Goal: Task Accomplishment & Management: Complete application form

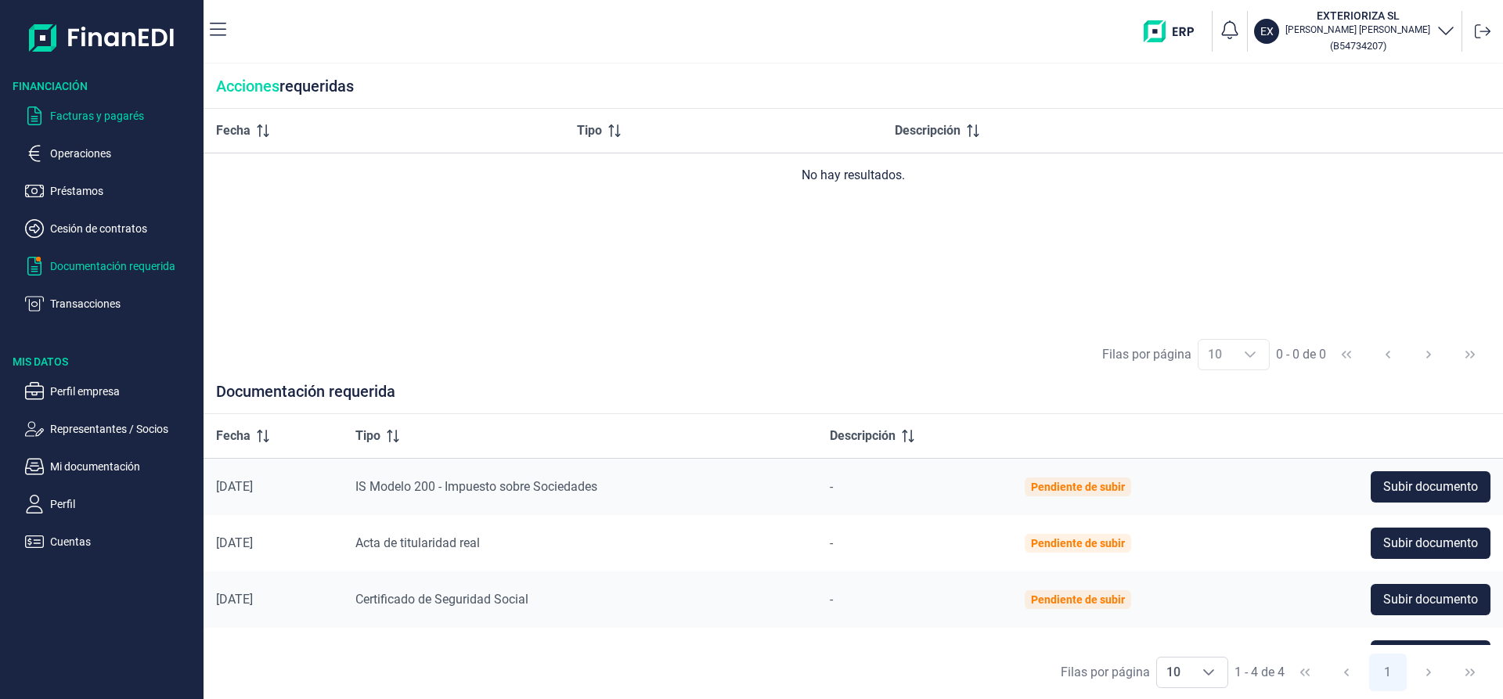
click at [114, 117] on p "Facturas y pagarés" at bounding box center [123, 115] width 147 height 19
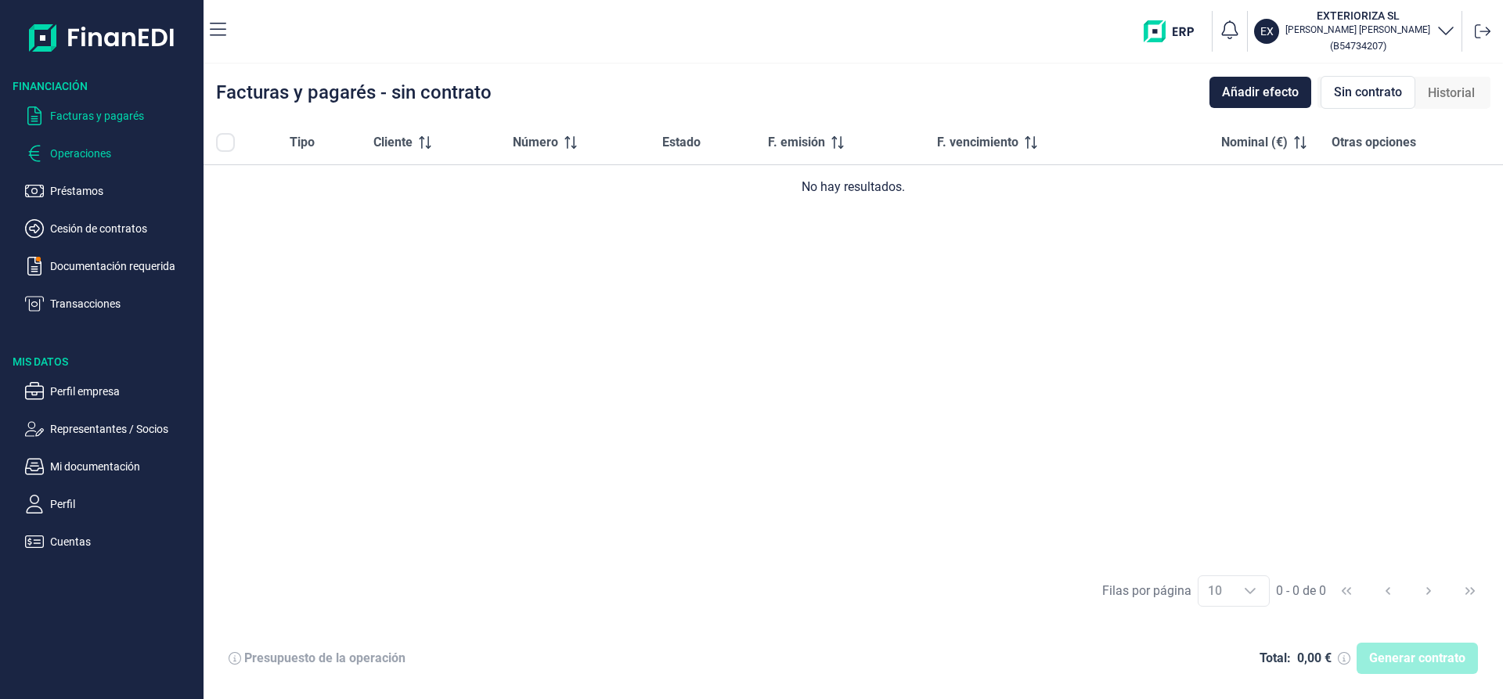
click at [76, 156] on p "Operaciones" at bounding box center [123, 153] width 147 height 19
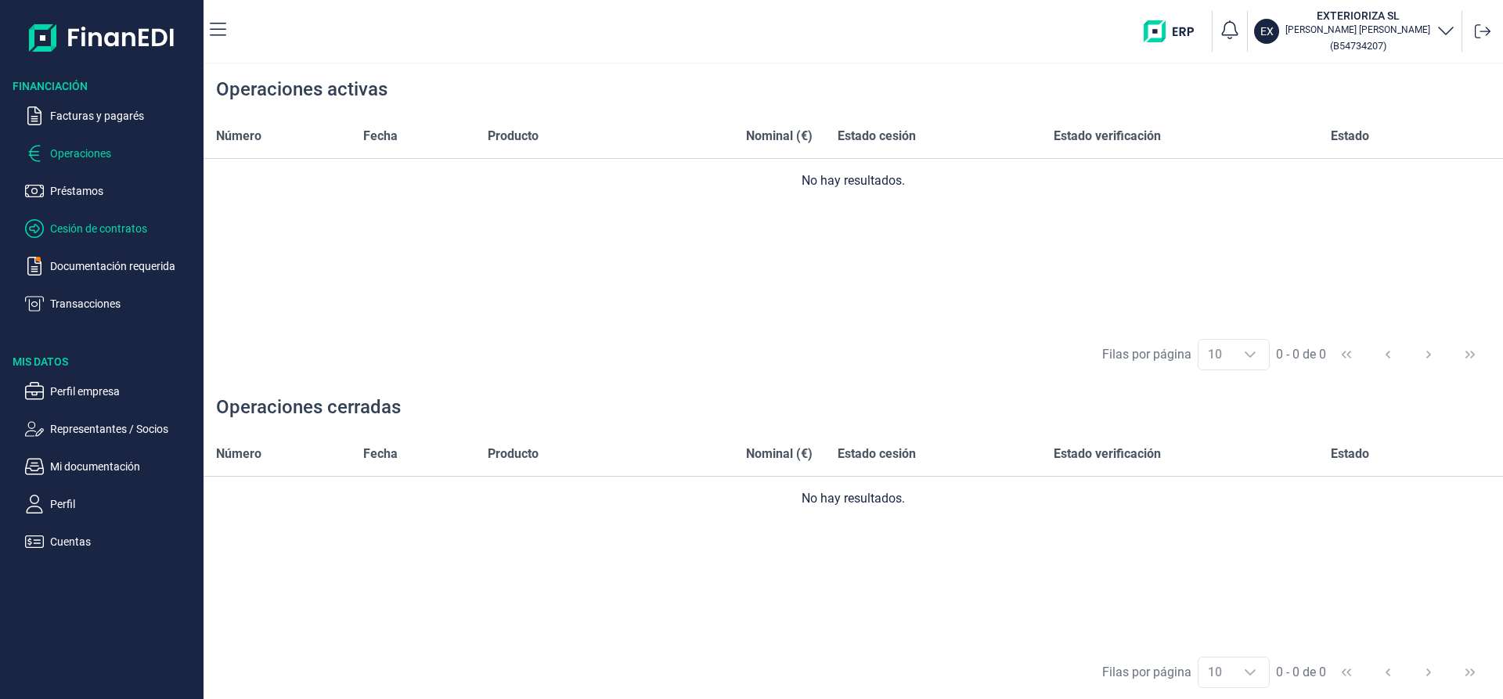
click at [95, 227] on p "Cesión de contratos" at bounding box center [123, 228] width 147 height 19
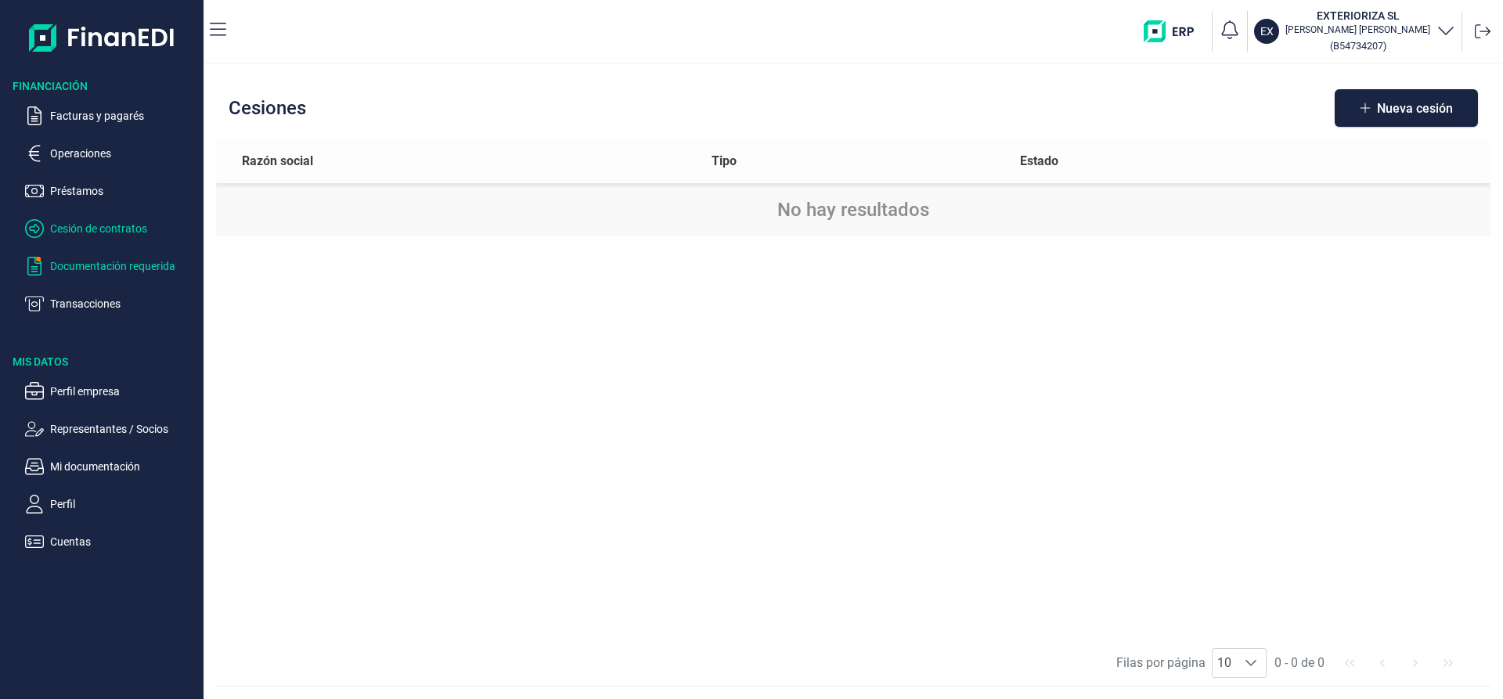
click at [91, 265] on p "Documentación requerida" at bounding box center [123, 266] width 147 height 19
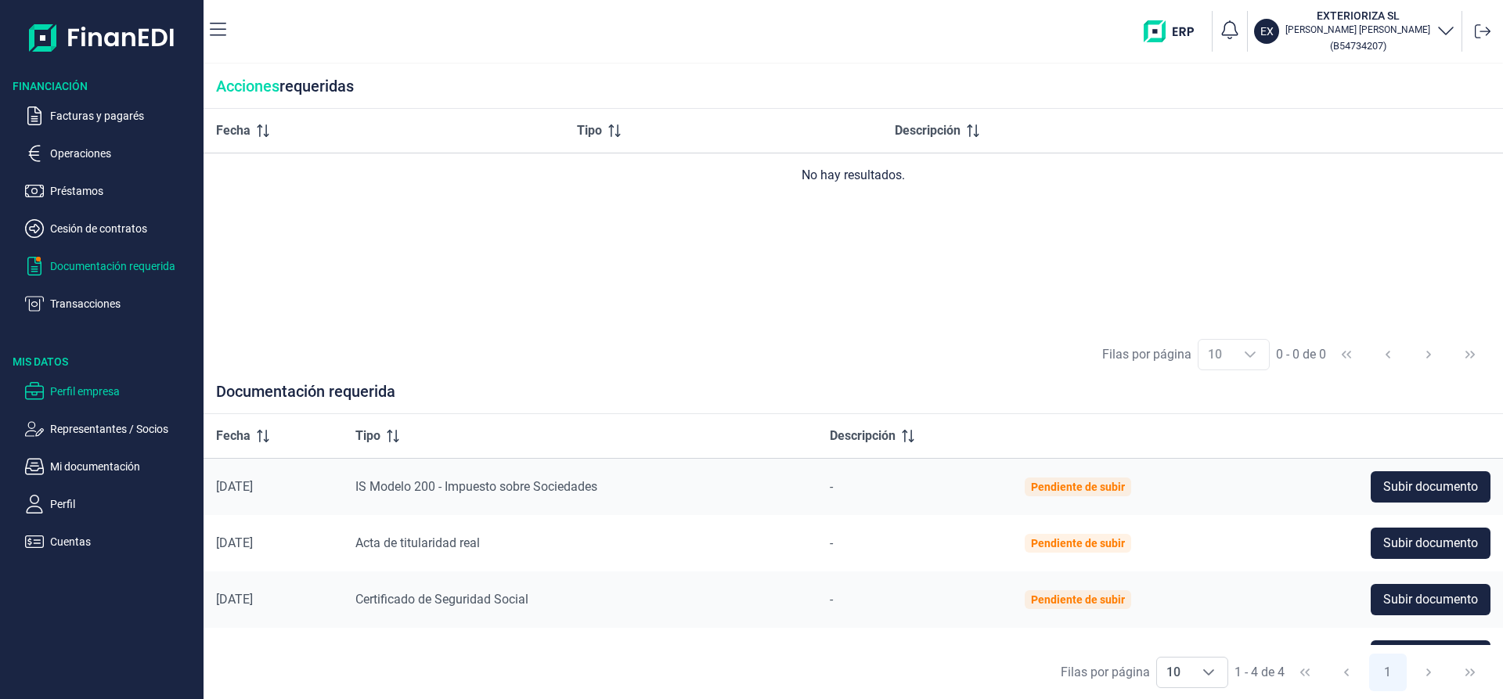
click at [83, 388] on p "Perfil empresa" at bounding box center [123, 391] width 147 height 19
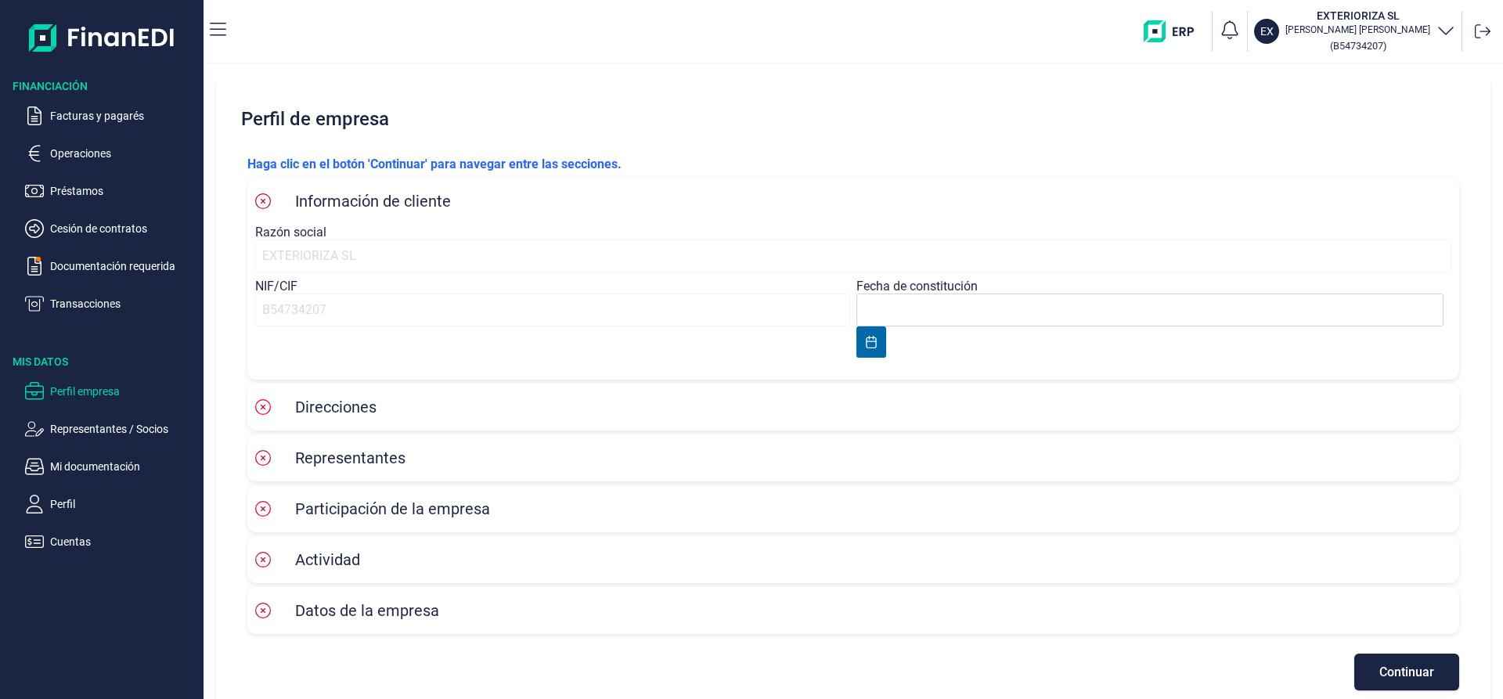
type input "24/09/2013"
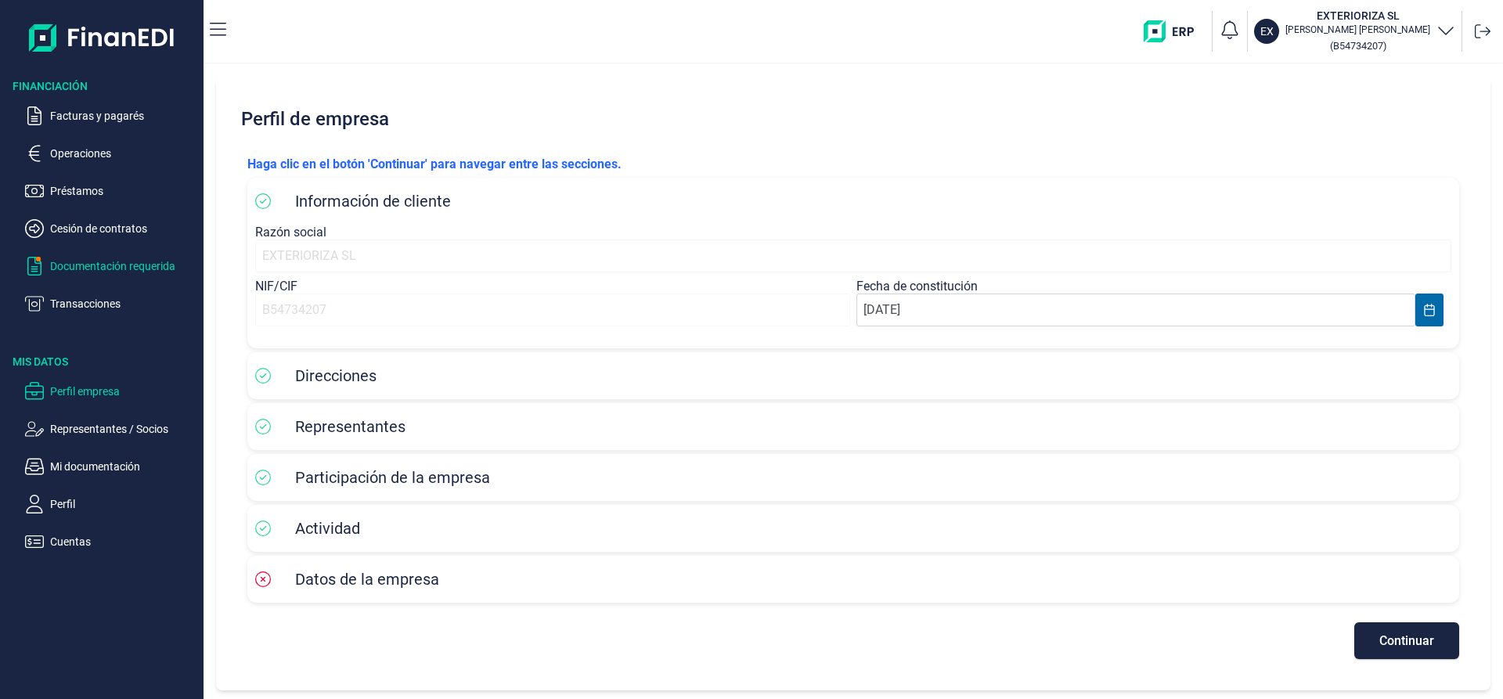
click at [106, 267] on p "Documentación requerida" at bounding box center [123, 266] width 147 height 19
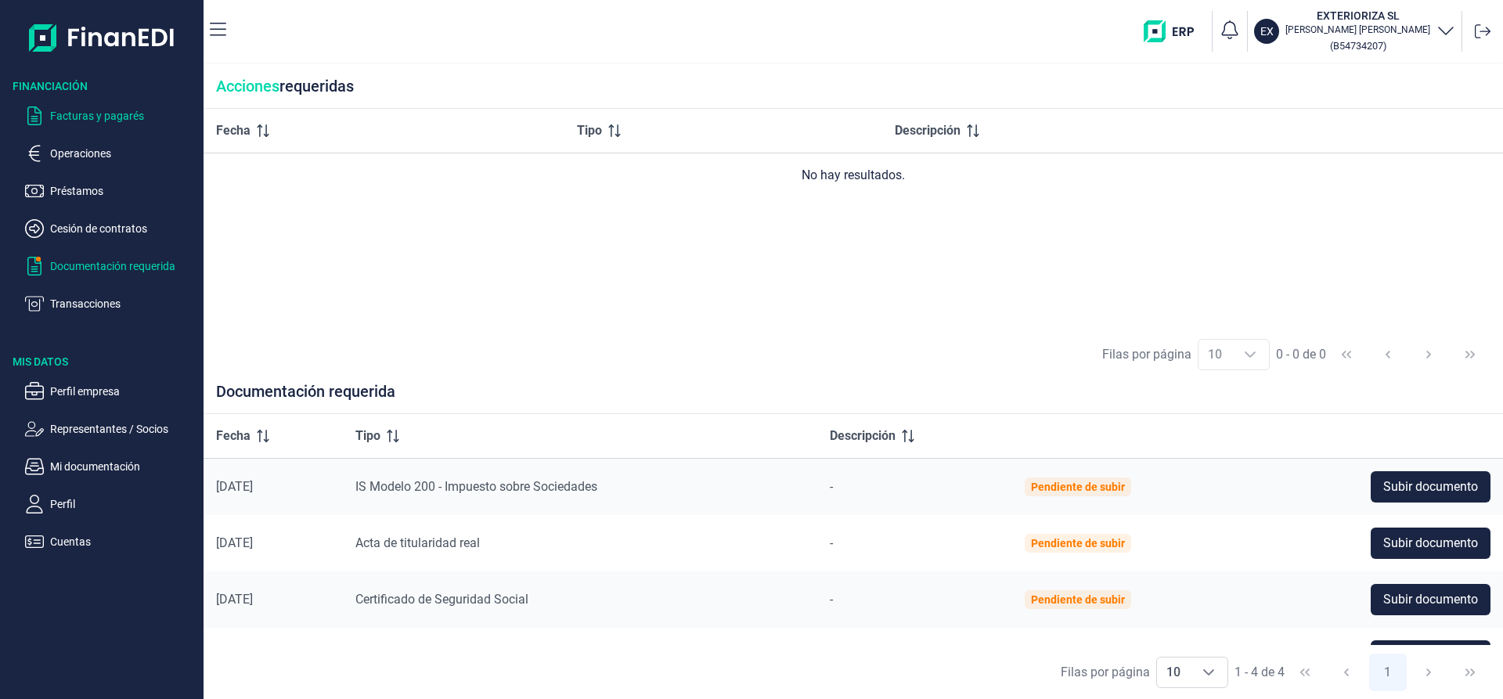
click at [92, 116] on p "Facturas y pagarés" at bounding box center [123, 115] width 147 height 19
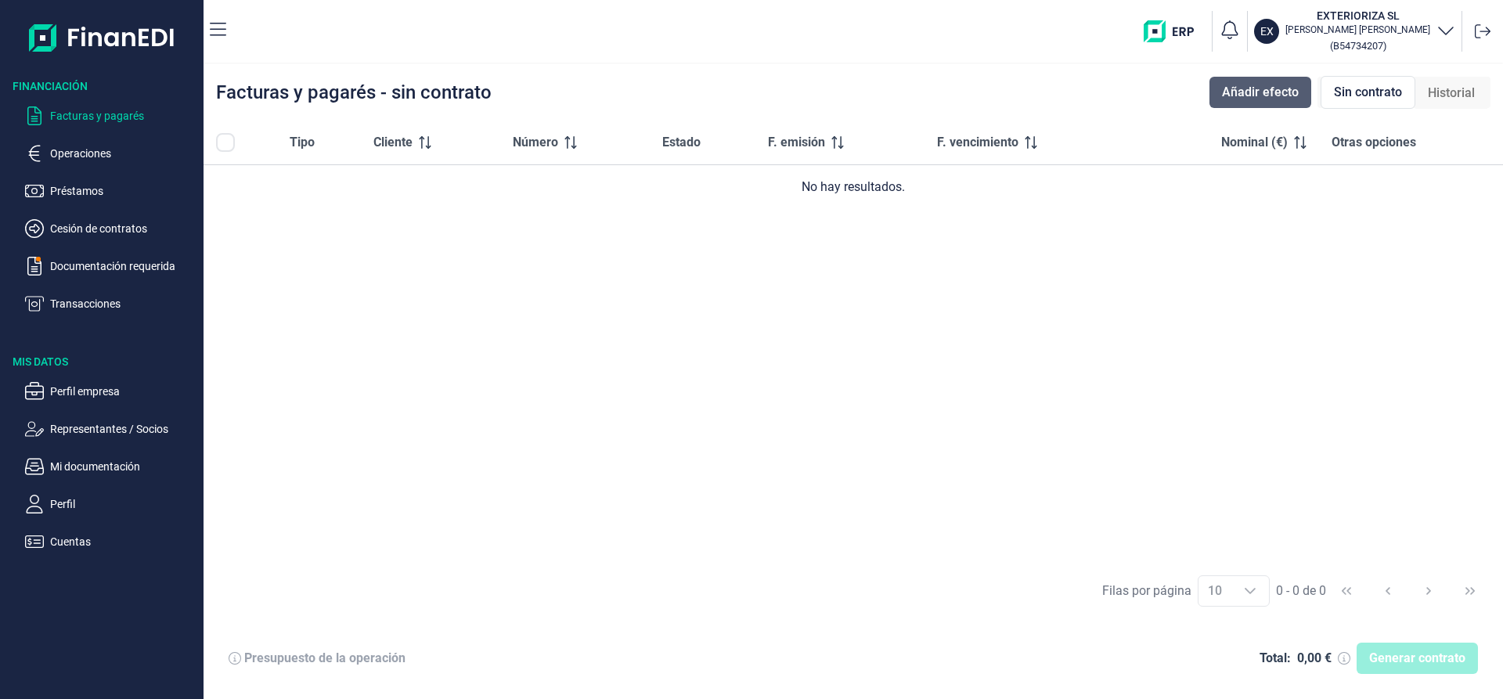
click at [1247, 92] on span "Añadir efecto" at bounding box center [1260, 92] width 77 height 19
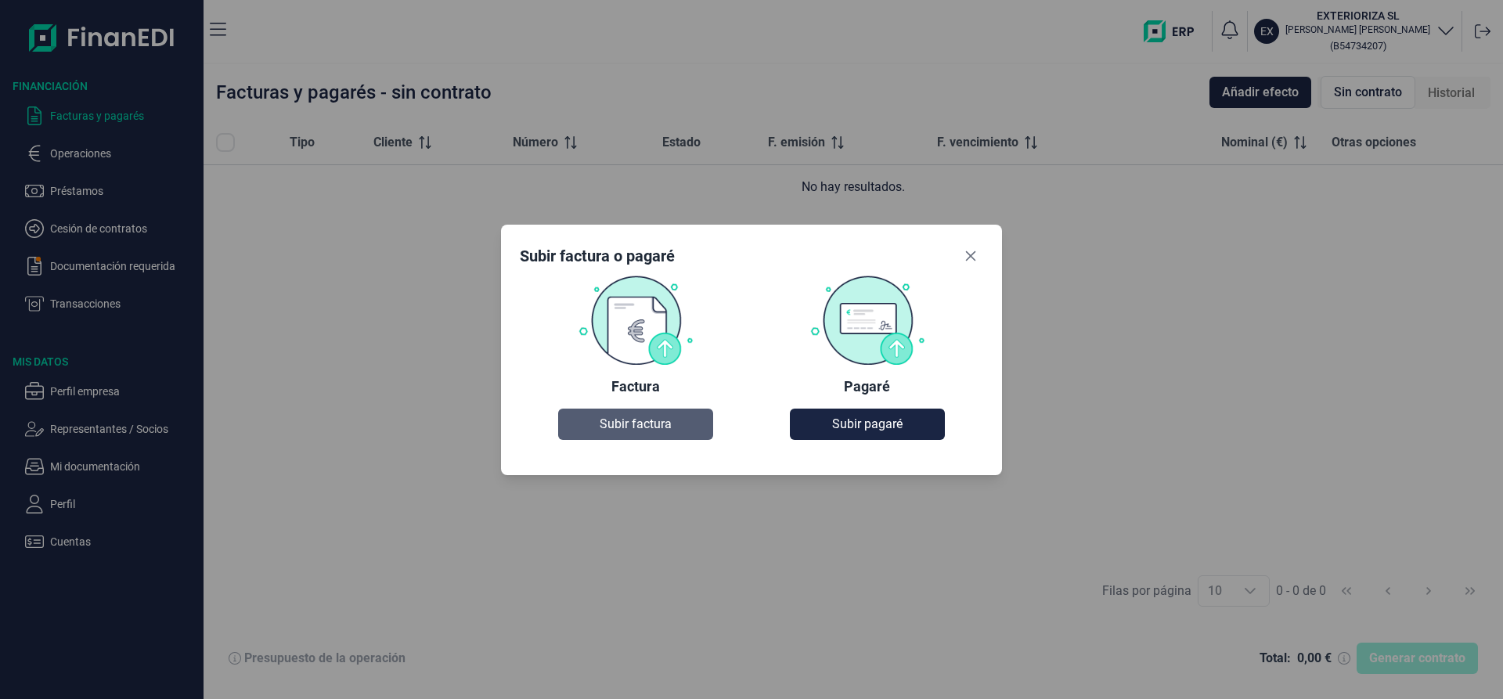
click at [648, 418] on span "Subir factura" at bounding box center [636, 424] width 72 height 19
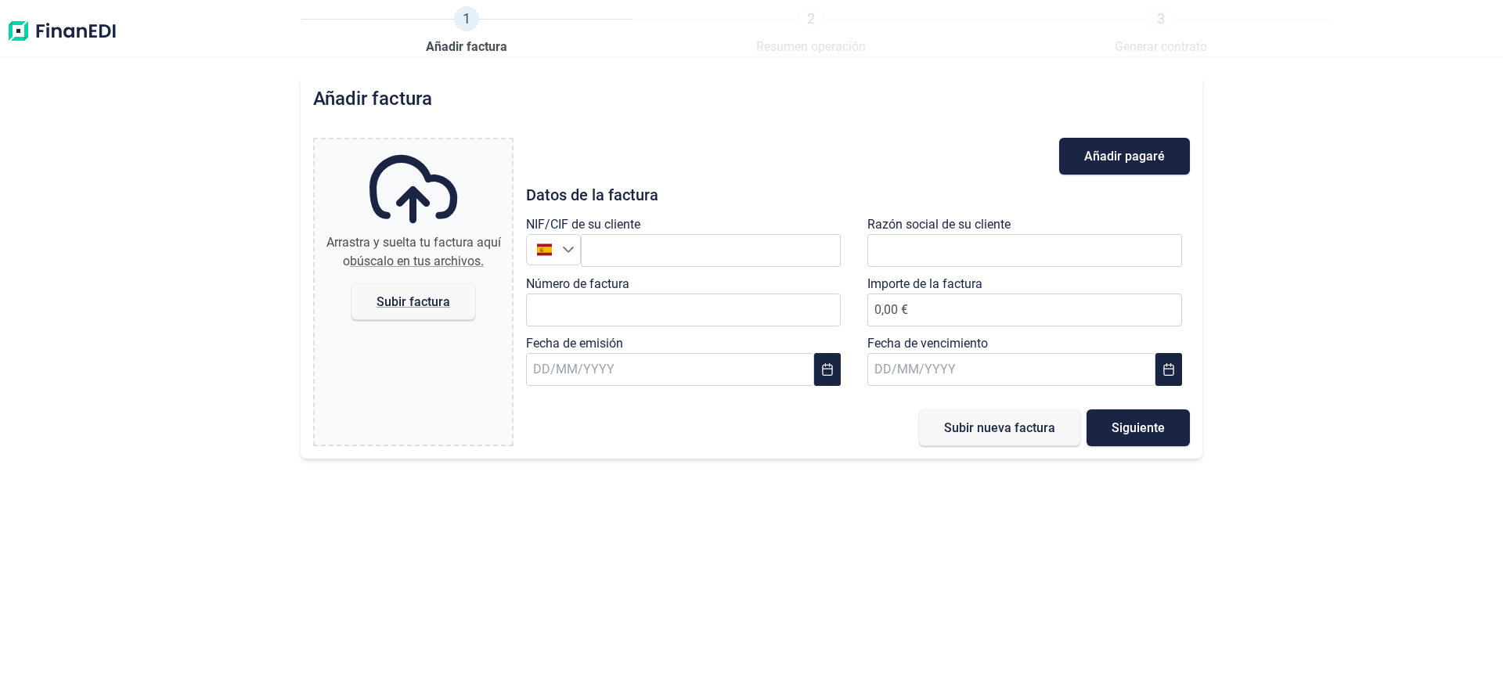
type input "0,00 €"
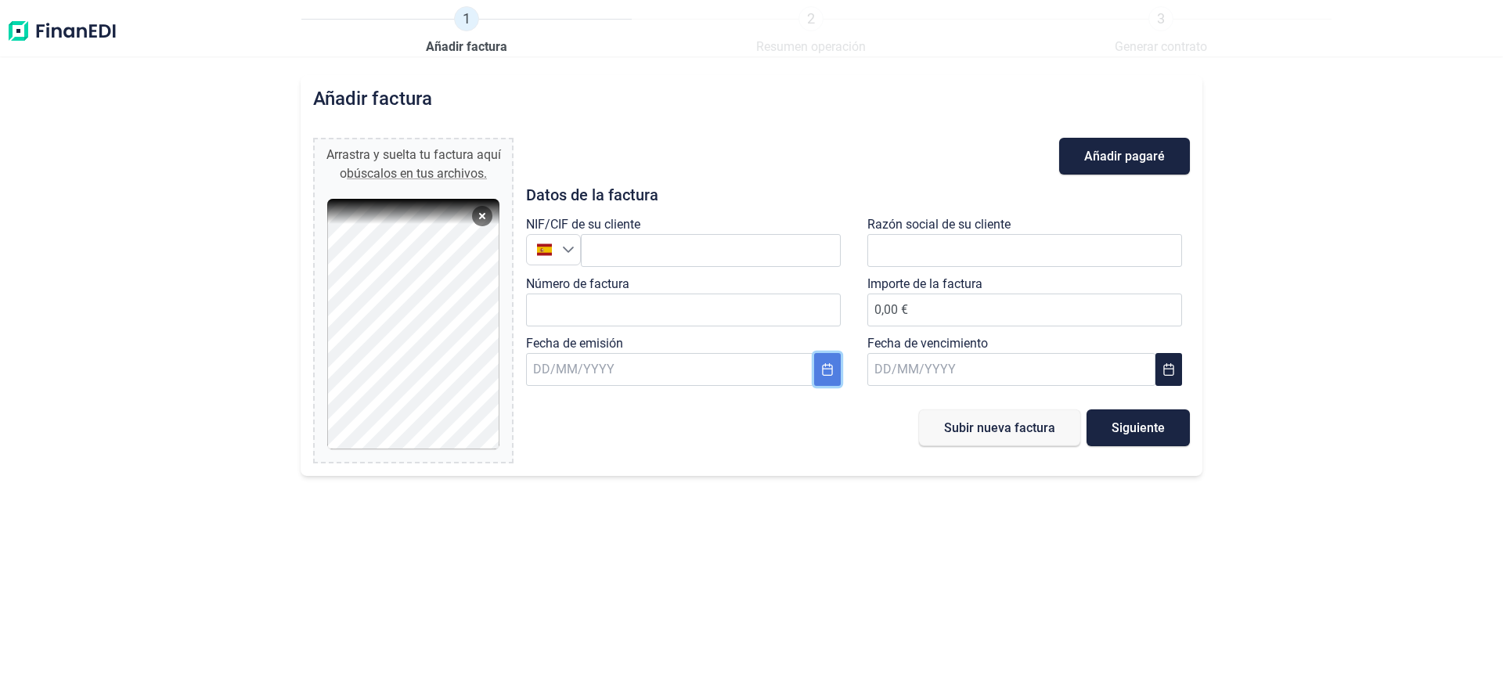
click at [832, 370] on icon "Choose Date" at bounding box center [827, 369] width 10 height 13
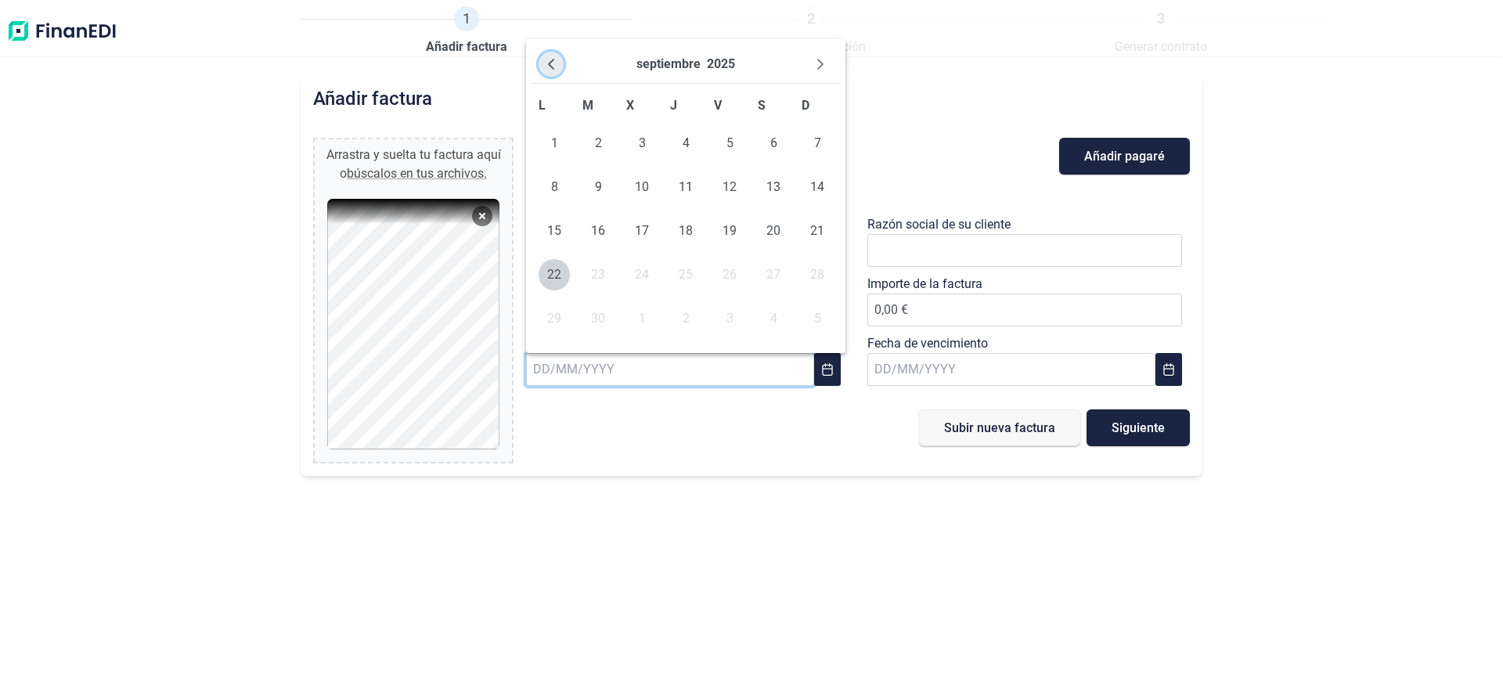
click at [555, 60] on icon "Previous Month" at bounding box center [551, 64] width 13 height 13
click at [605, 144] on span "1" at bounding box center [598, 143] width 31 height 31
type input "[DATE]"
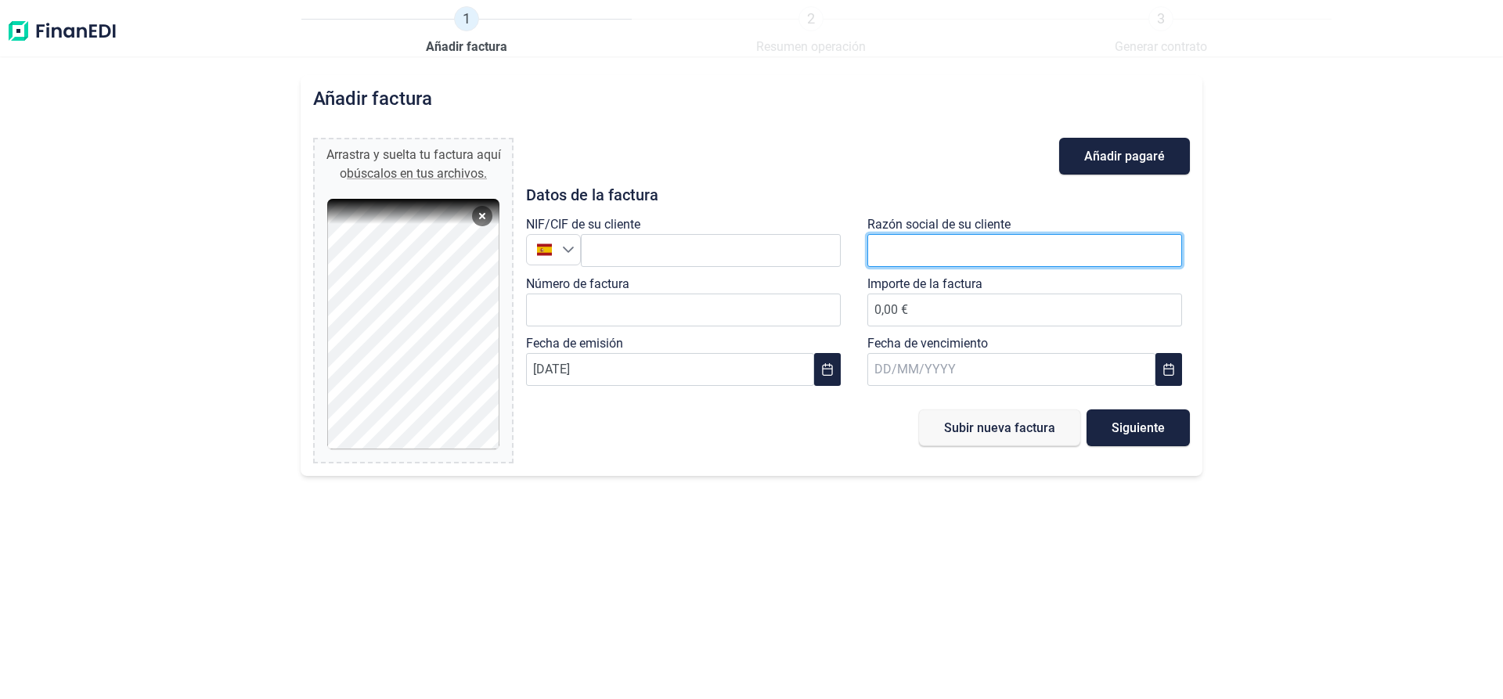
click at [896, 251] on input "text" at bounding box center [1025, 250] width 315 height 33
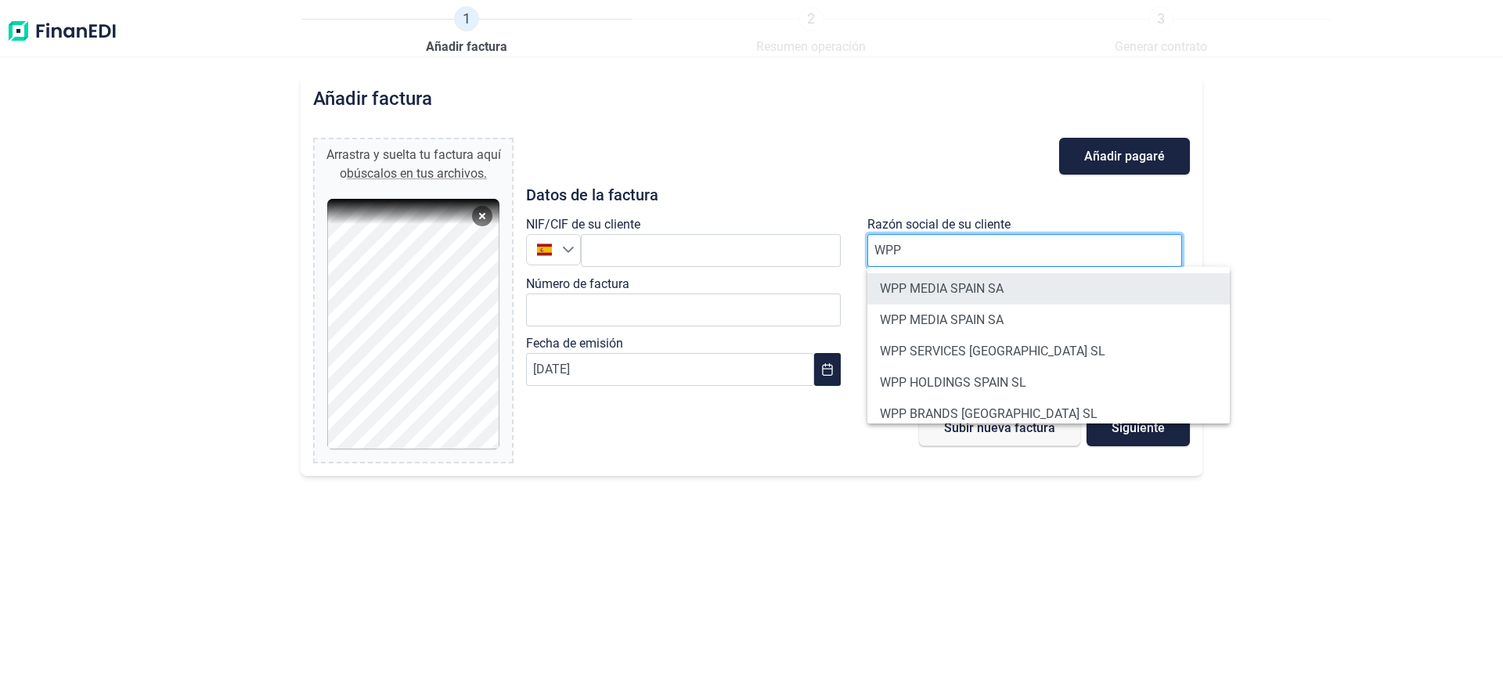
type input "WPP"
click at [951, 291] on li "WPP MEDIA SPAIN SA" at bounding box center [1049, 288] width 363 height 31
type input "A81922791"
type input "WPP MEDIA SPAIN SA"
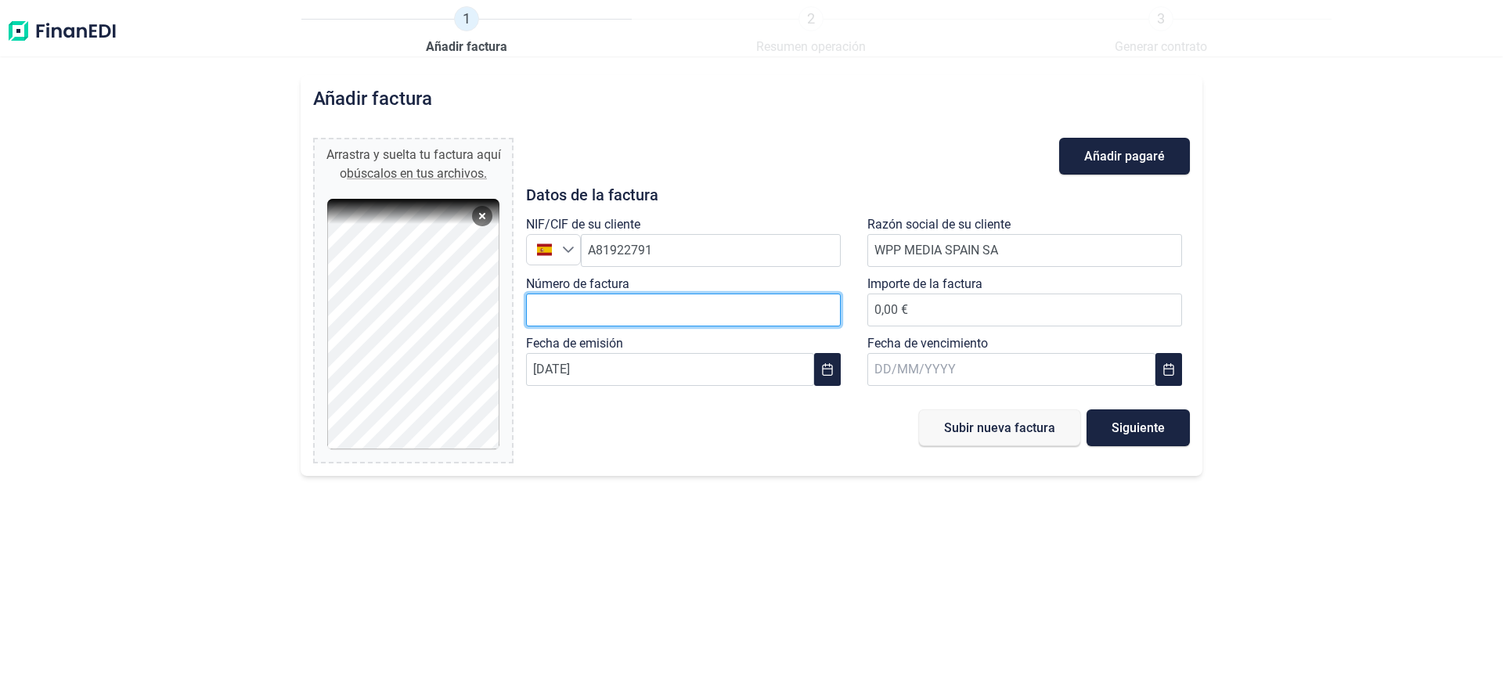
click at [585, 312] on input "Número de factura" at bounding box center [683, 310] width 315 height 33
click at [550, 310] on input "Número de factura" at bounding box center [683, 310] width 315 height 33
type input "2025-V-897"
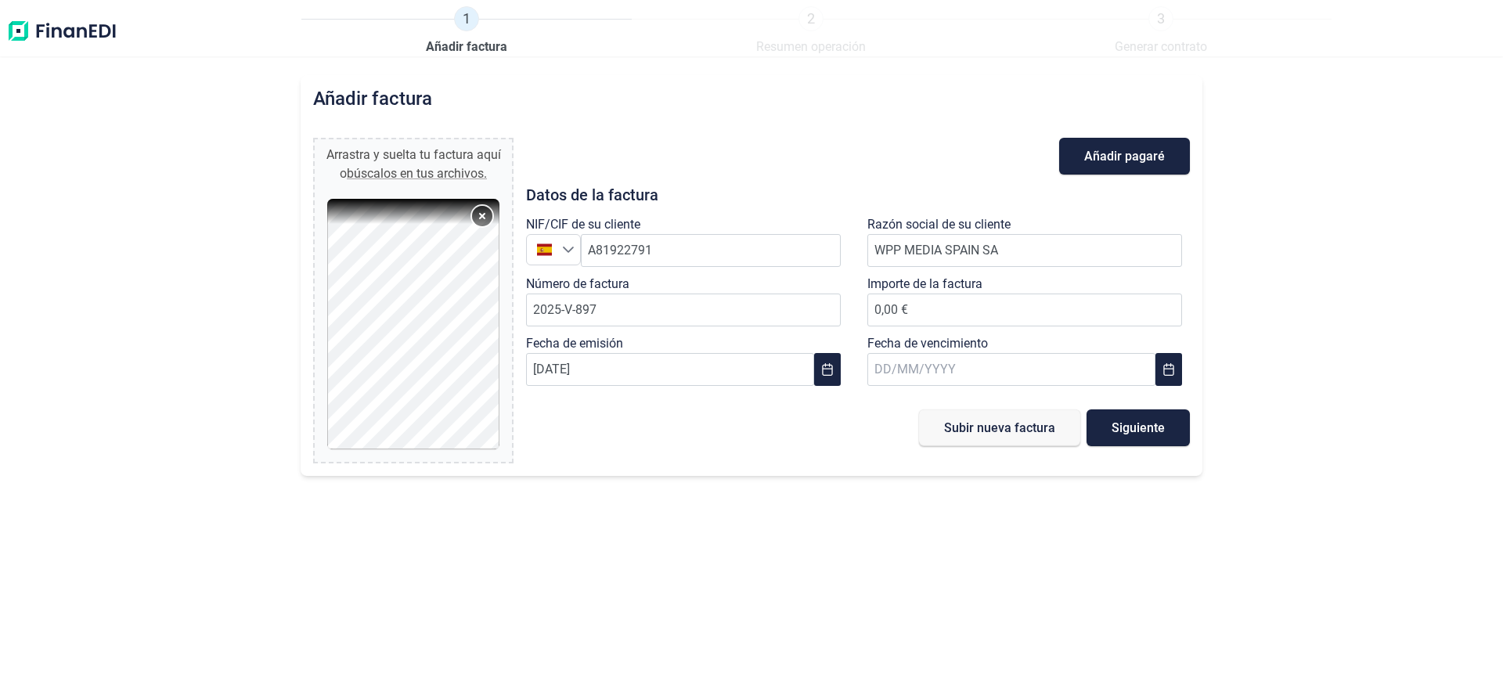
click at [472, 226] on button "Remove" at bounding box center [482, 216] width 20 height 20
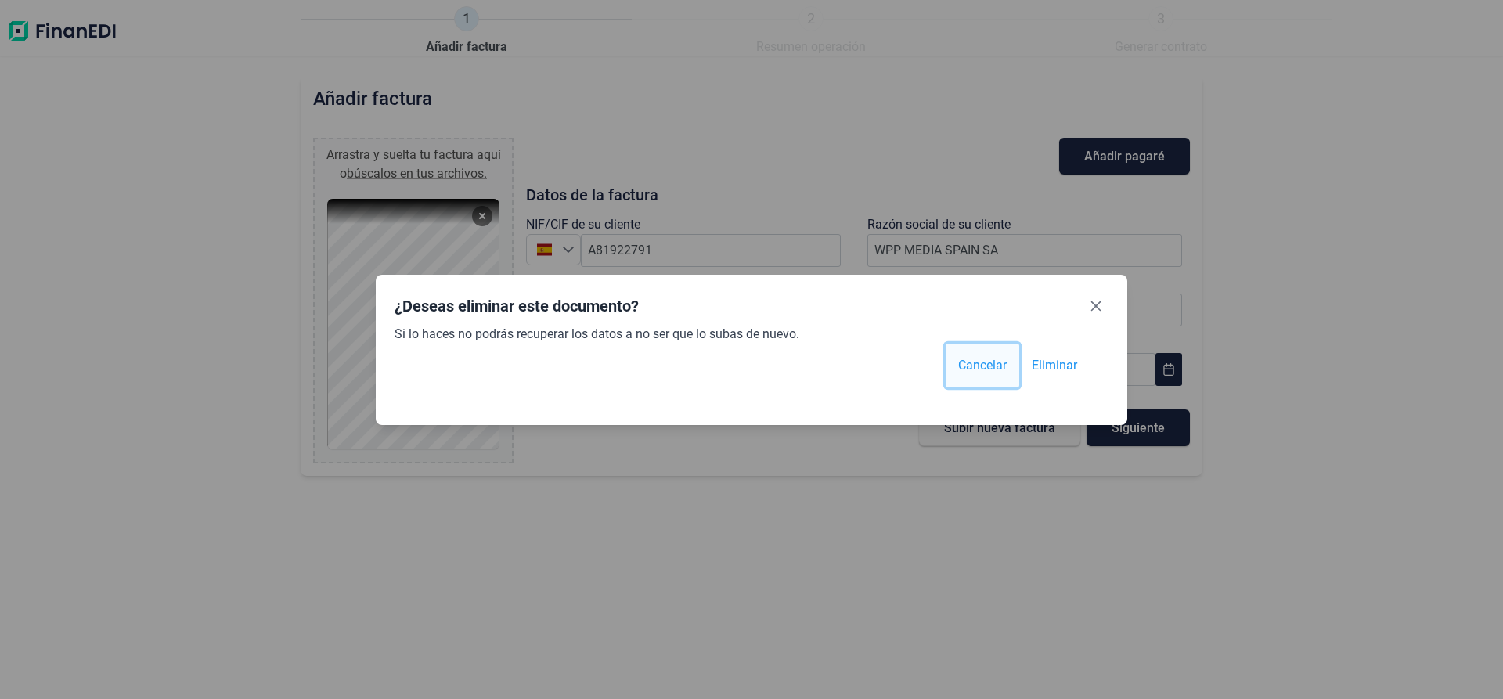
click at [988, 366] on span "Cancelar" at bounding box center [982, 365] width 49 height 19
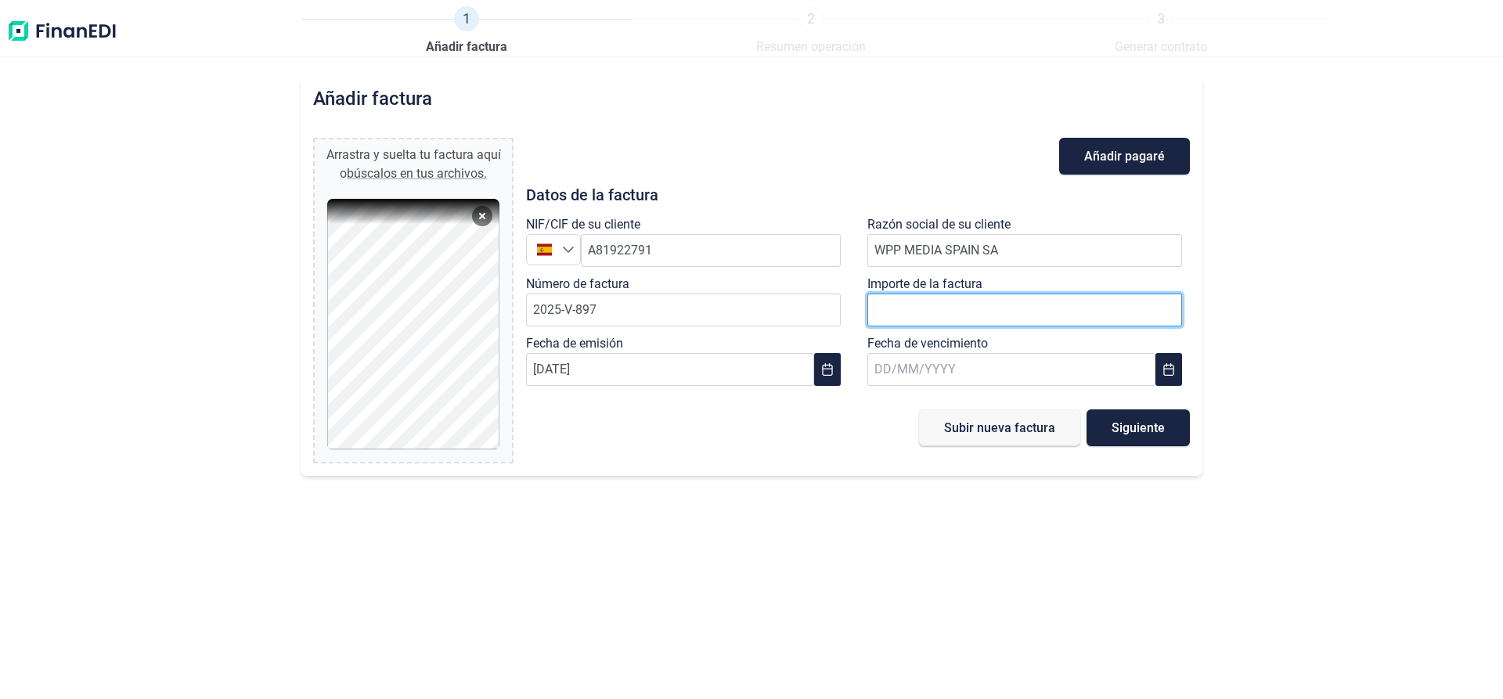
click at [920, 308] on span "0,00 €" at bounding box center [1025, 309] width 315 height 15
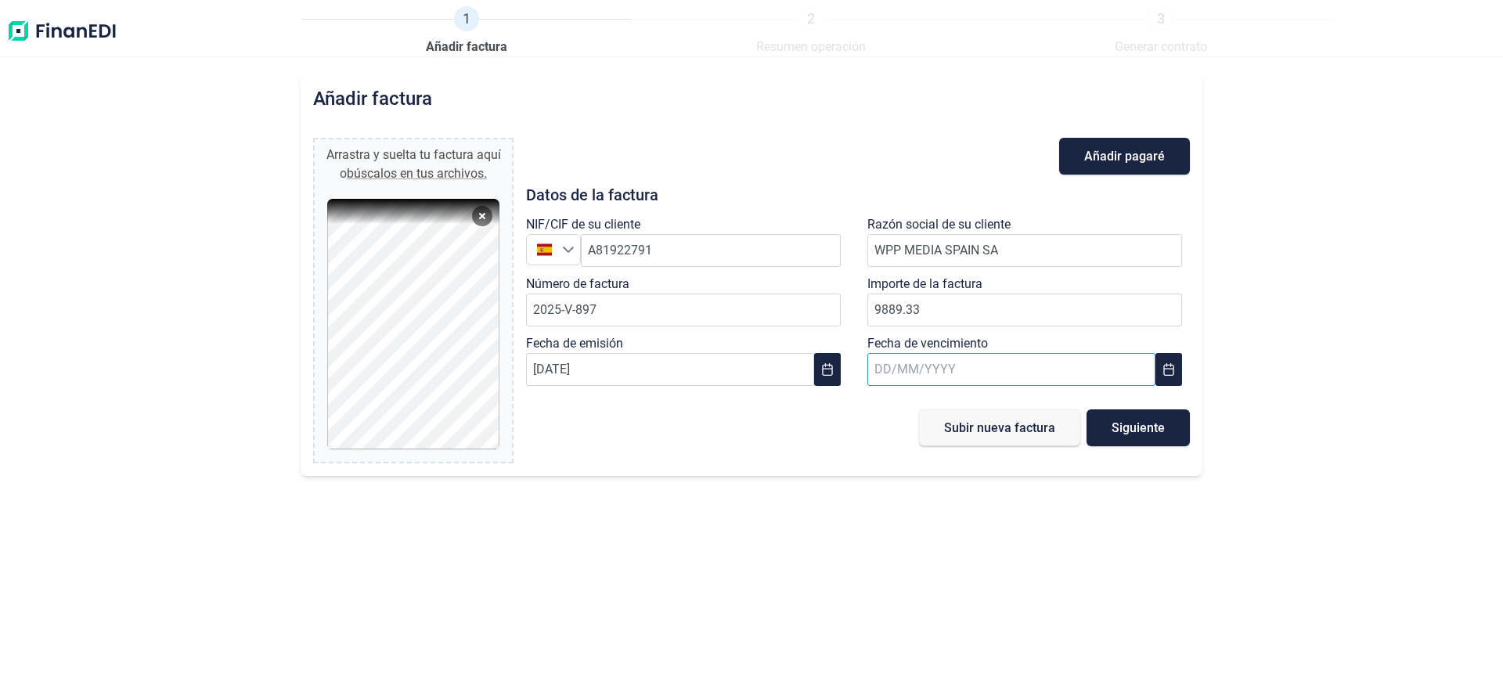
type input "9.889,33 €"
click at [952, 365] on input "text" at bounding box center [1012, 369] width 288 height 33
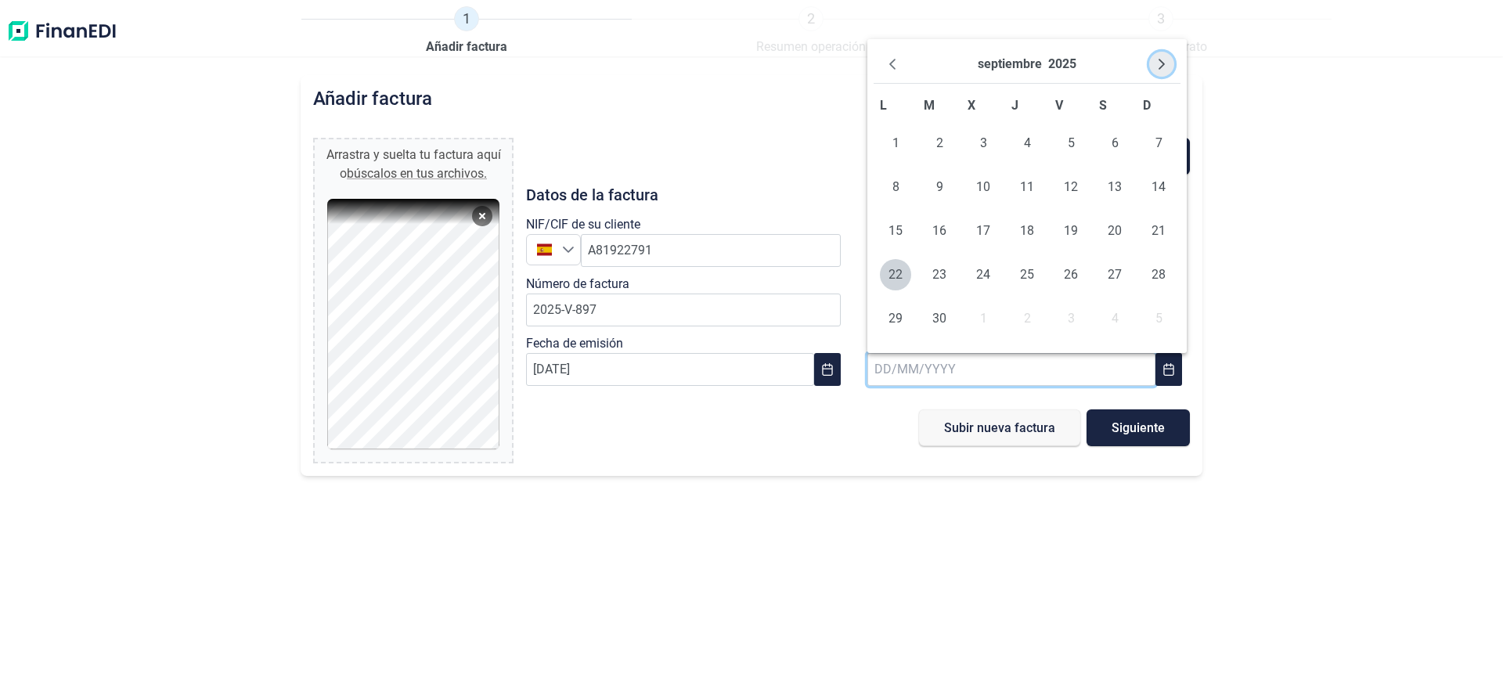
click at [1163, 64] on icon "Next Month" at bounding box center [1162, 64] width 6 height 11
click at [893, 229] on span "13" at bounding box center [895, 230] width 31 height 31
type input "13/10/2025"
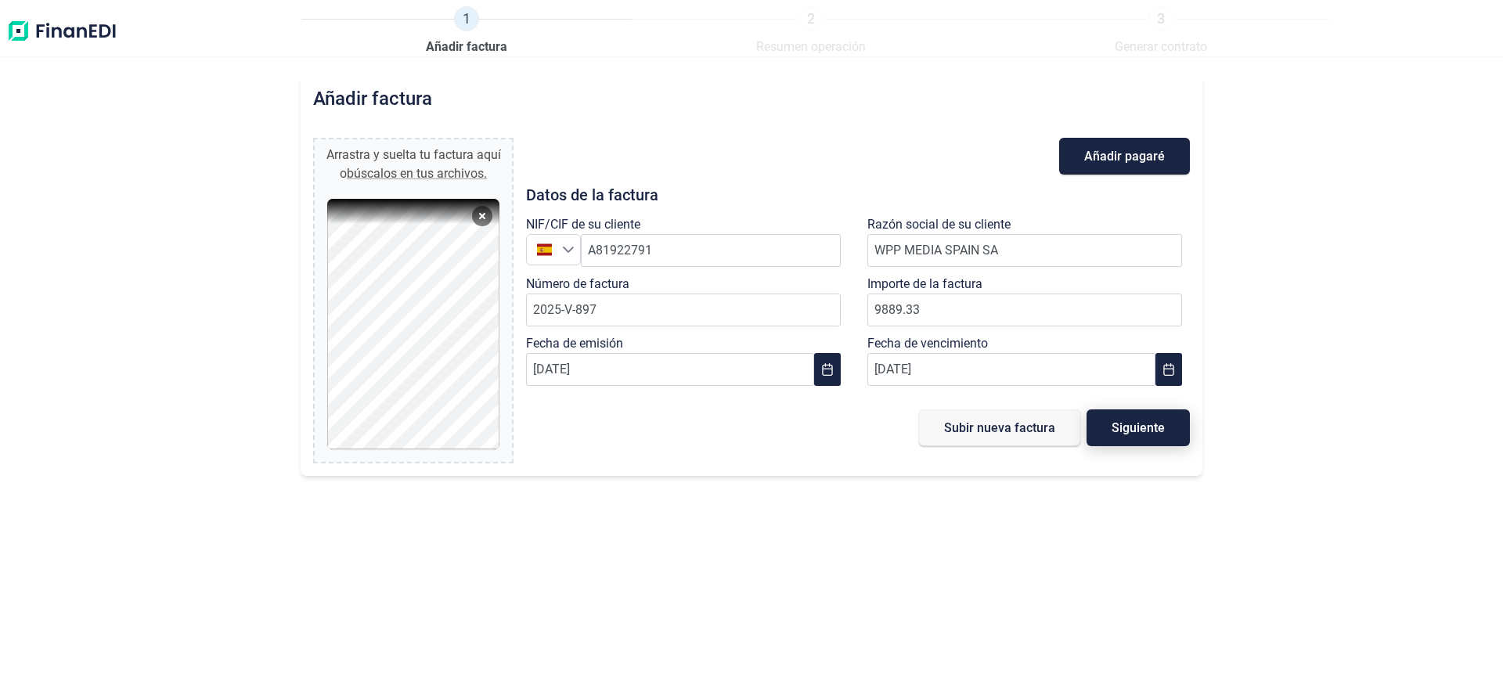
click at [1131, 431] on span "Siguiente" at bounding box center [1138, 428] width 53 height 12
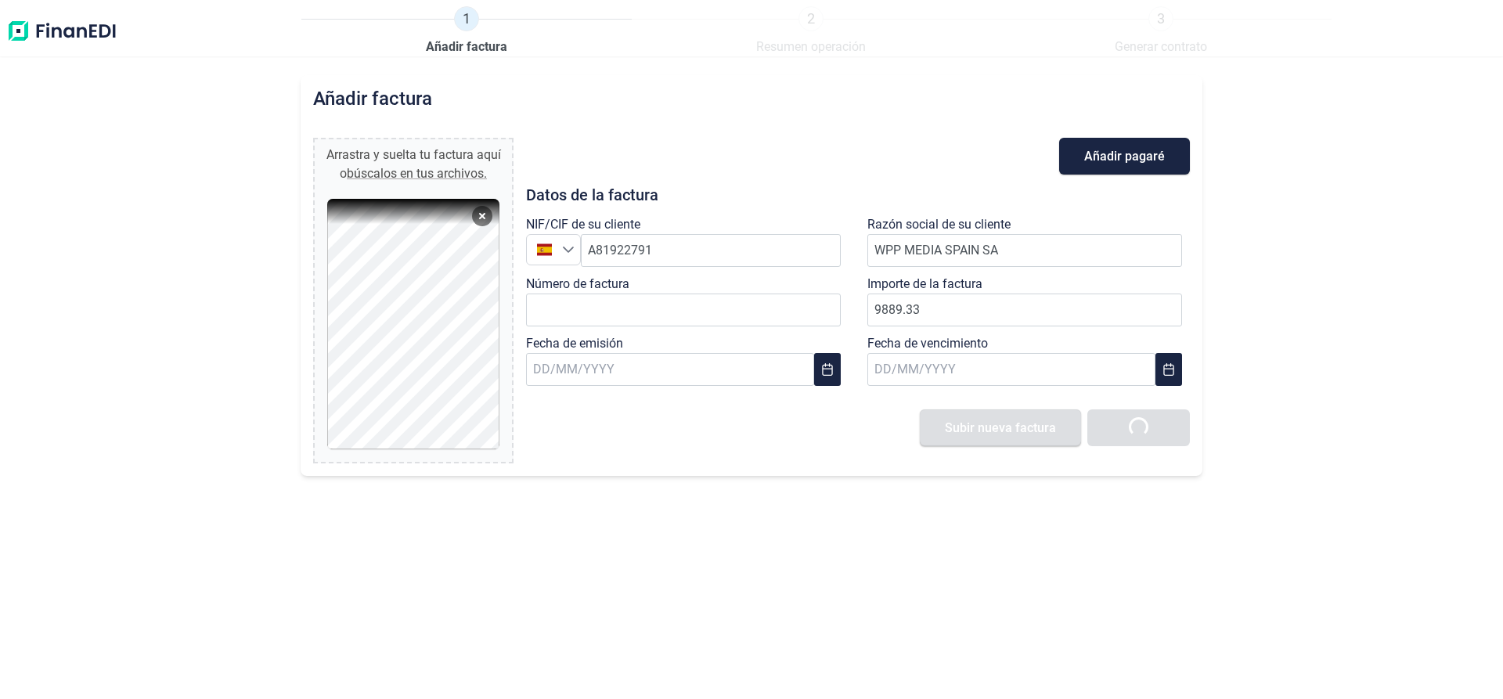
type input "0,00 €"
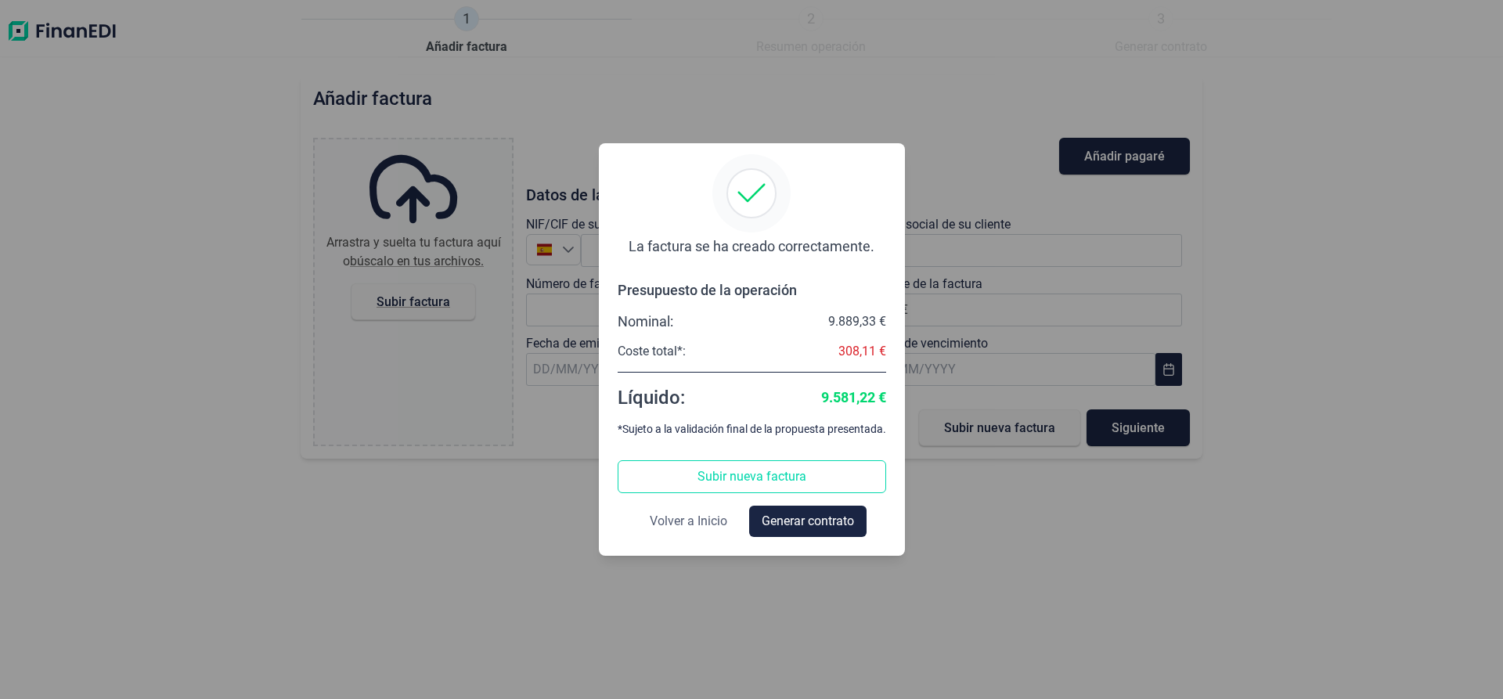
click at [680, 524] on span "Volver a Inicio" at bounding box center [689, 521] width 78 height 19
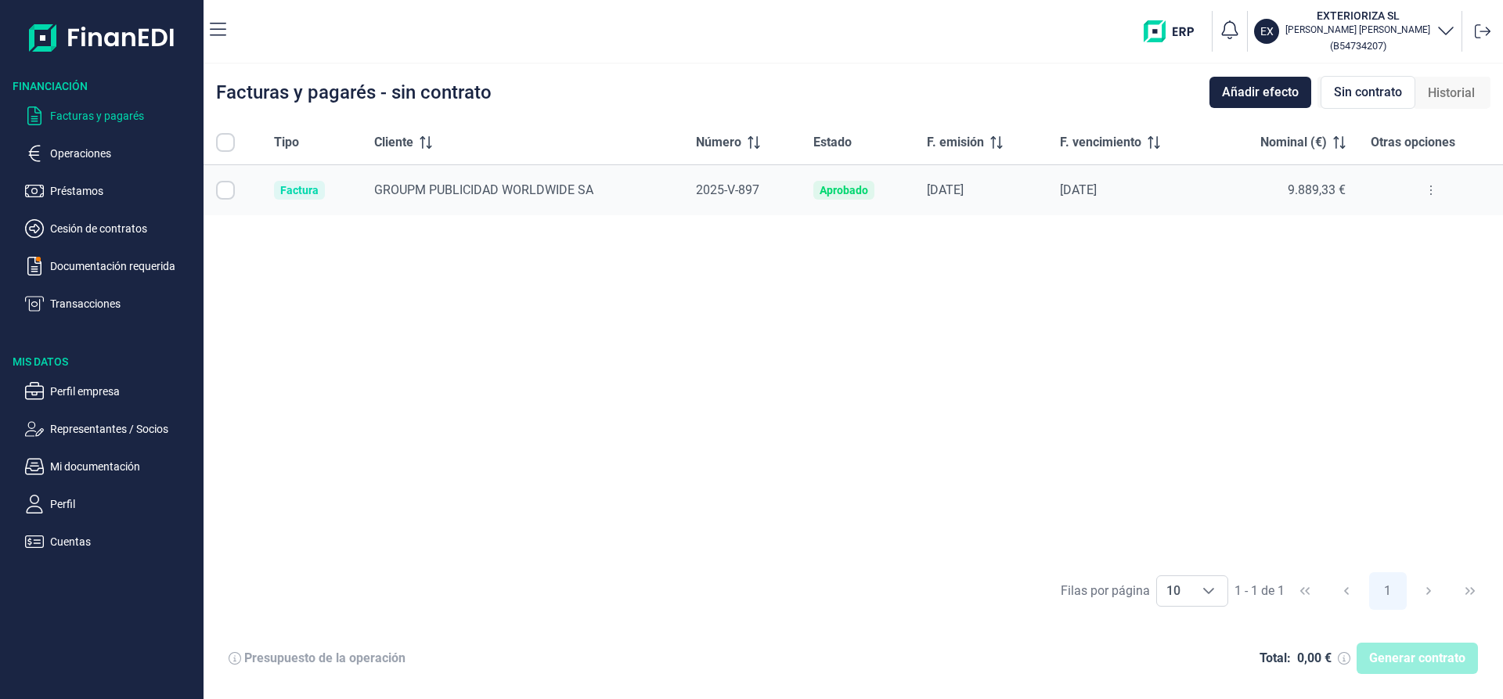
checkbox input "true"
click at [225, 192] on input "Row Unselected null" at bounding box center [225, 190] width 19 height 19
checkbox input "false"
click at [1431, 188] on icon at bounding box center [1431, 190] width 3 height 13
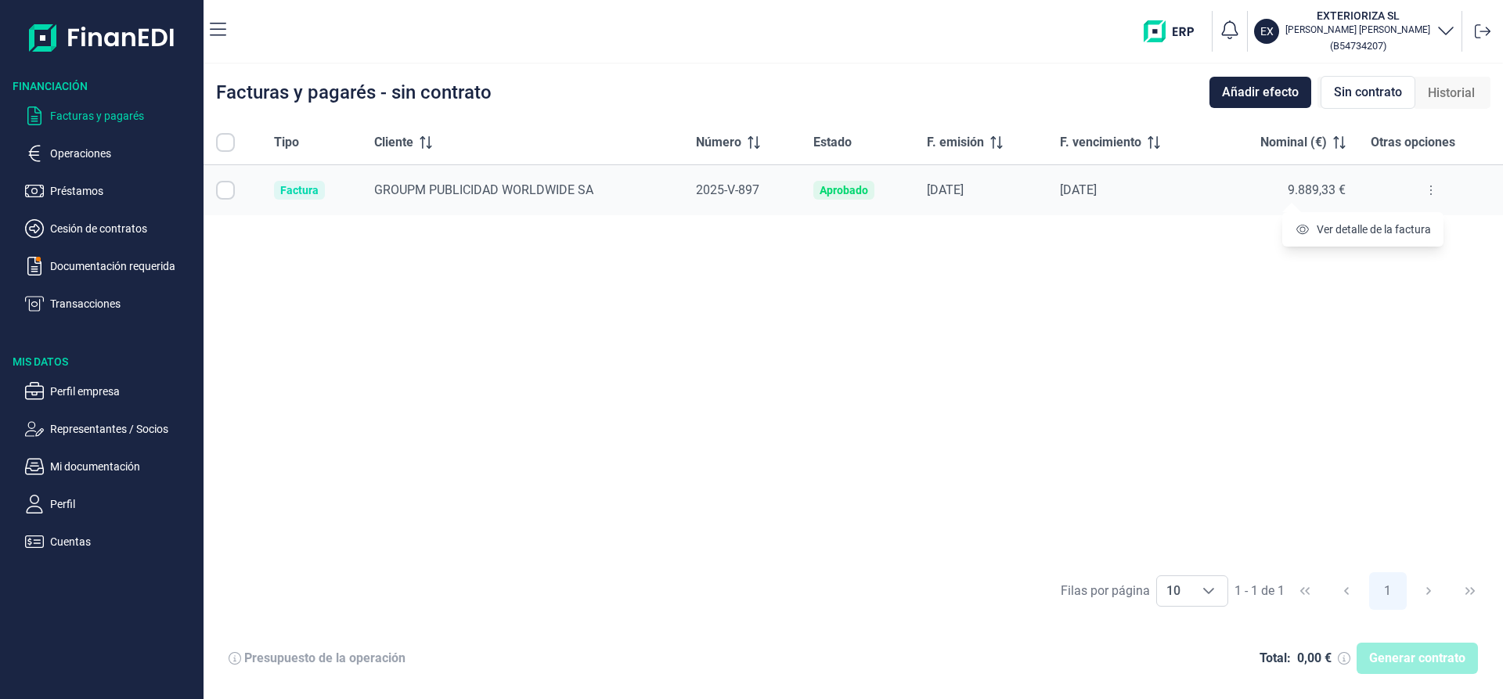
click at [1069, 311] on div "Tipo Cliente Número Estado F. emisión F. vencimiento Nominal (€) Otras opciones…" at bounding box center [854, 342] width 1300 height 443
click at [226, 191] on input "Row Selected null" at bounding box center [225, 190] width 19 height 19
checkbox input "true"
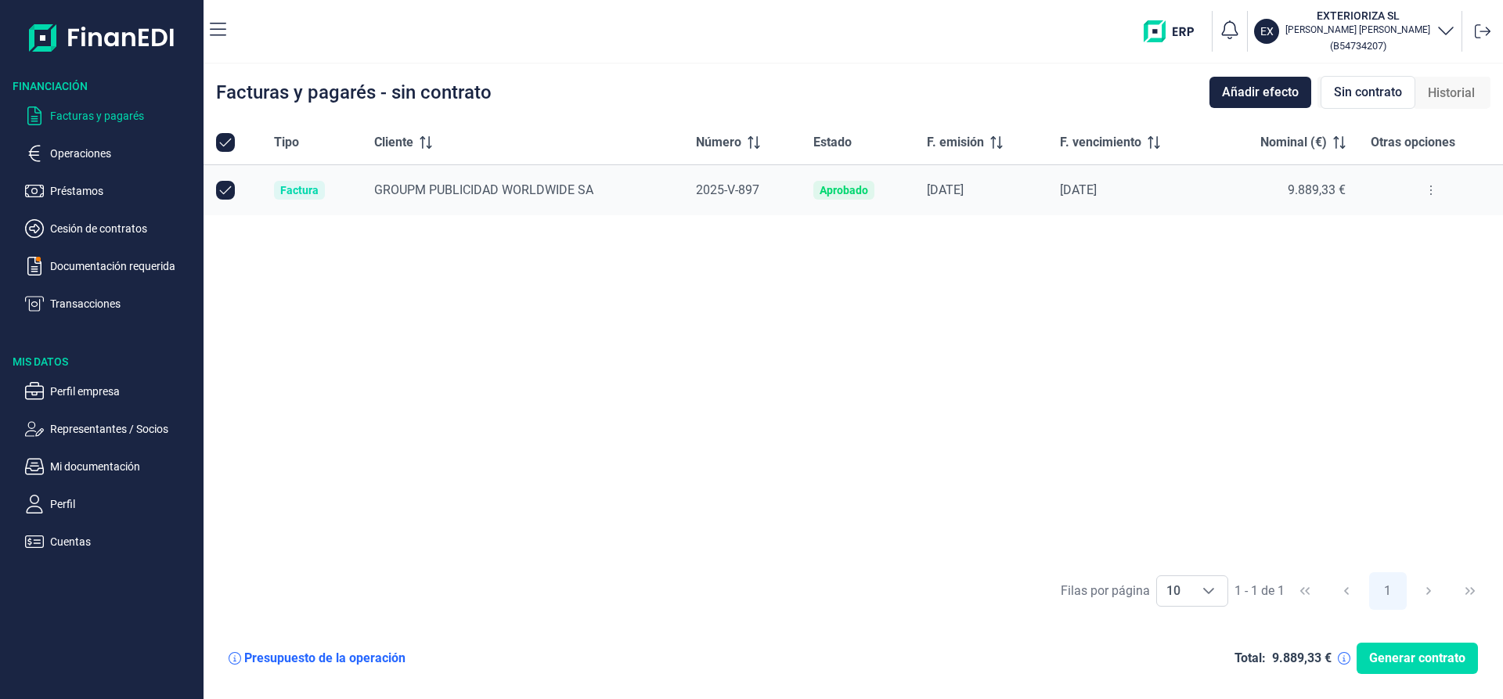
click at [235, 658] on icon at bounding box center [235, 658] width 13 height 13
click at [1432, 189] on icon at bounding box center [1431, 190] width 3 height 13
click at [1387, 229] on span "Ver detalle de la factura" at bounding box center [1374, 230] width 114 height 16
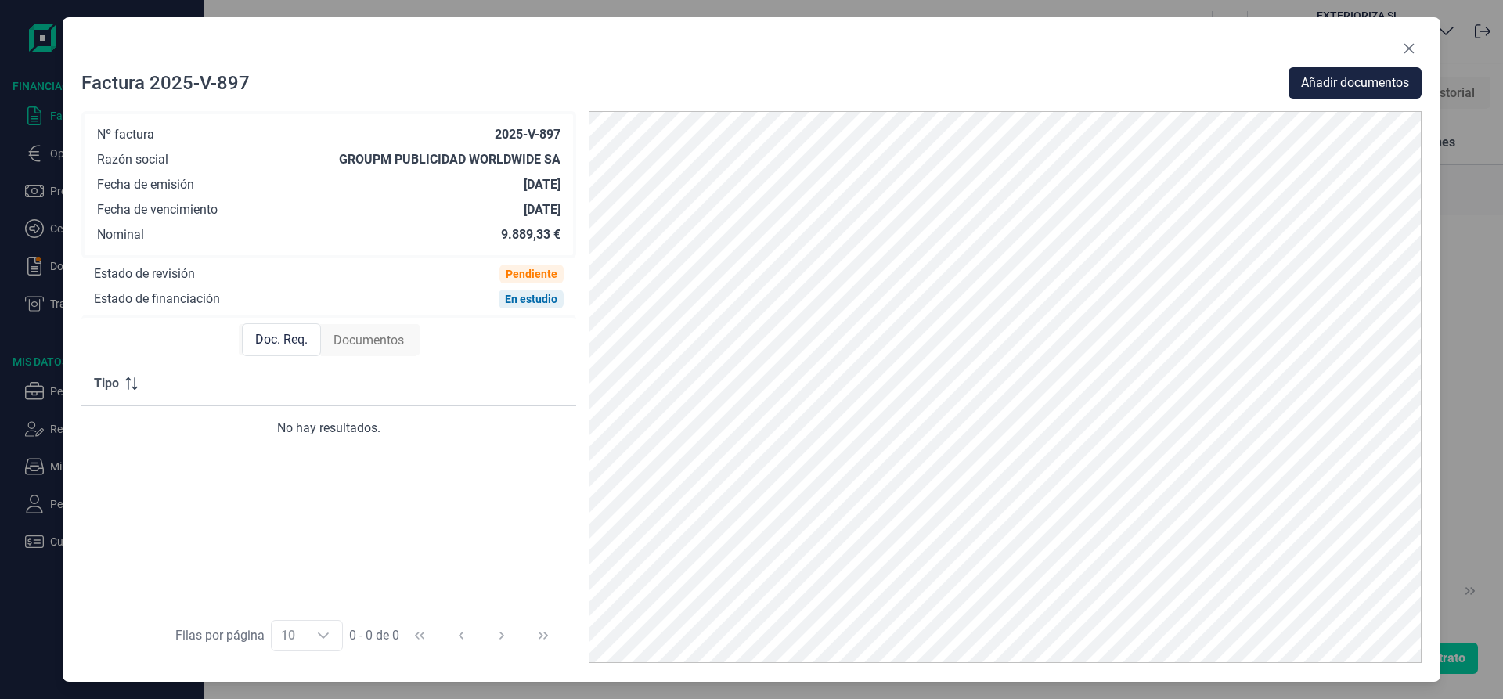
click at [371, 340] on span "Documentos" at bounding box center [369, 340] width 70 height 19
click at [283, 341] on span "Doc. Req." at bounding box center [280, 340] width 52 height 19
click at [1409, 50] on icon "Close" at bounding box center [1409, 48] width 13 height 13
click at [1409, 48] on p "( B54734207 )" at bounding box center [1358, 45] width 145 height 19
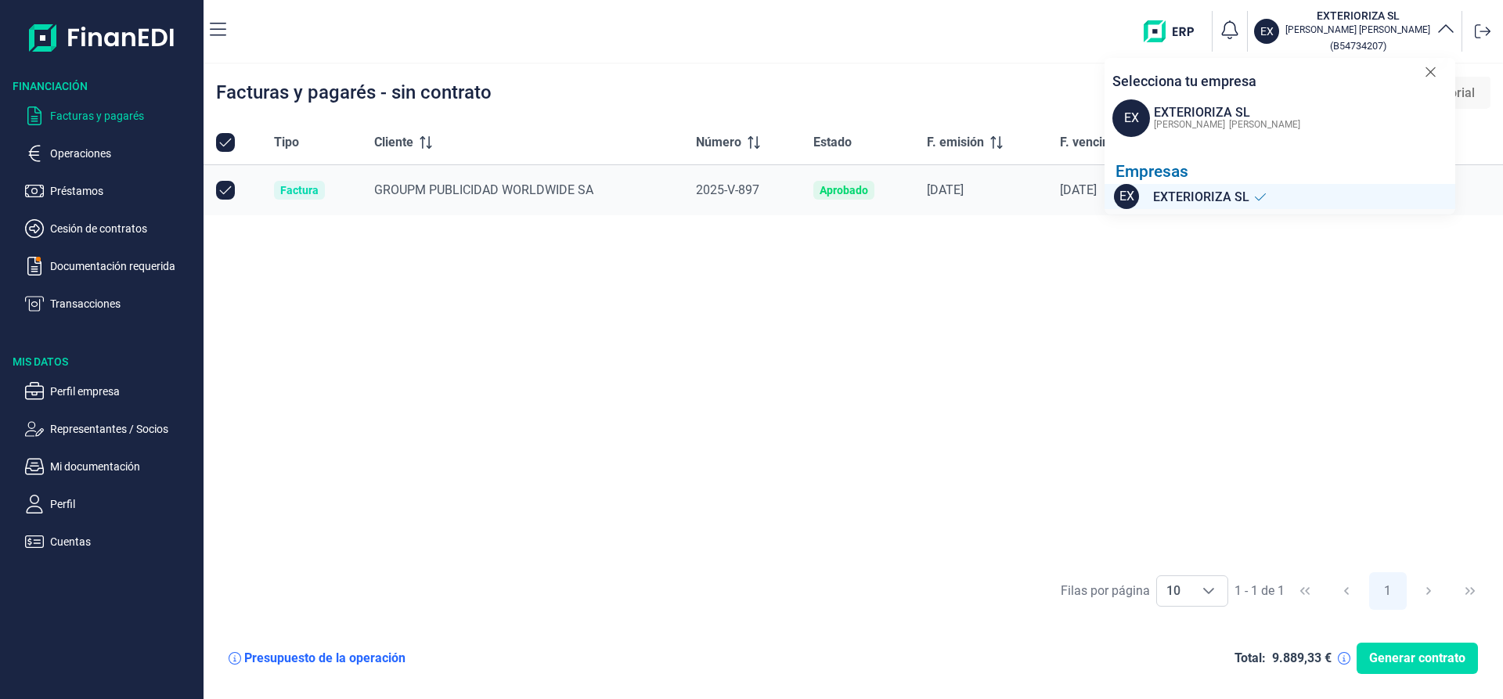
click at [1430, 71] on icon at bounding box center [1430, 71] width 9 height 9
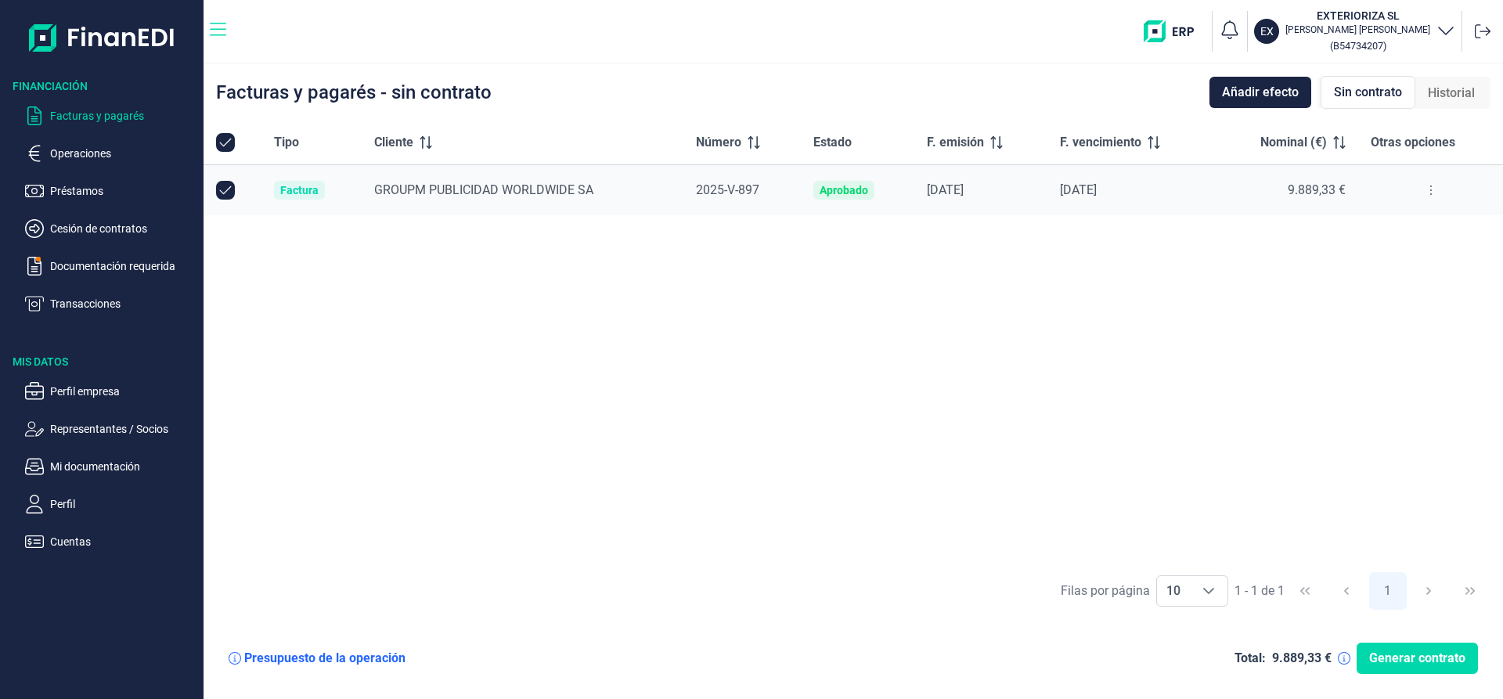
click at [222, 27] on icon "button" at bounding box center [218, 29] width 16 height 19
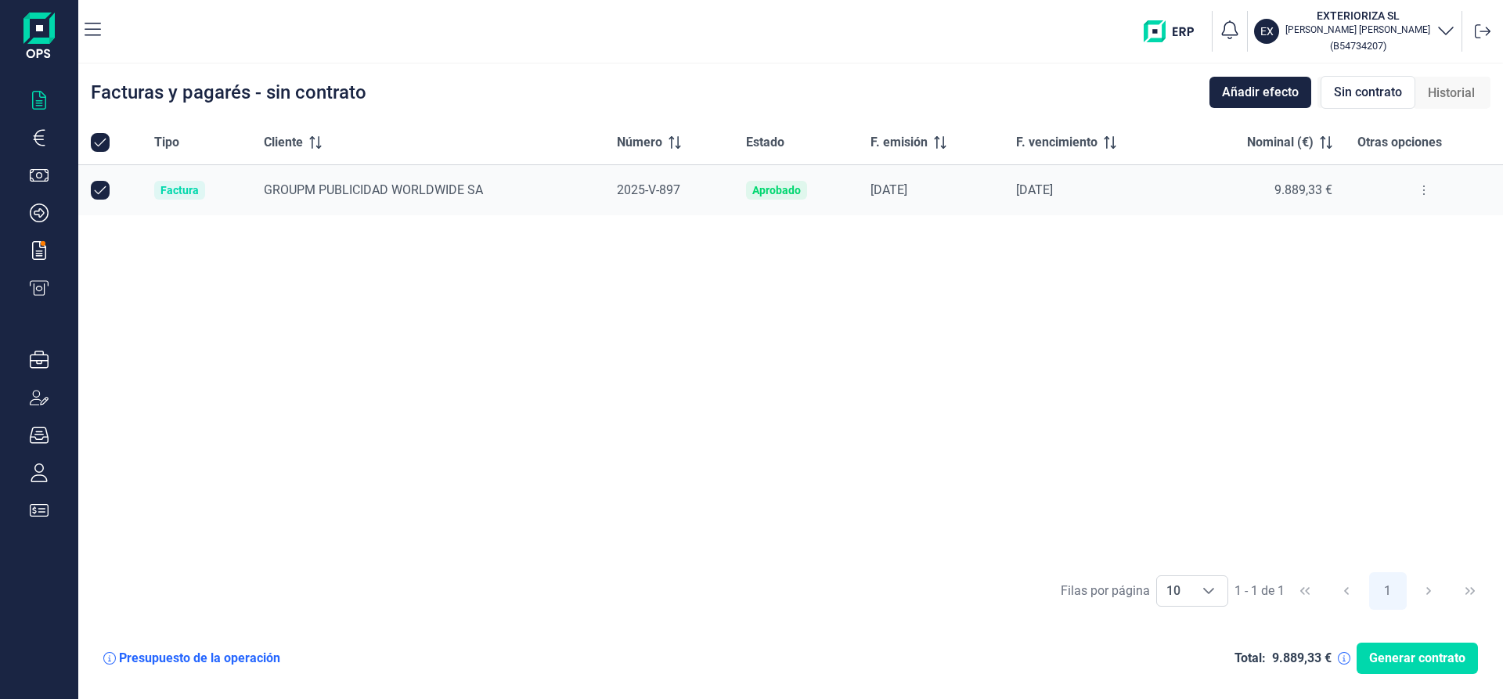
click at [99, 190] on input "Row Unselected null" at bounding box center [100, 190] width 19 height 19
checkbox input "false"
click at [99, 190] on input "Row Selected null" at bounding box center [100, 190] width 19 height 19
checkbox input "true"
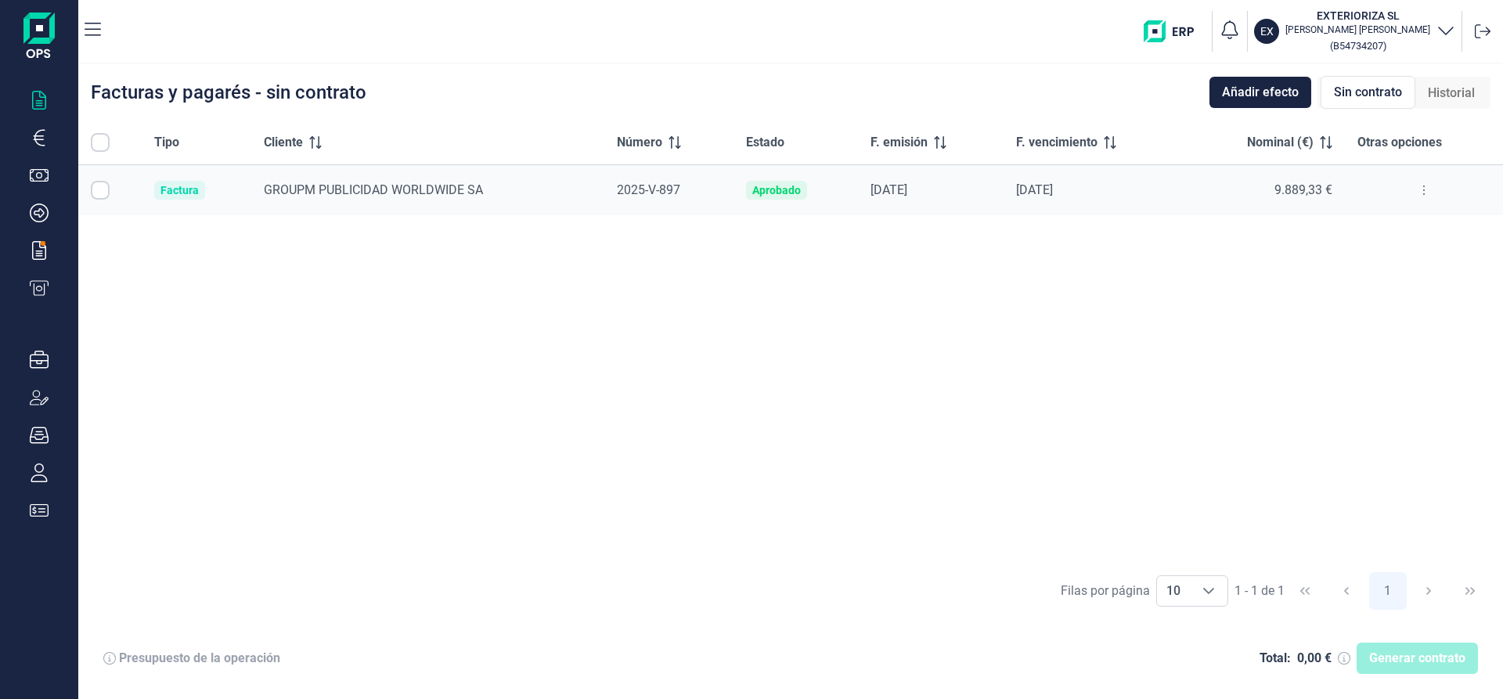
checkbox input "true"
click at [1423, 189] on icon at bounding box center [1424, 190] width 3 height 13
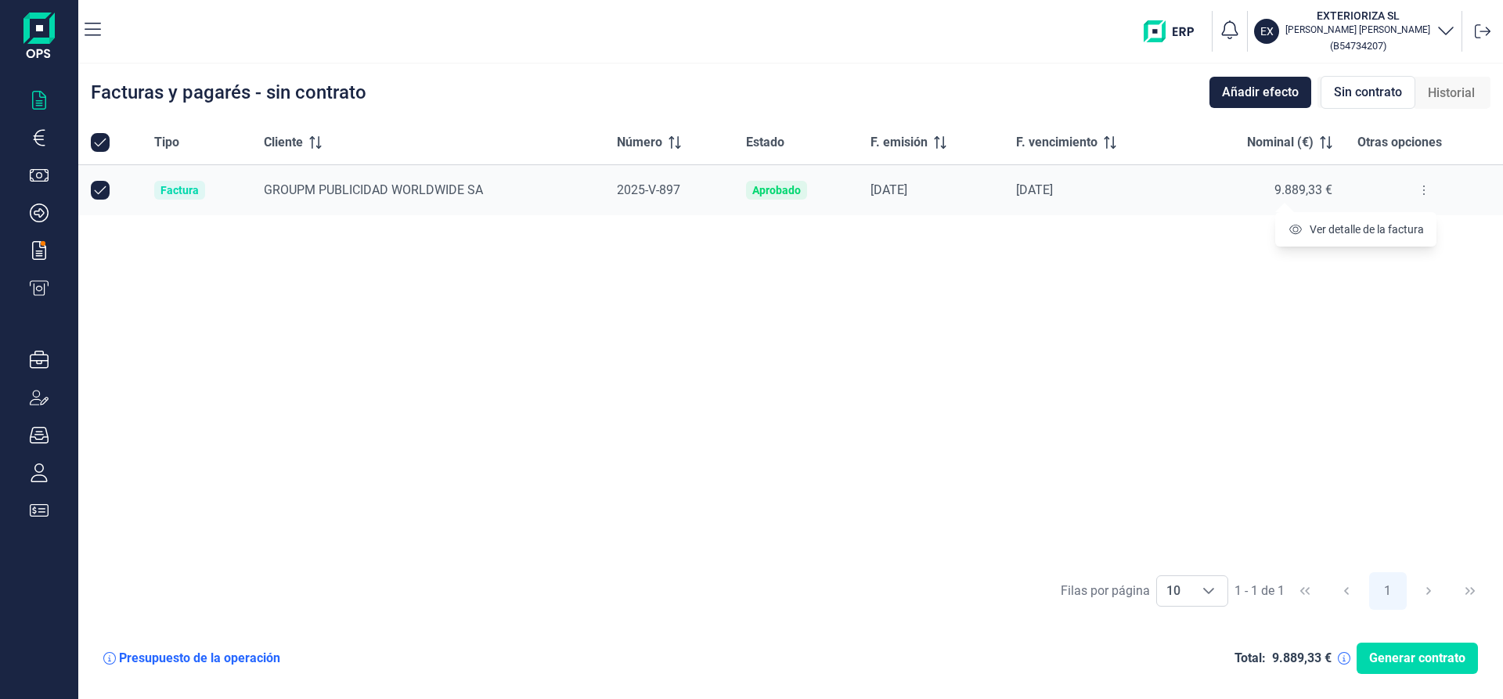
click at [1022, 351] on div "Tipo Cliente Número Estado F. emisión F. vencimiento Nominal (€) Otras opciones…" at bounding box center [790, 342] width 1425 height 443
click at [100, 192] on input "Row Unselected null" at bounding box center [100, 190] width 19 height 19
checkbox input "false"
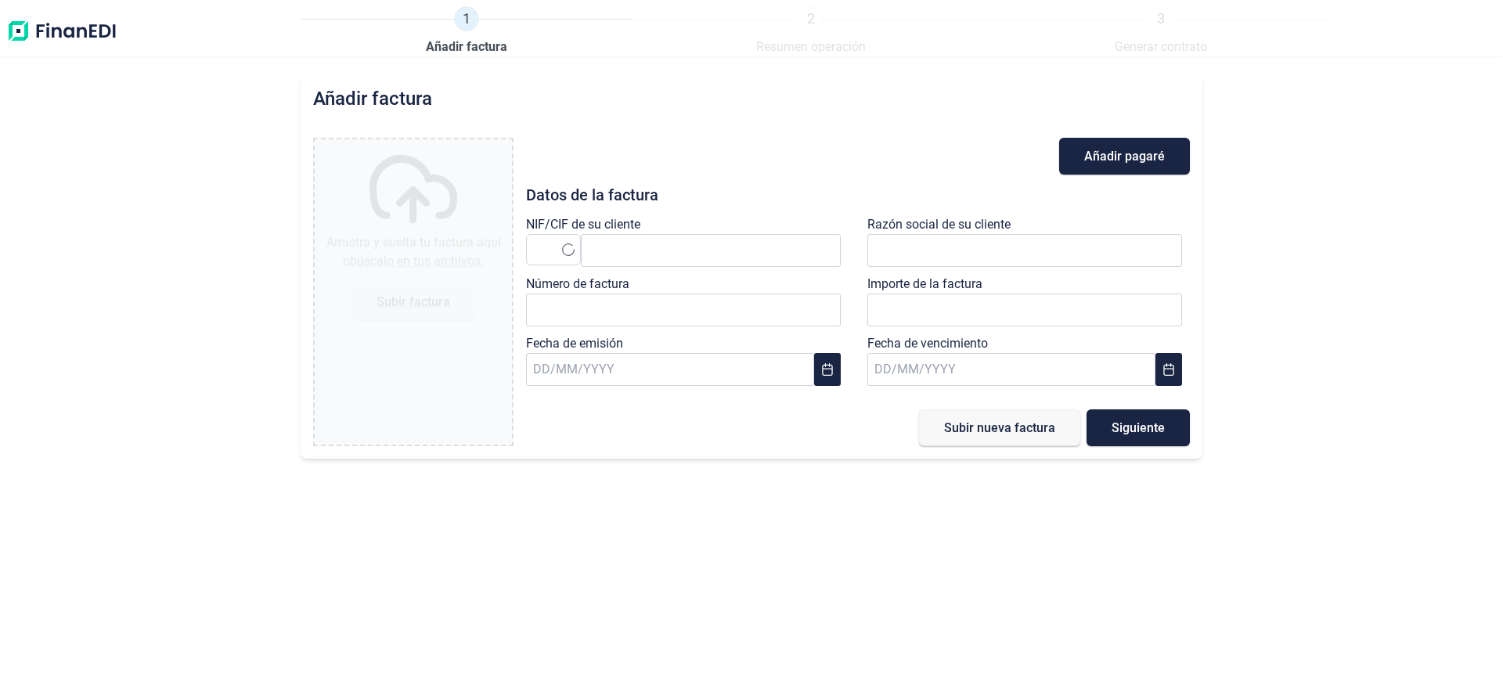
type input "0,00 €"
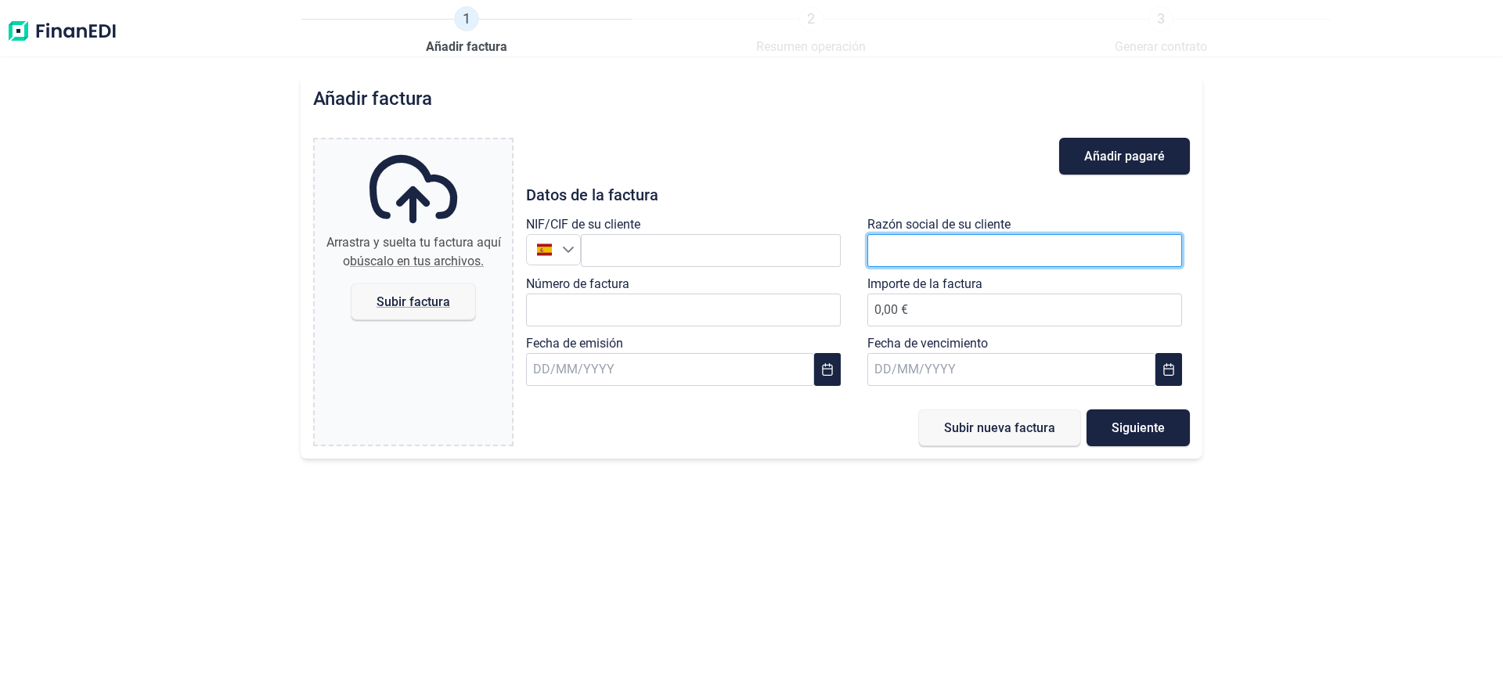
click at [1001, 254] on input "text" at bounding box center [1025, 250] width 315 height 33
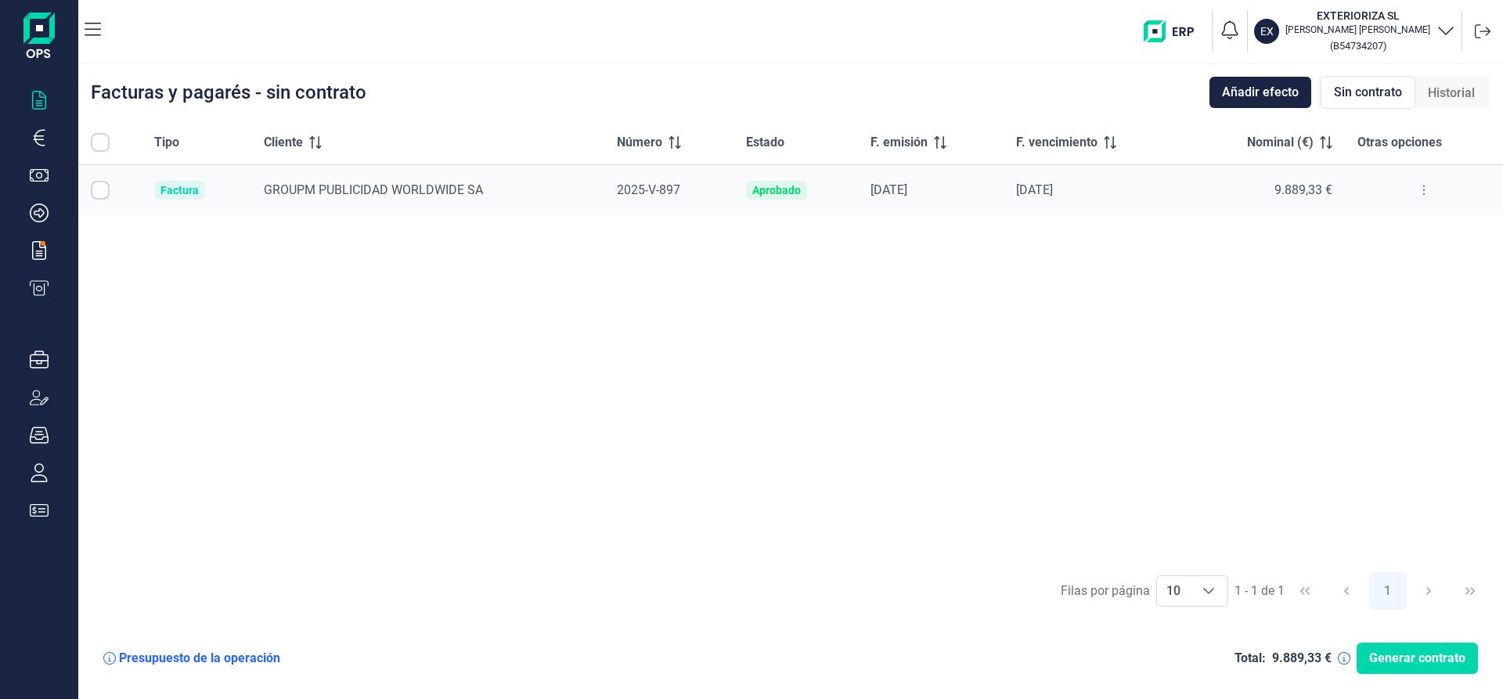
checkbox input "true"
click at [99, 189] on input "Row Unselected null" at bounding box center [100, 190] width 19 height 19
checkbox input "false"
click at [100, 193] on input "Row Selected null" at bounding box center [100, 190] width 19 height 19
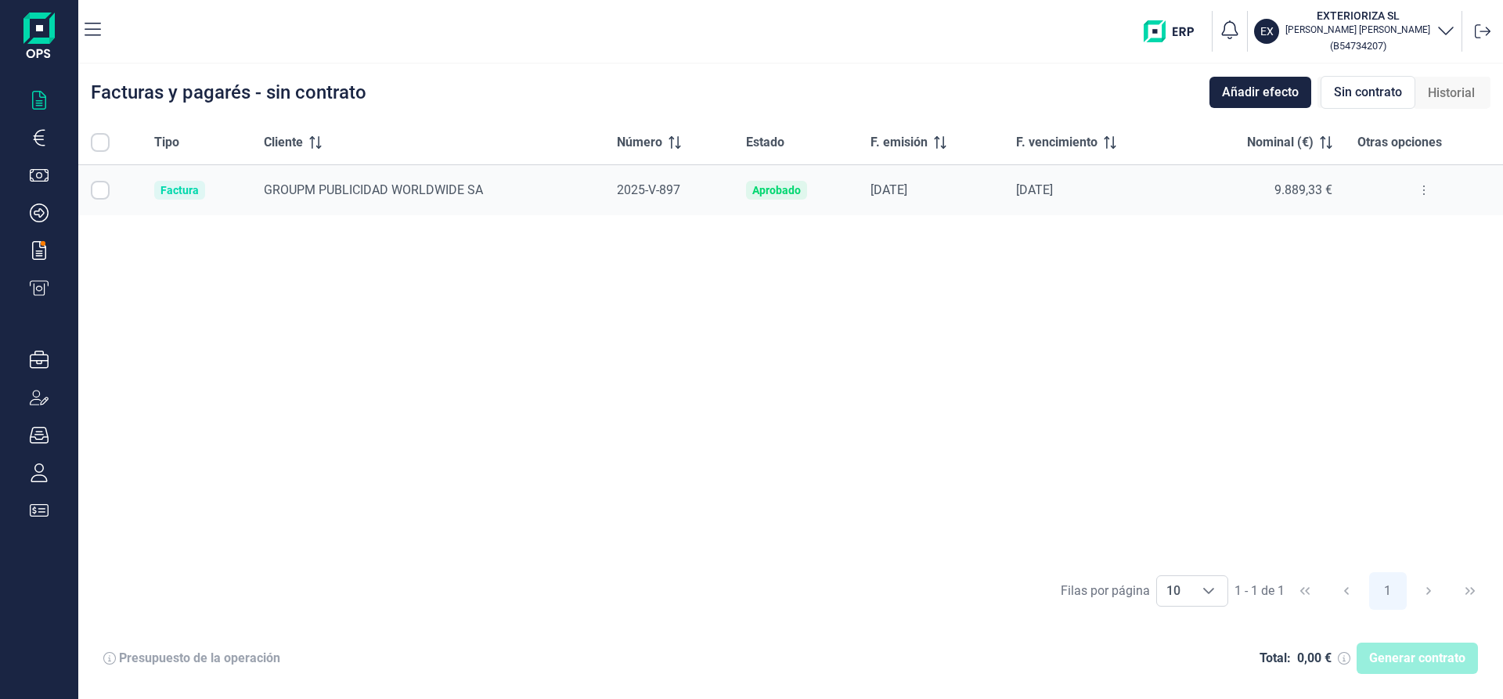
checkbox input "true"
click at [1426, 187] on button at bounding box center [1424, 190] width 28 height 25
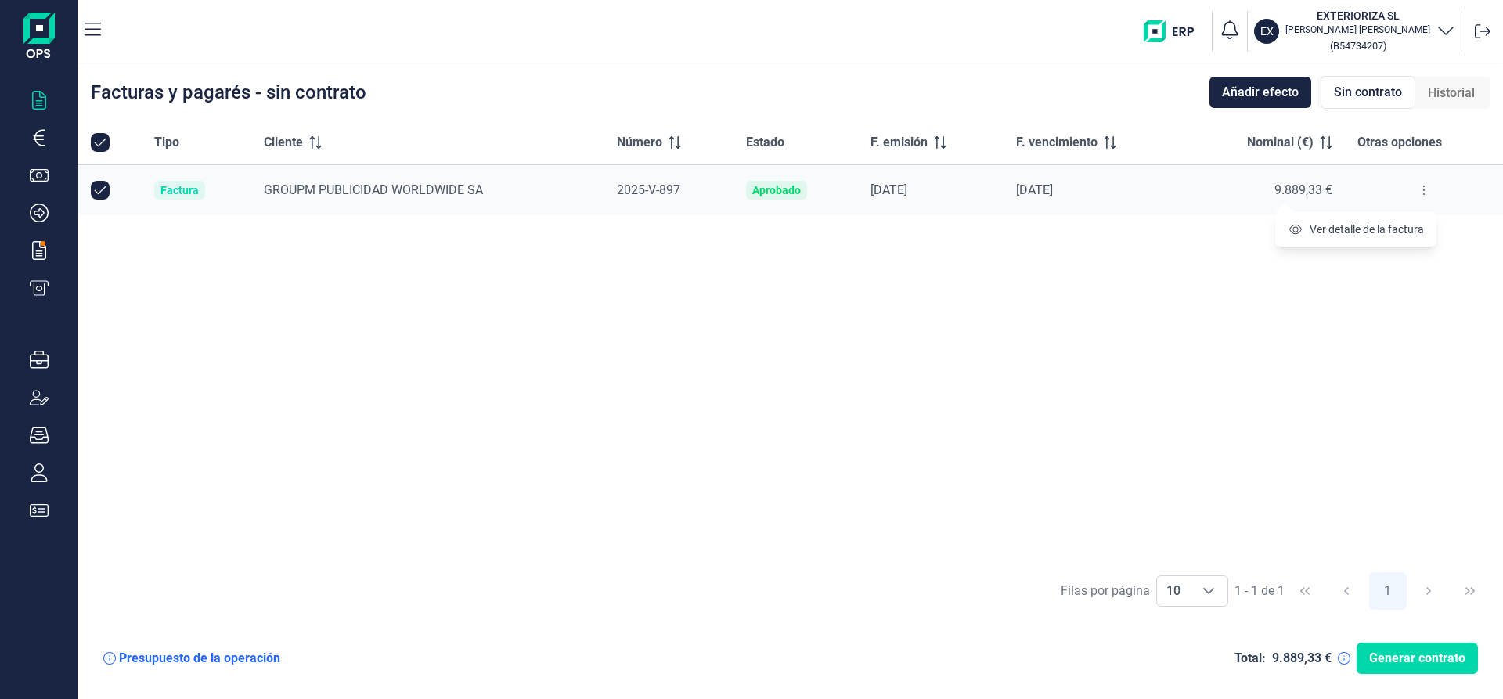
click at [1444, 27] on icon "button" at bounding box center [1446, 29] width 19 height 19
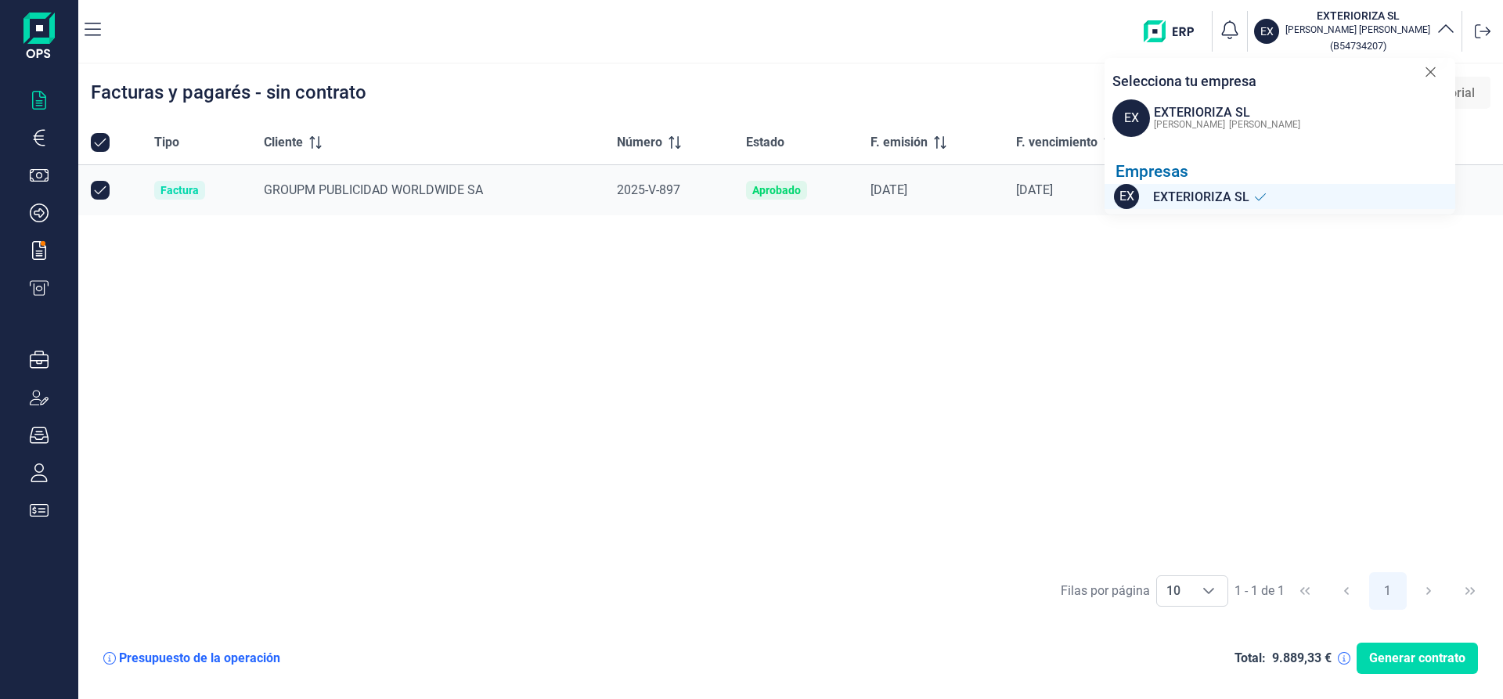
click at [1137, 122] on span "EX" at bounding box center [1132, 118] width 38 height 38
click at [914, 274] on div "Tipo Cliente Número Estado F. emisión F. vencimiento Nominal (€) Otras opciones…" at bounding box center [790, 342] width 1425 height 443
click at [43, 101] on icon "button" at bounding box center [39, 100] width 19 height 19
click at [41, 142] on icon "button" at bounding box center [39, 137] width 19 height 19
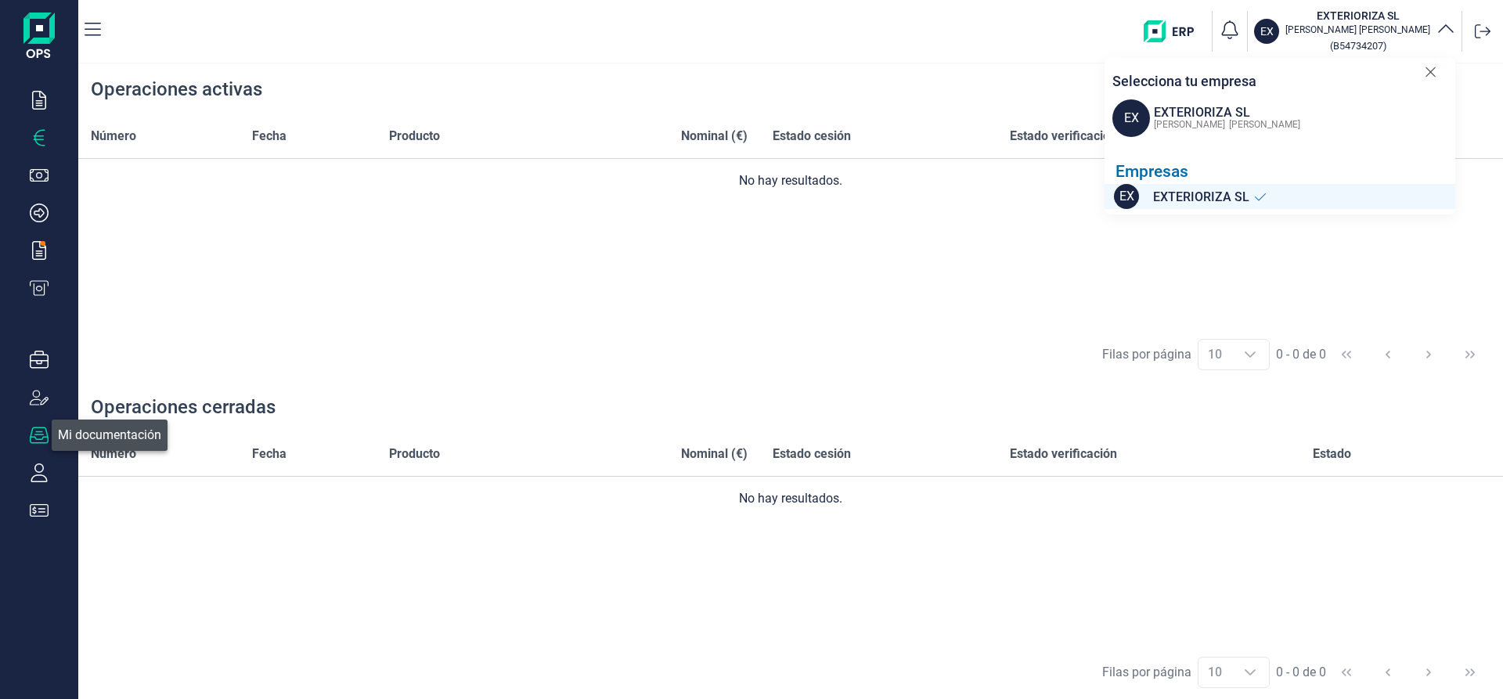
click at [38, 435] on icon "button" at bounding box center [39, 435] width 19 height 16
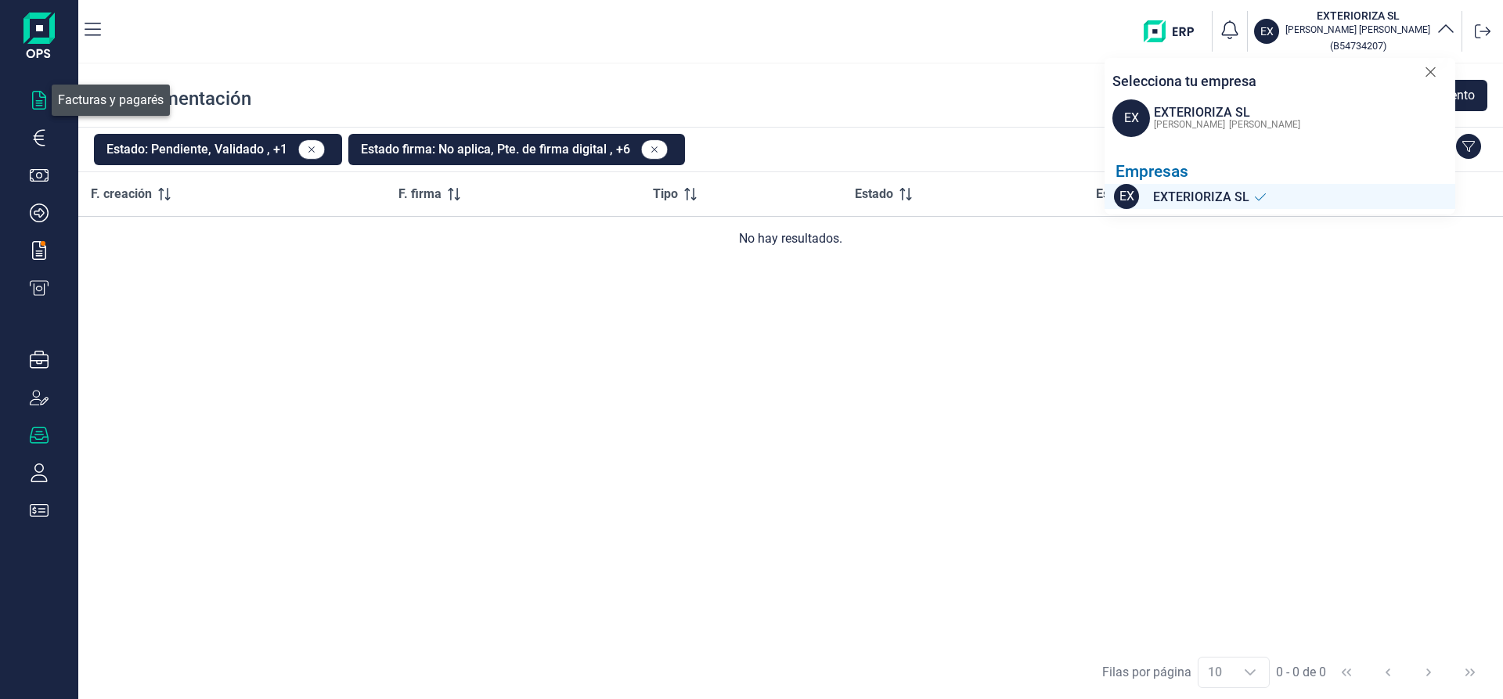
click at [35, 96] on icon "button" at bounding box center [39, 100] width 19 height 19
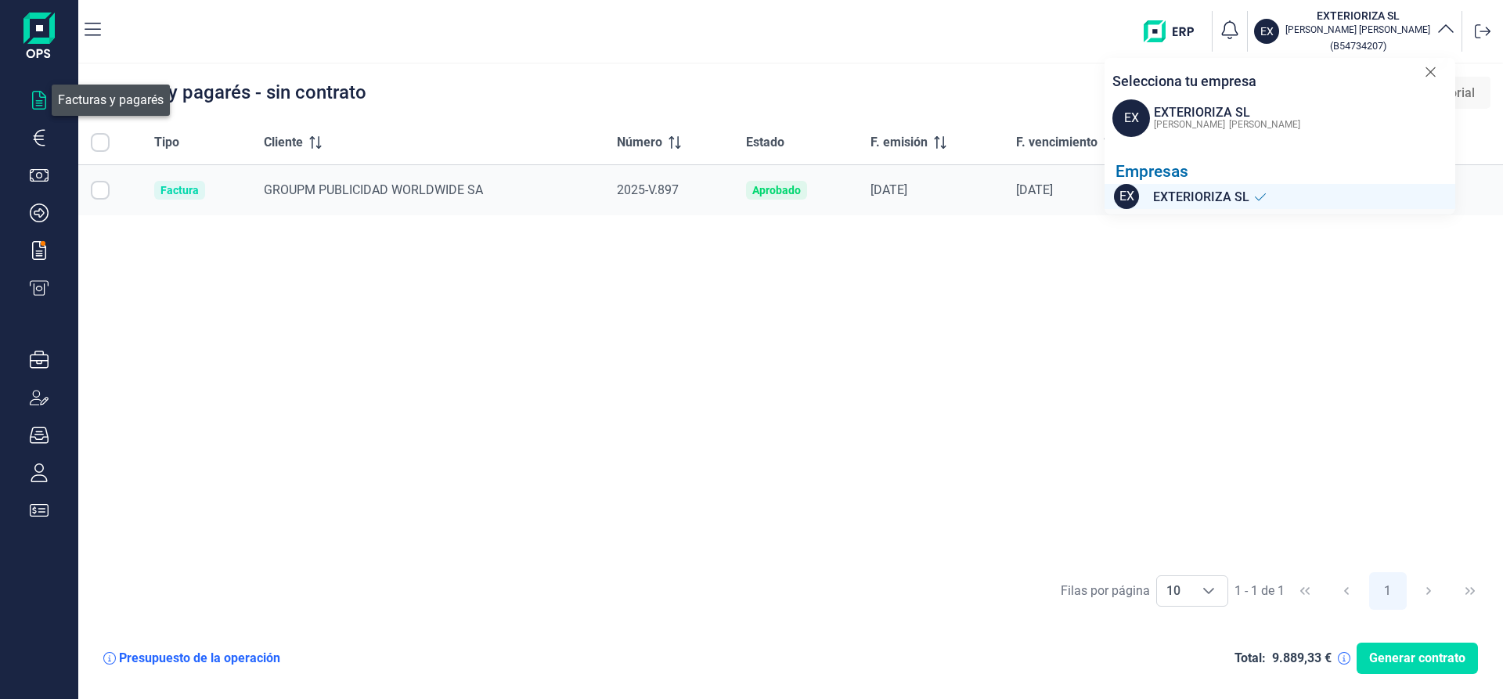
checkbox input "true"
click at [1430, 73] on icon at bounding box center [1430, 71] width 9 height 9
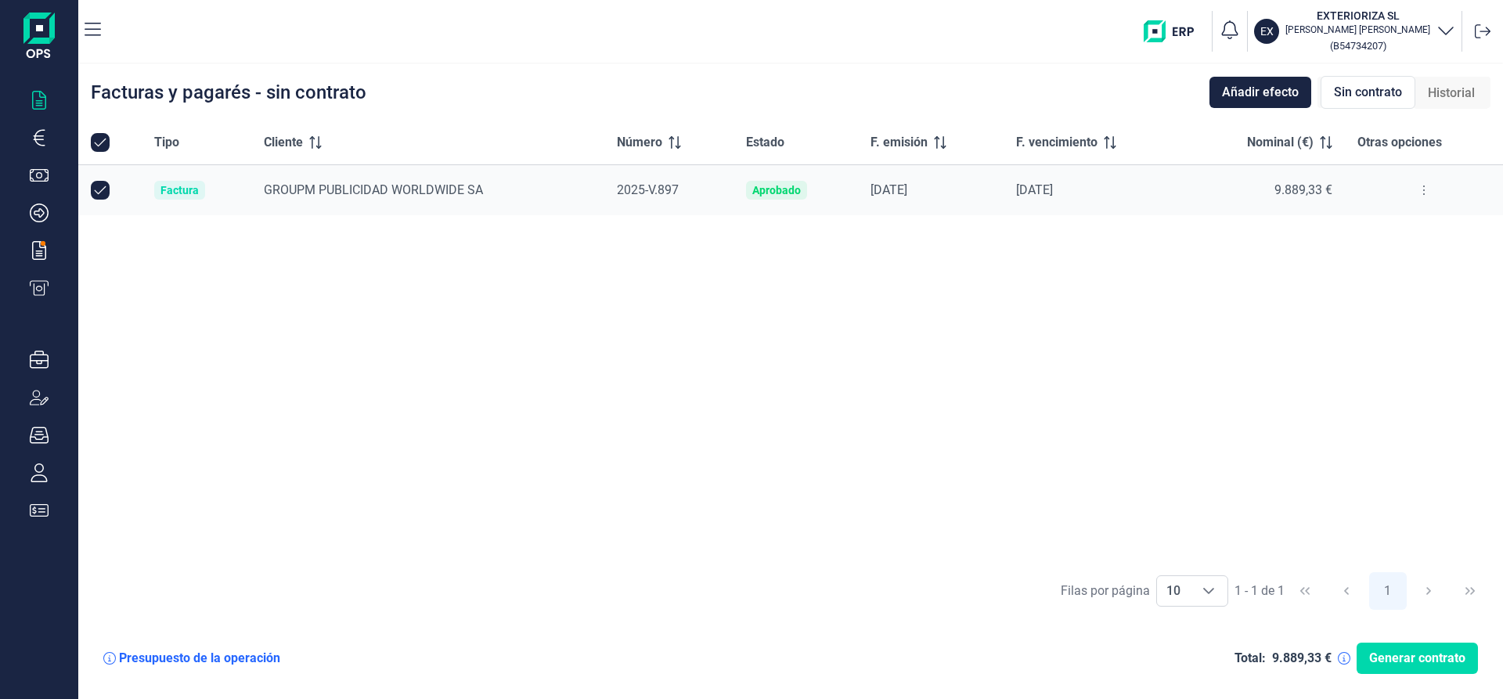
click at [1426, 189] on button at bounding box center [1424, 190] width 28 height 25
click at [360, 188] on span "GROUPM PUBLICIDAD WORLDWIDE SA" at bounding box center [373, 189] width 219 height 15
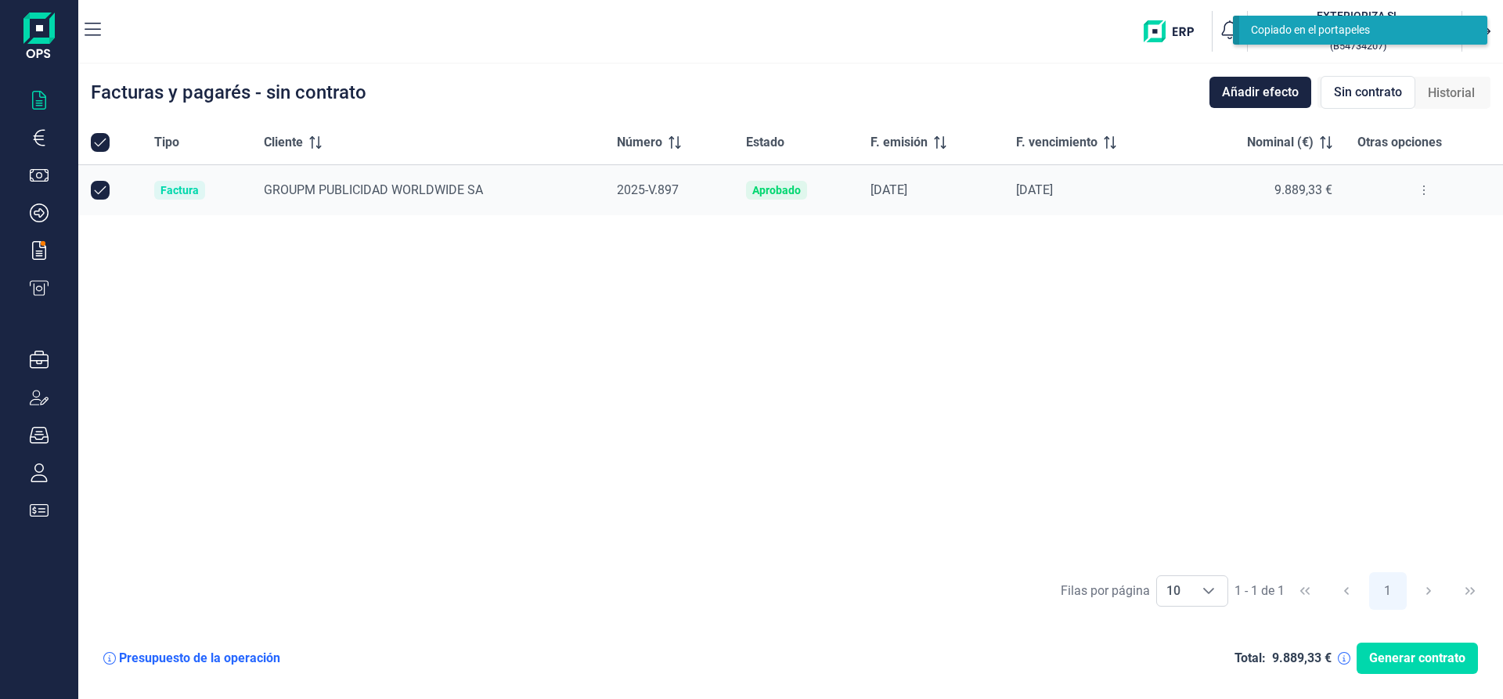
click at [1062, 378] on div "Tipo Cliente Número Estado F. emisión F. vencimiento Nominal (€) Otras opciones…" at bounding box center [790, 342] width 1425 height 443
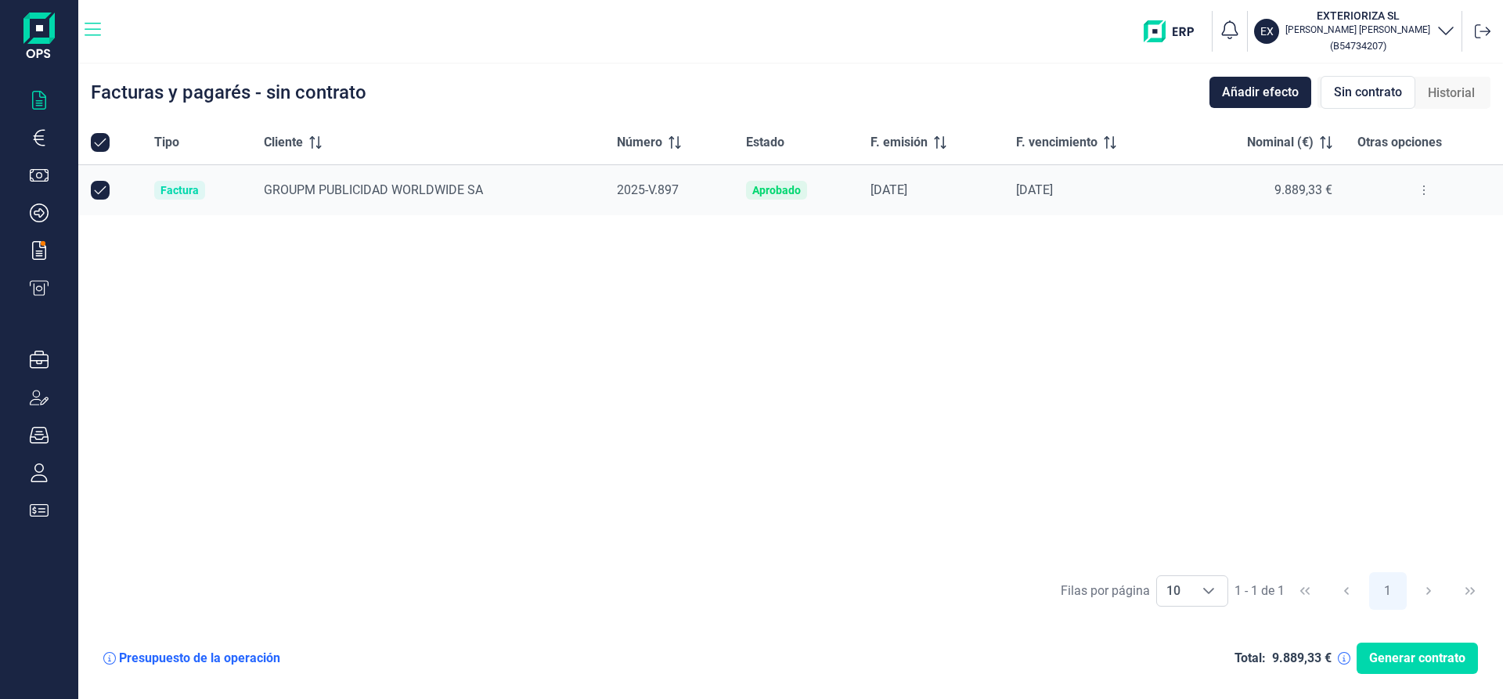
click at [91, 30] on icon "button" at bounding box center [93, 29] width 16 height 13
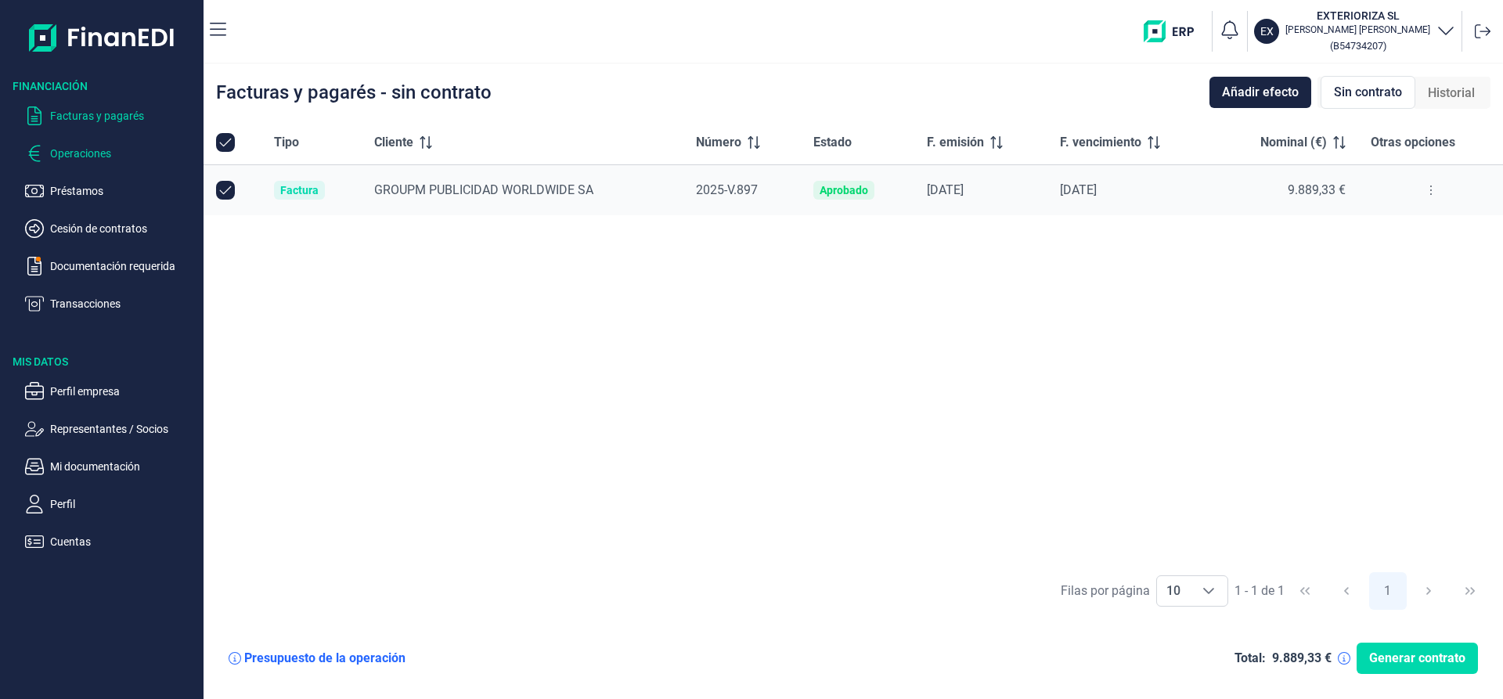
click at [78, 154] on p "Operaciones" at bounding box center [123, 153] width 147 height 19
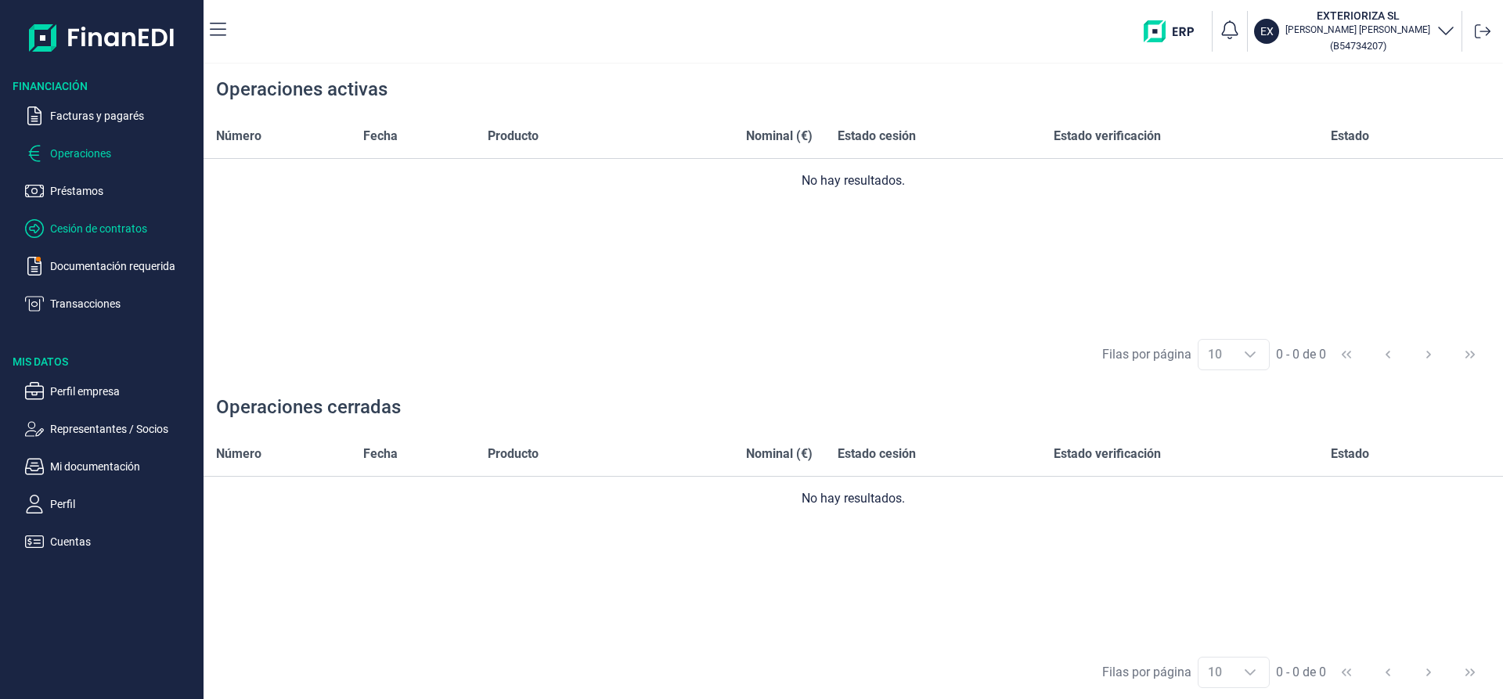
click at [73, 230] on p "Cesión de contratos" at bounding box center [123, 228] width 147 height 19
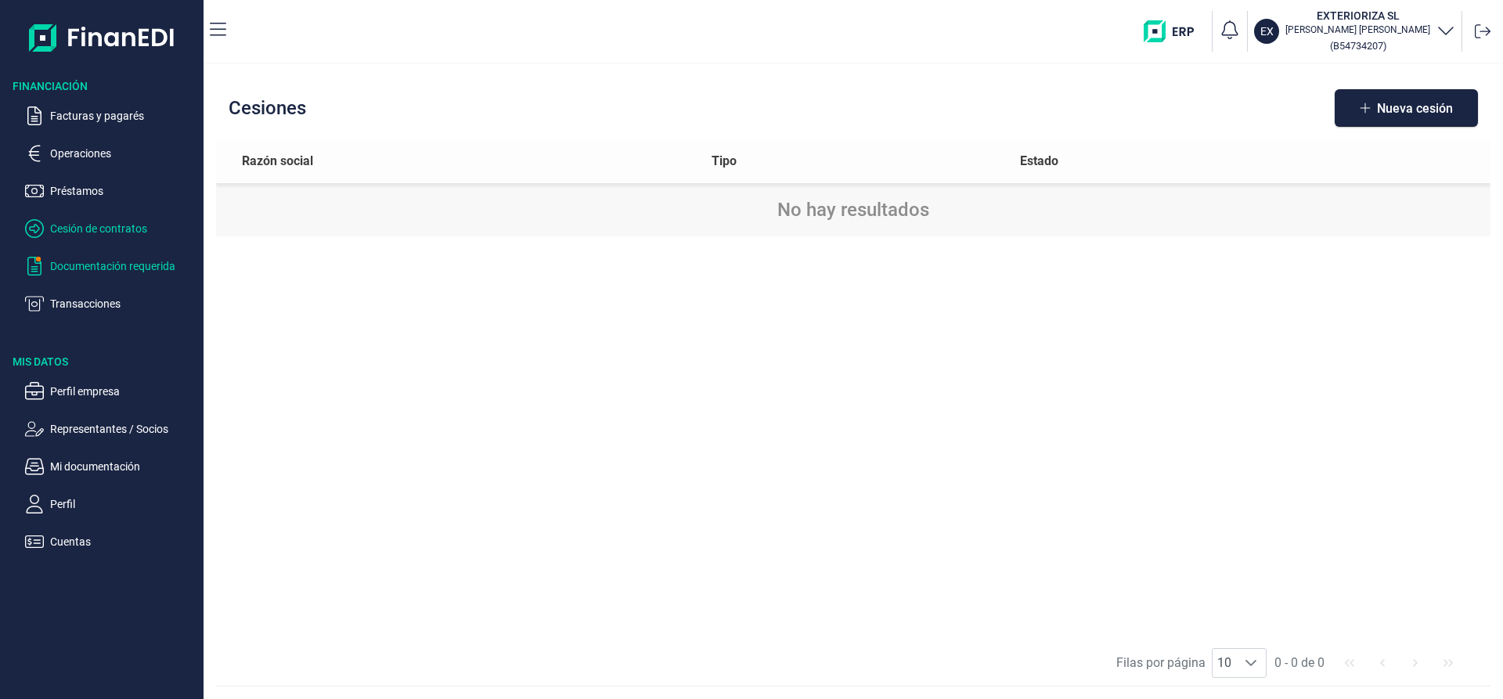
click at [80, 262] on p "Documentación requerida" at bounding box center [123, 266] width 147 height 19
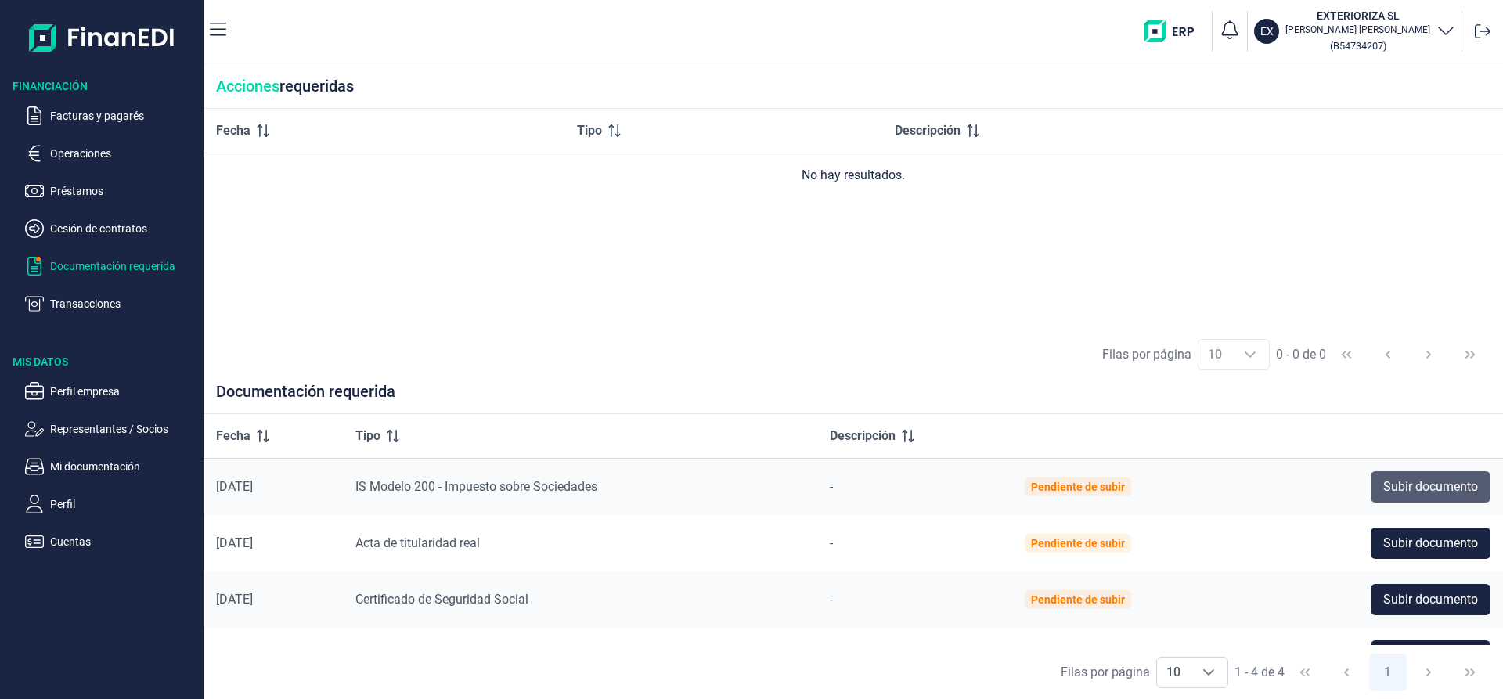
click at [1426, 487] on span "Subir documento" at bounding box center [1430, 487] width 95 height 19
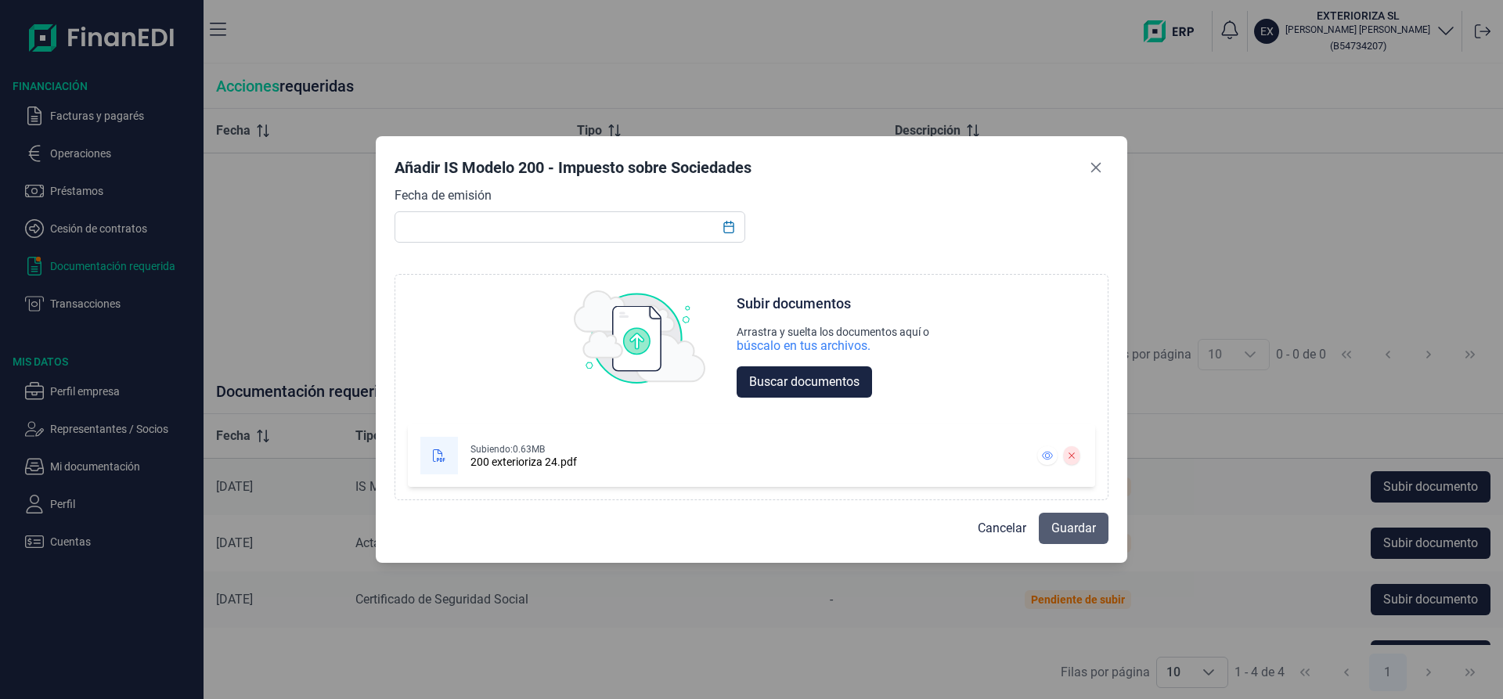
click at [1076, 532] on span "Guardar" at bounding box center [1074, 528] width 45 height 19
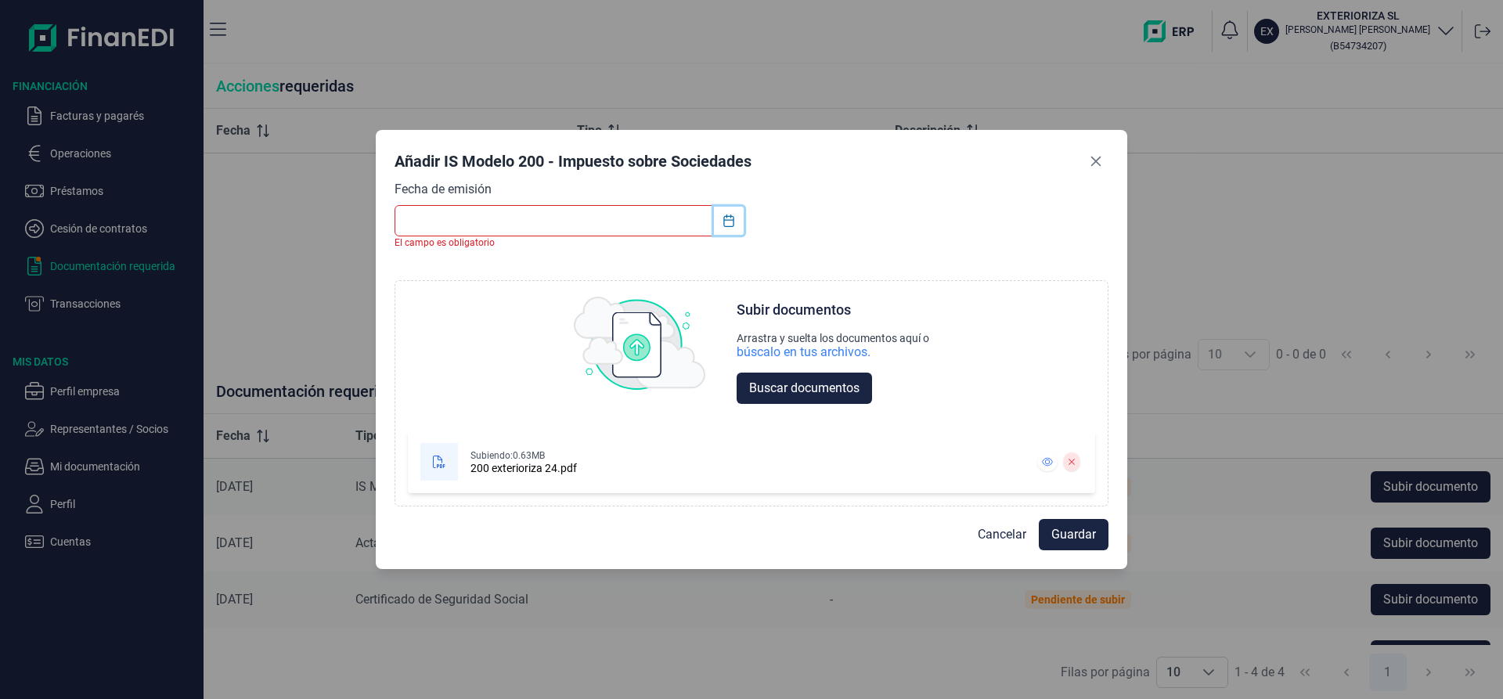
click at [729, 221] on icon "Choose Date" at bounding box center [729, 221] width 13 height 13
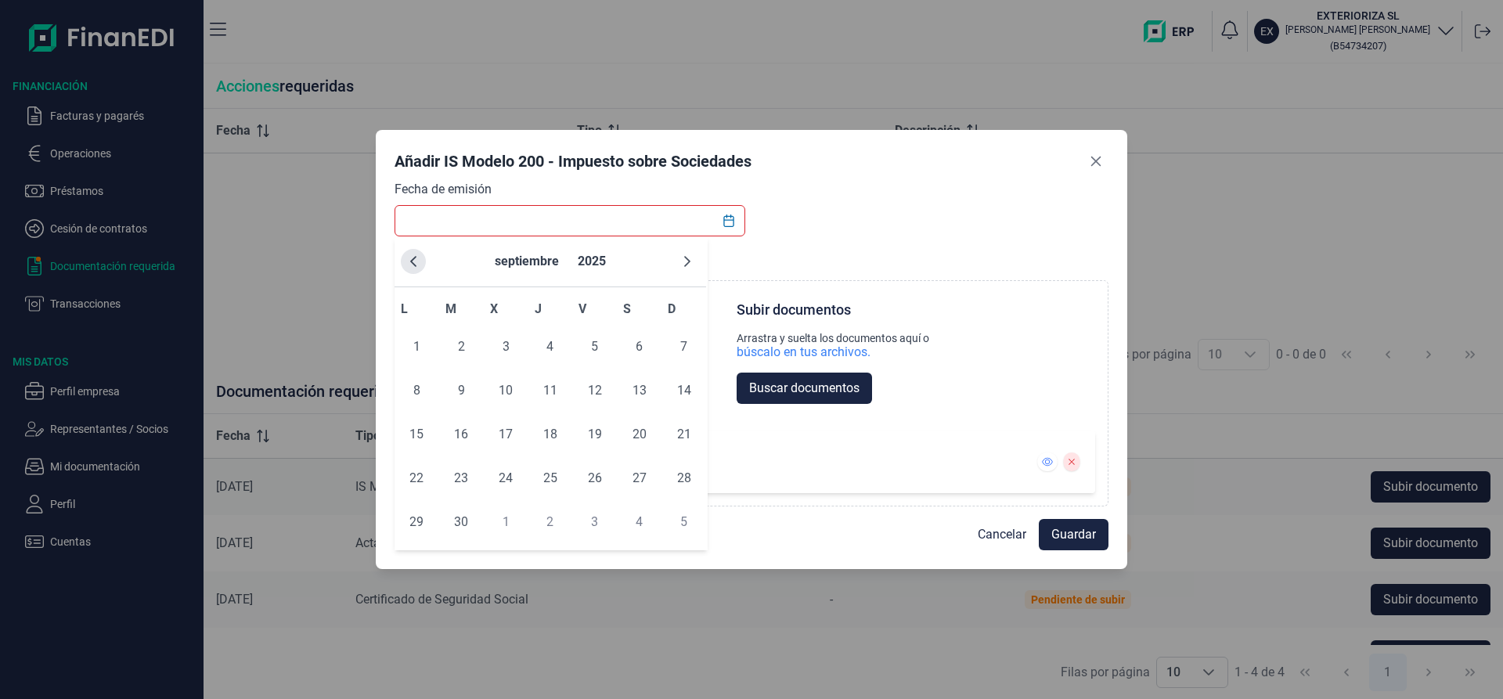
click at [417, 262] on icon "Previous Month" at bounding box center [413, 261] width 13 height 13
click at [553, 481] on span "24" at bounding box center [550, 478] width 31 height 31
type input "[DATE]"
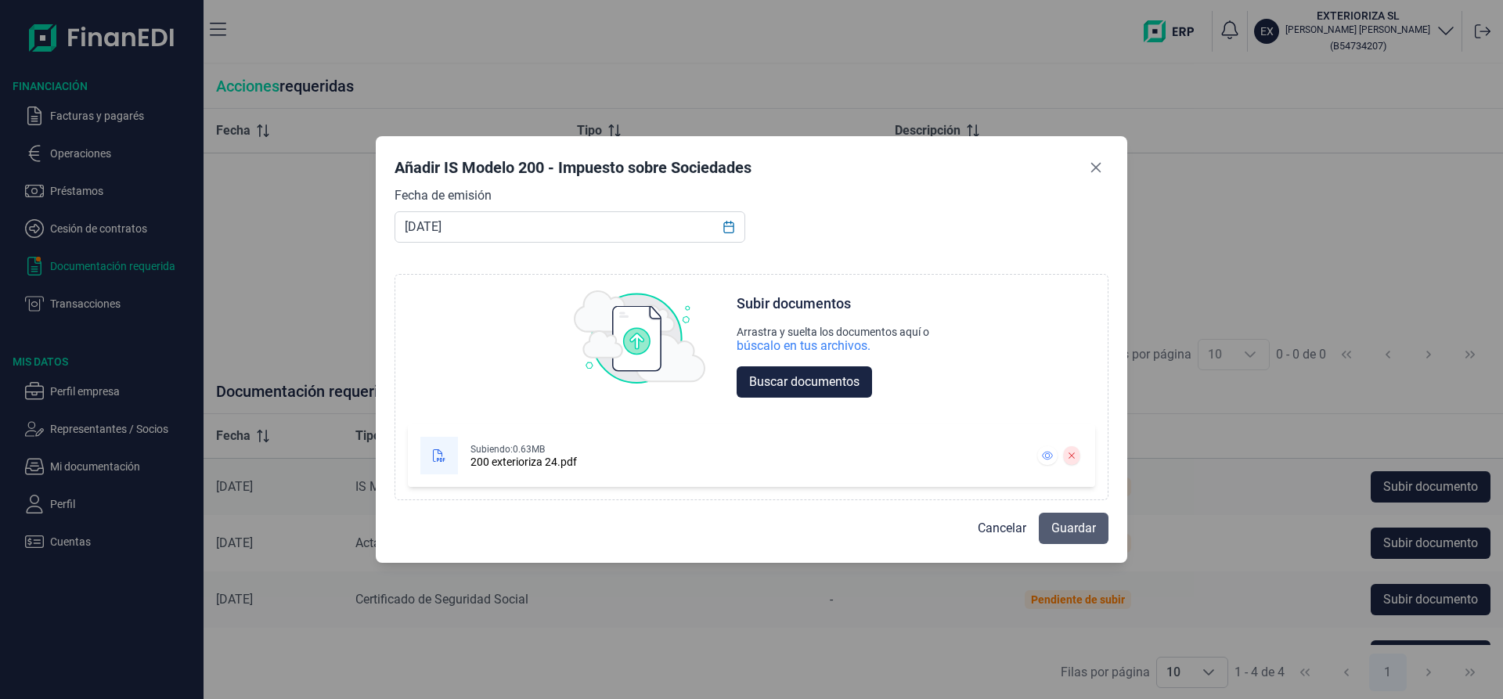
click at [1077, 533] on span "Guardar" at bounding box center [1074, 528] width 45 height 19
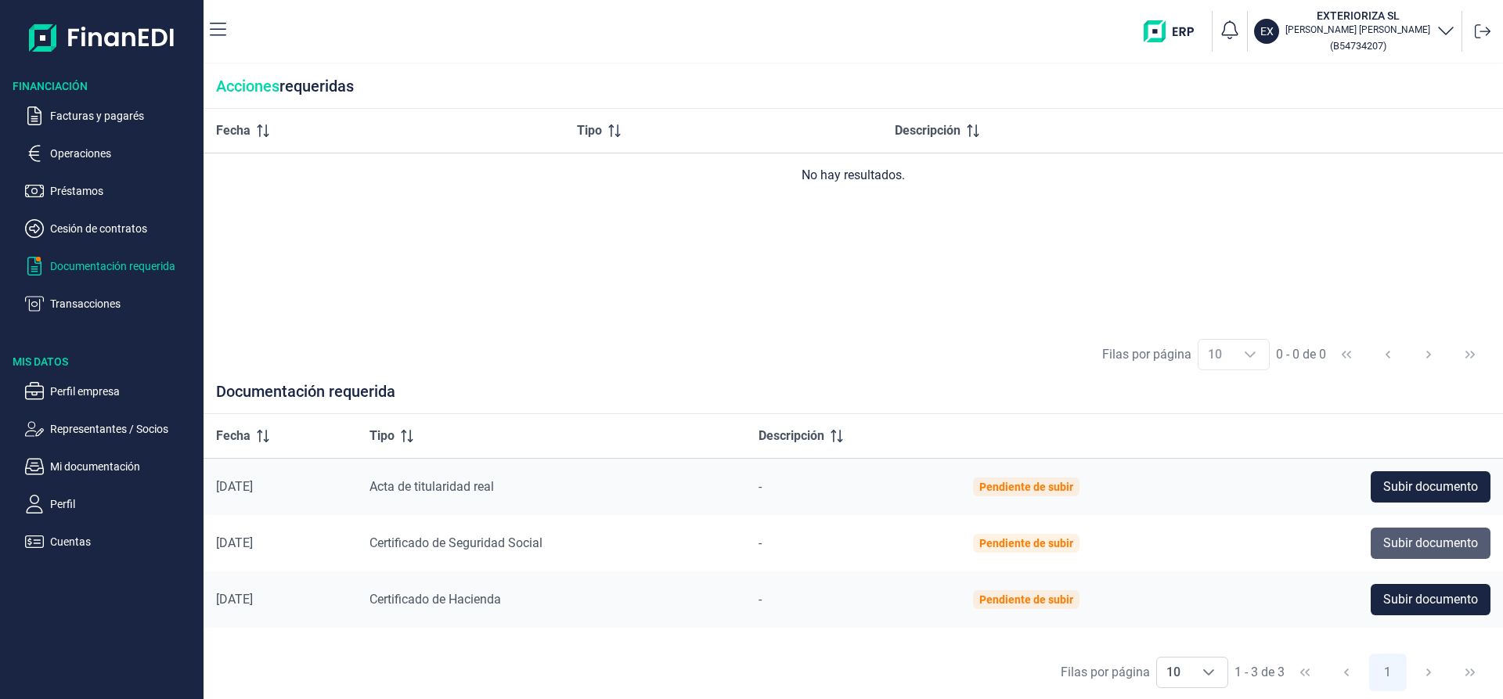
click at [1387, 543] on span "Subir documento" at bounding box center [1430, 543] width 95 height 19
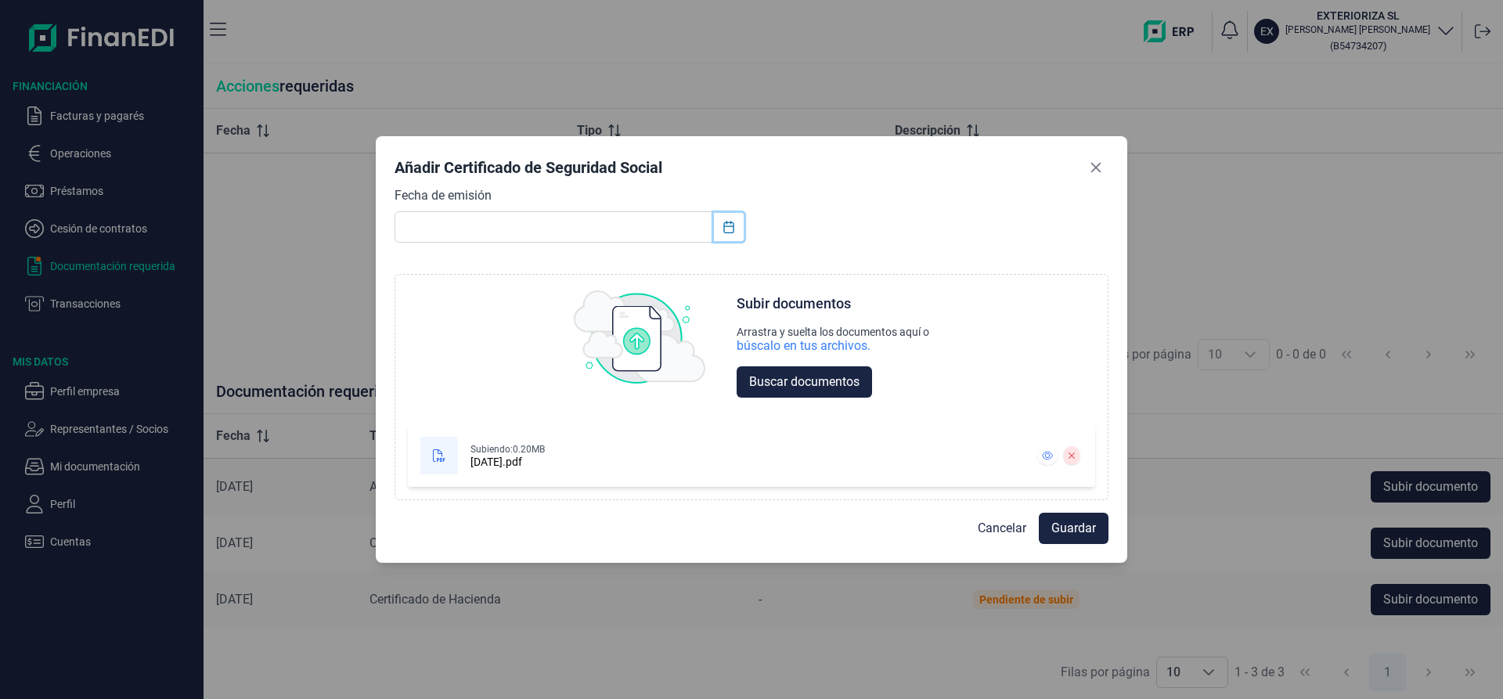
click at [730, 224] on icon "Choose Date" at bounding box center [729, 227] width 13 height 13
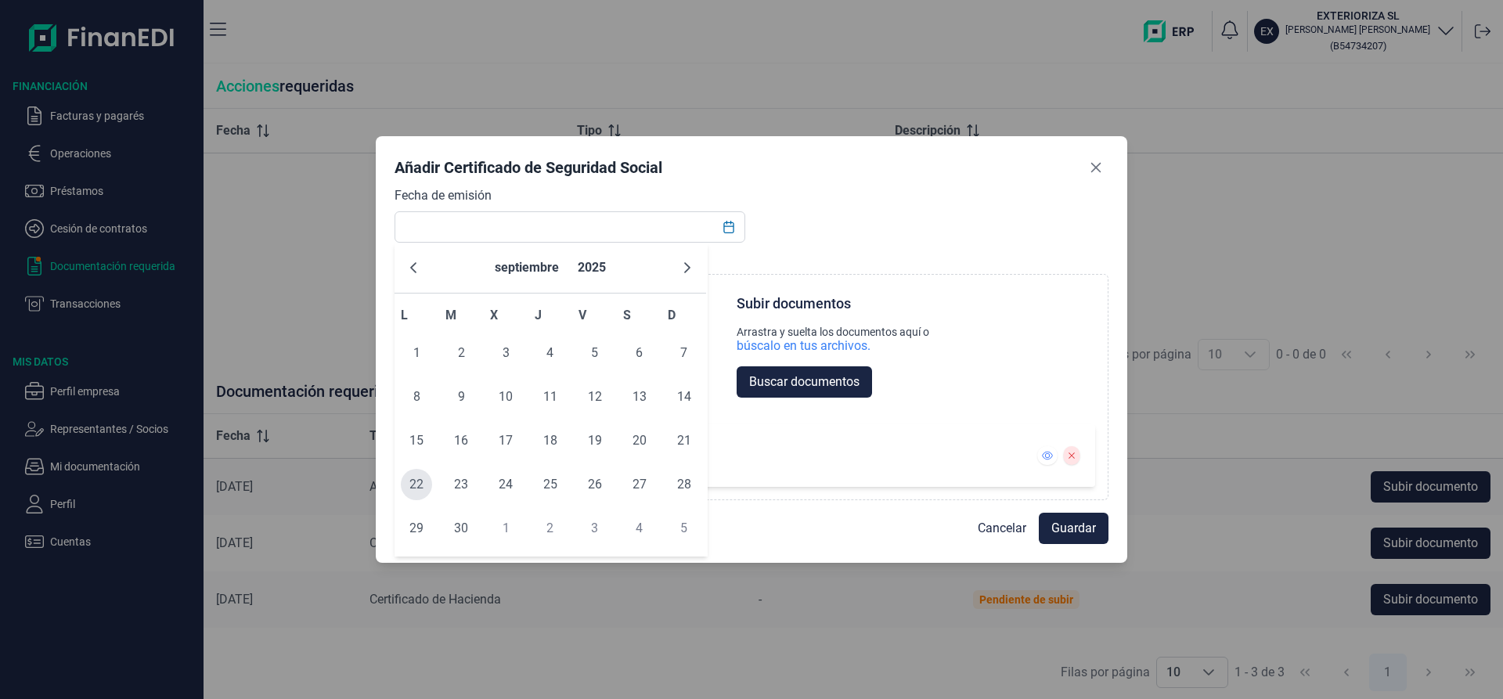
click at [418, 485] on span "22" at bounding box center [416, 484] width 31 height 31
type input "[DATE]"
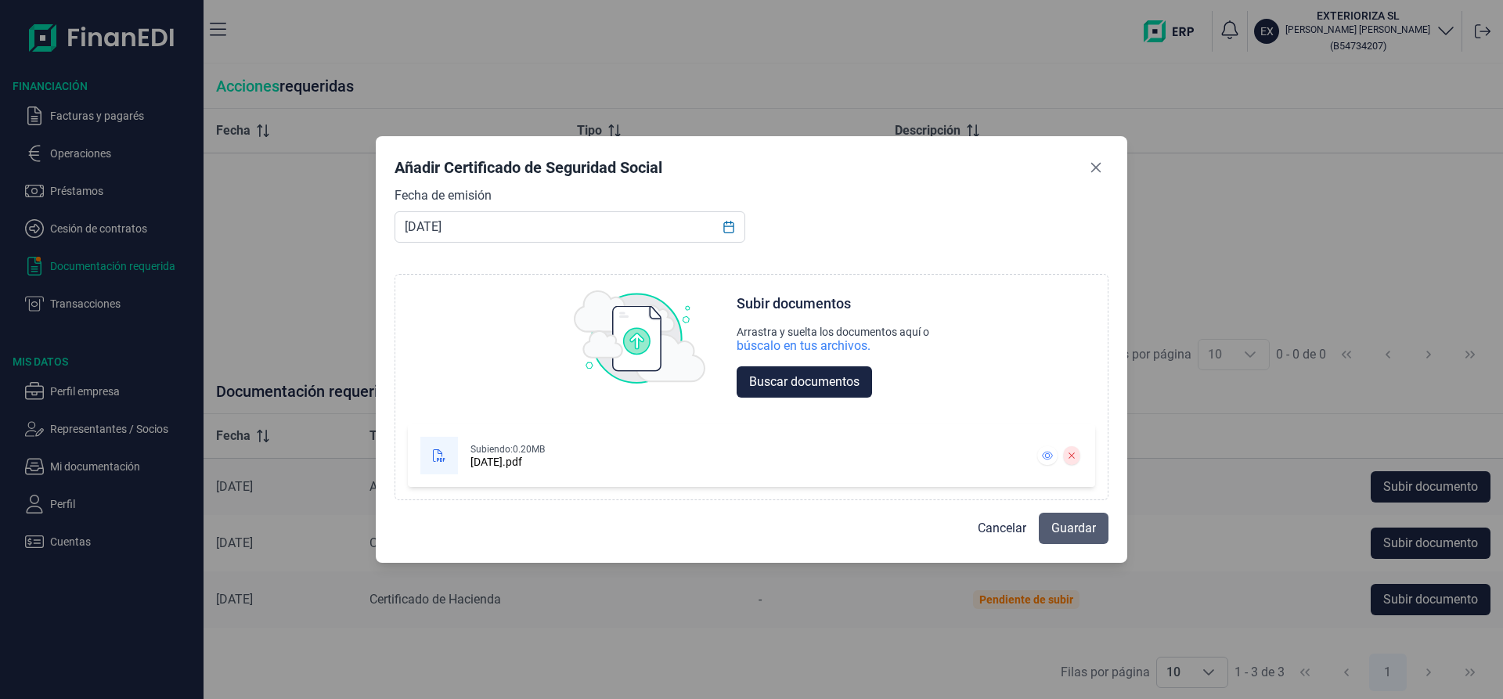
click at [1066, 529] on span "Guardar" at bounding box center [1074, 528] width 45 height 19
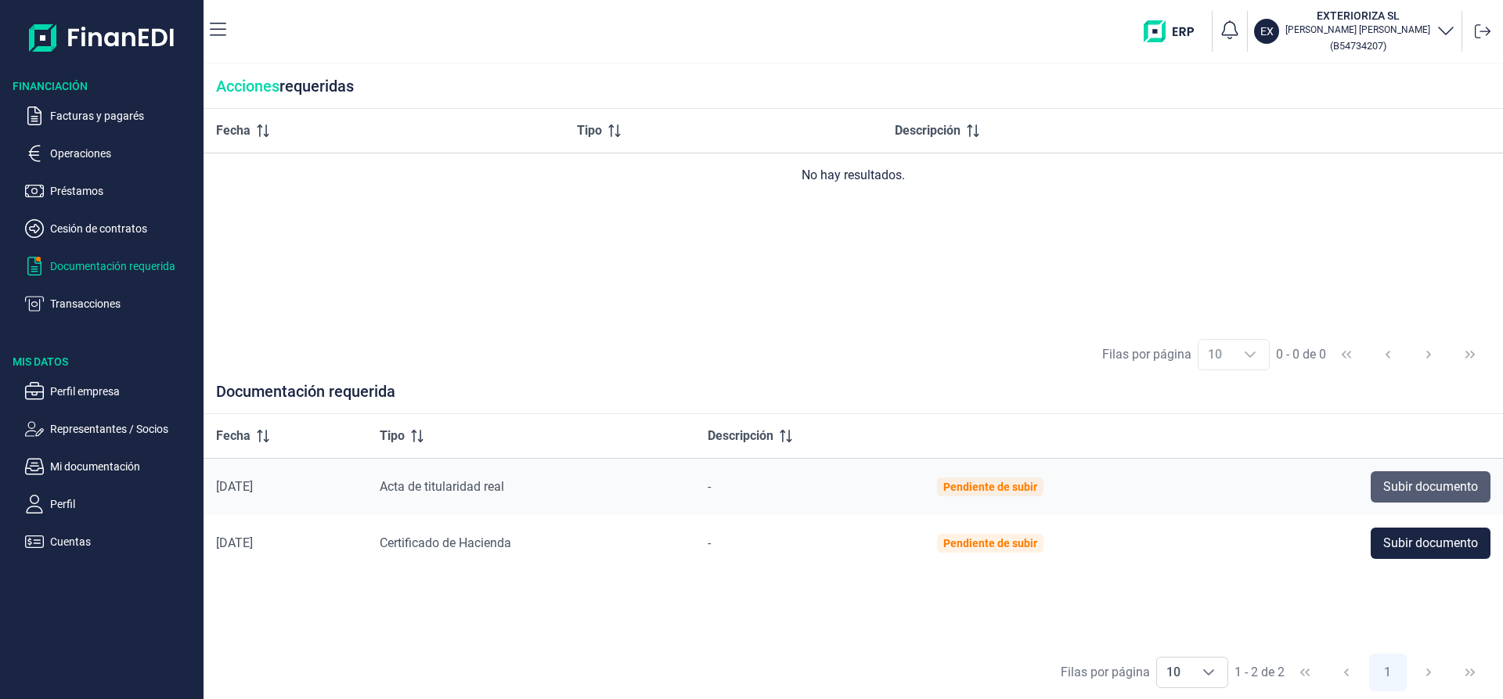
click at [1419, 490] on span "Subir documento" at bounding box center [1430, 487] width 95 height 19
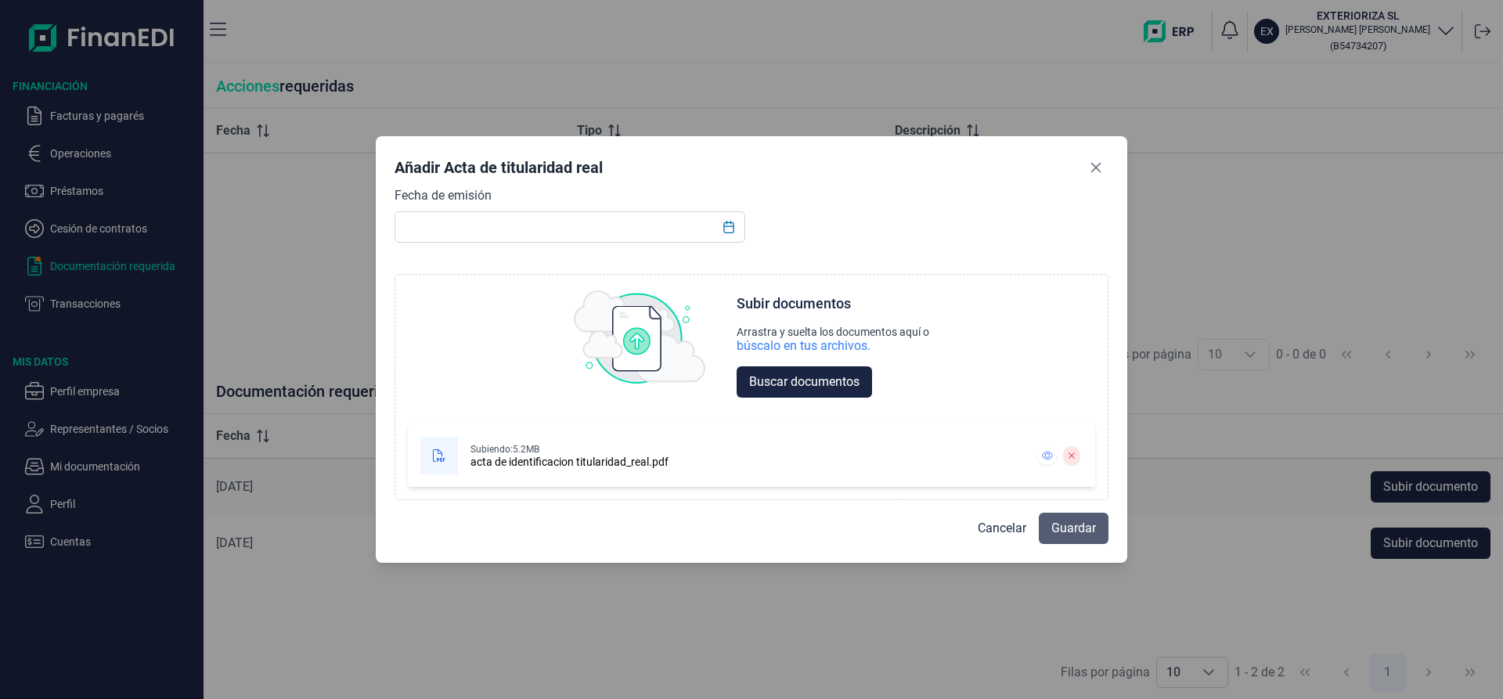
click at [1077, 532] on span "Guardar" at bounding box center [1074, 528] width 45 height 19
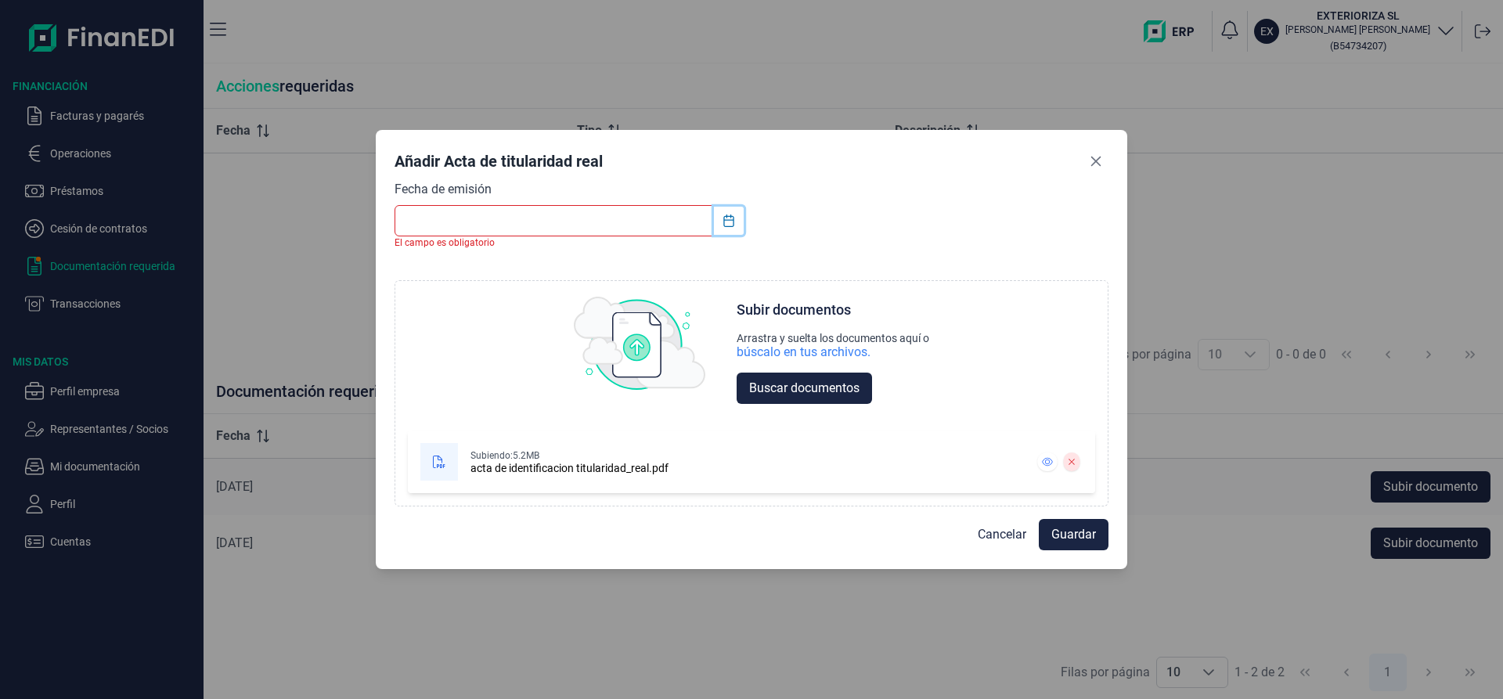
click at [730, 221] on icon "Choose Date" at bounding box center [729, 221] width 13 height 13
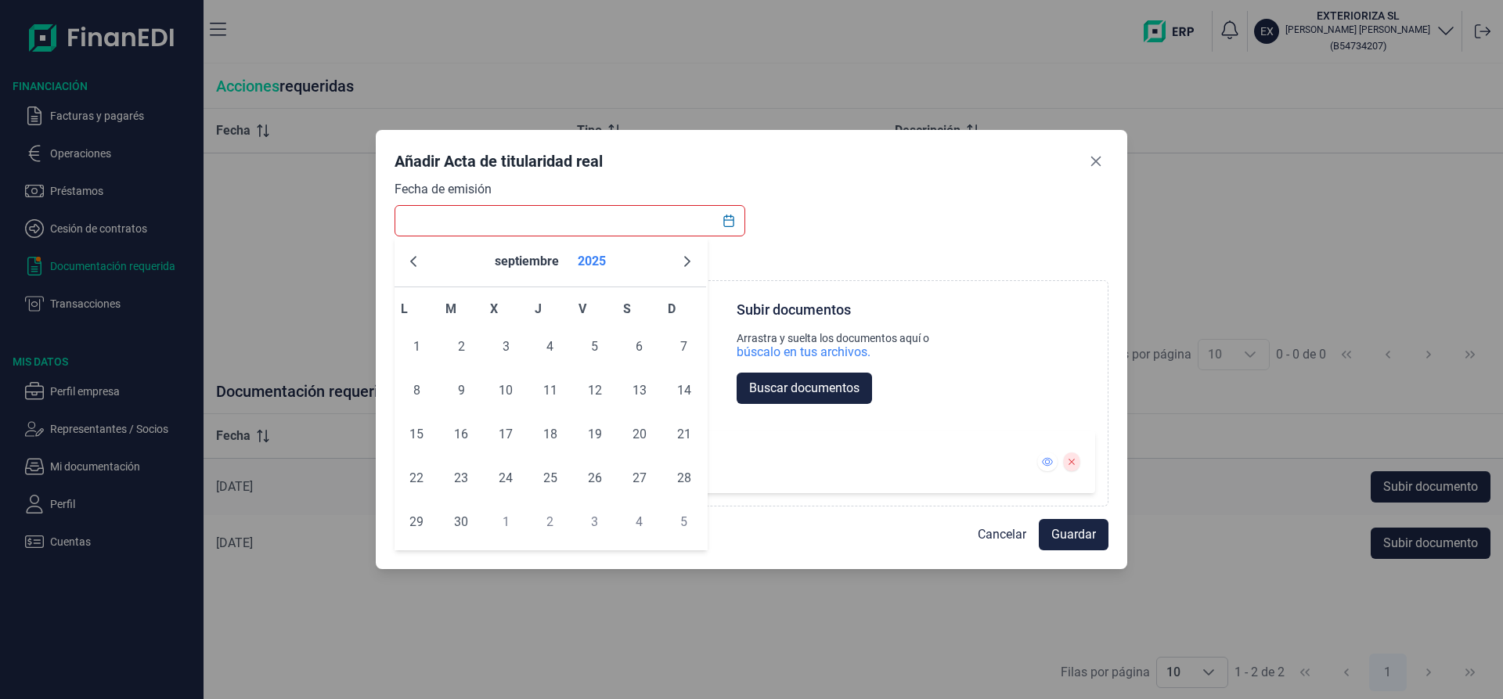
click at [588, 262] on button "2025" at bounding box center [592, 262] width 41 height 38
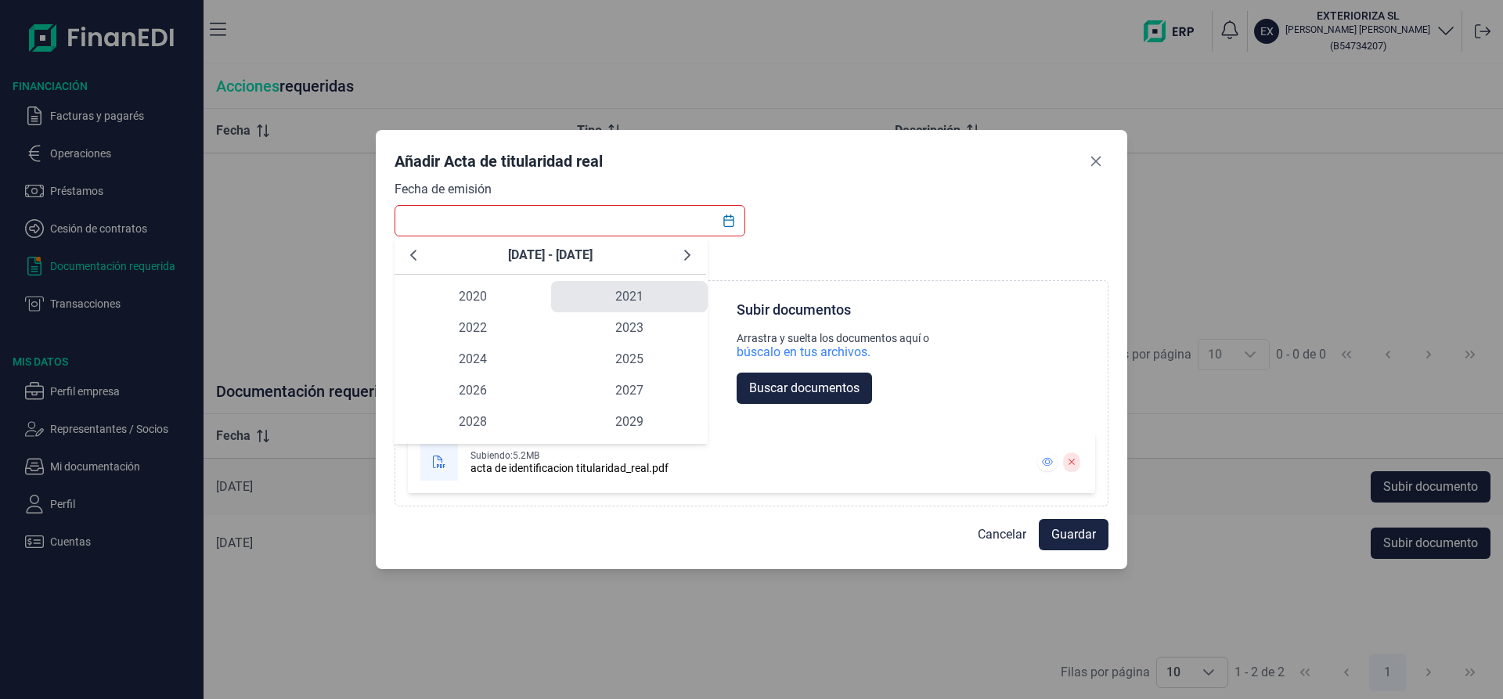
click at [629, 296] on span "2021" at bounding box center [629, 296] width 157 height 31
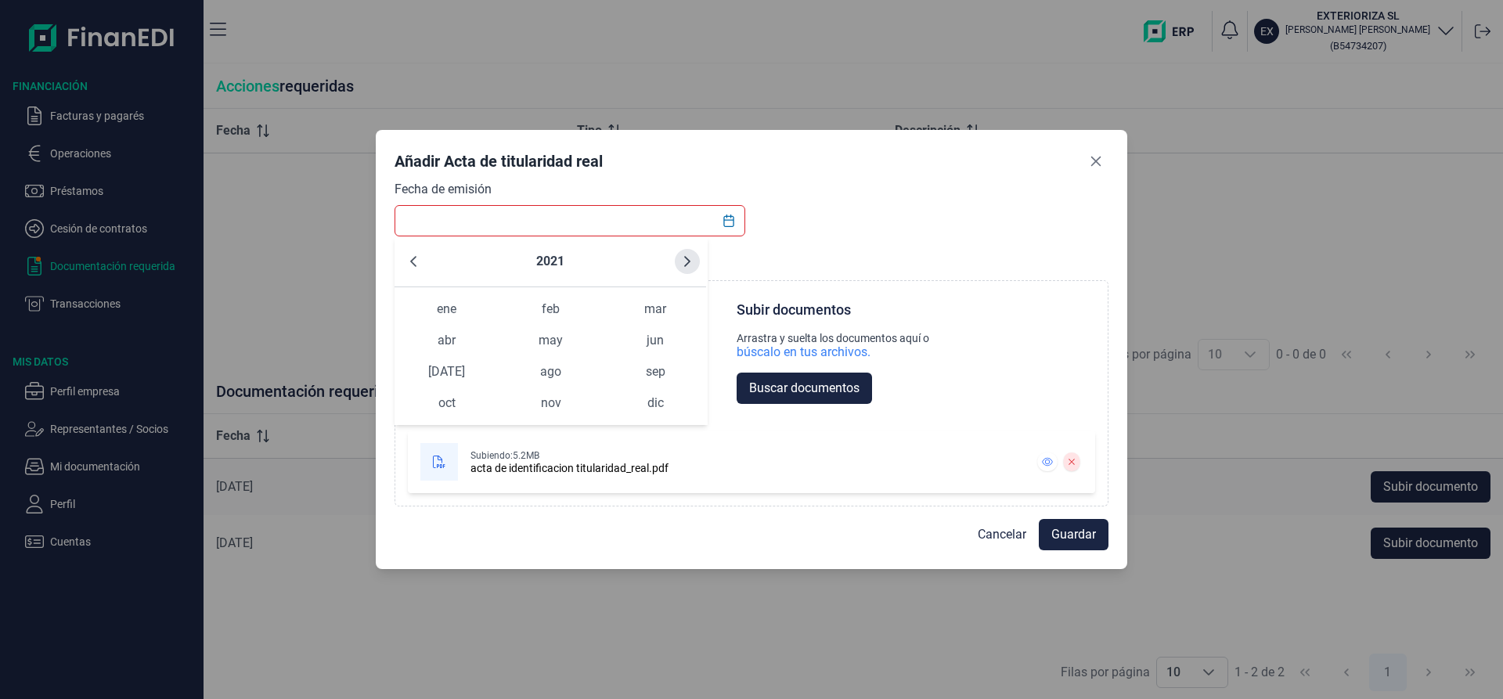
click at [685, 260] on icon "Next Year" at bounding box center [687, 261] width 13 height 13
click at [552, 340] on span "may" at bounding box center [551, 340] width 104 height 31
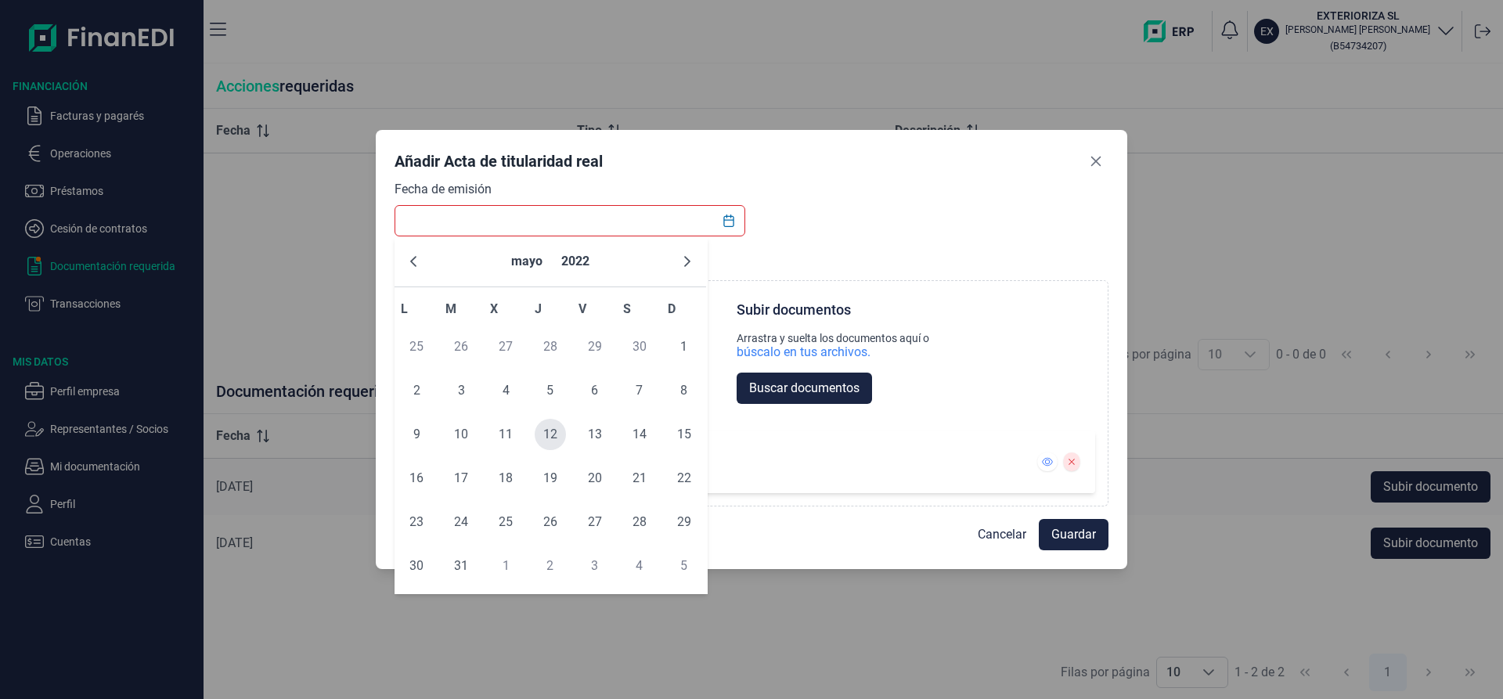
click at [551, 435] on span "12" at bounding box center [550, 434] width 31 height 31
type input "[DATE]"
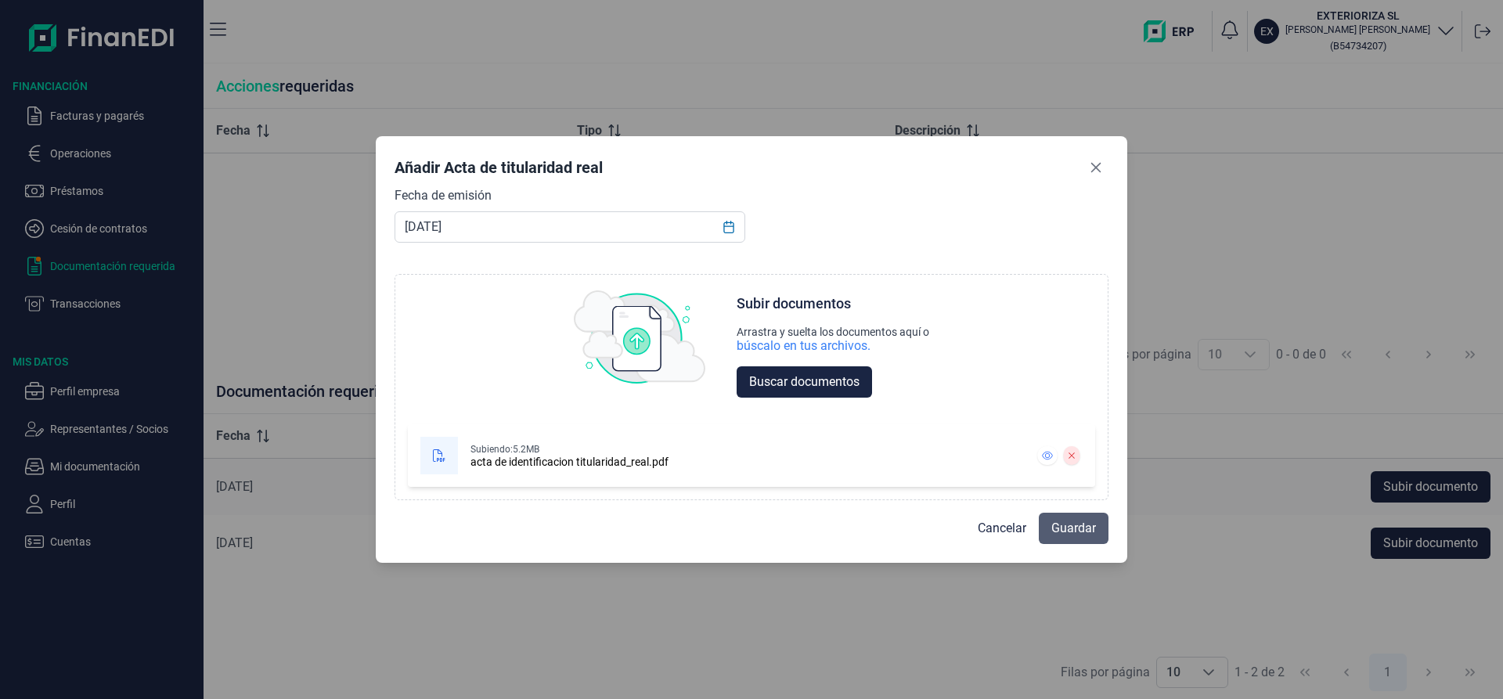
click at [1073, 533] on span "Guardar" at bounding box center [1074, 528] width 45 height 19
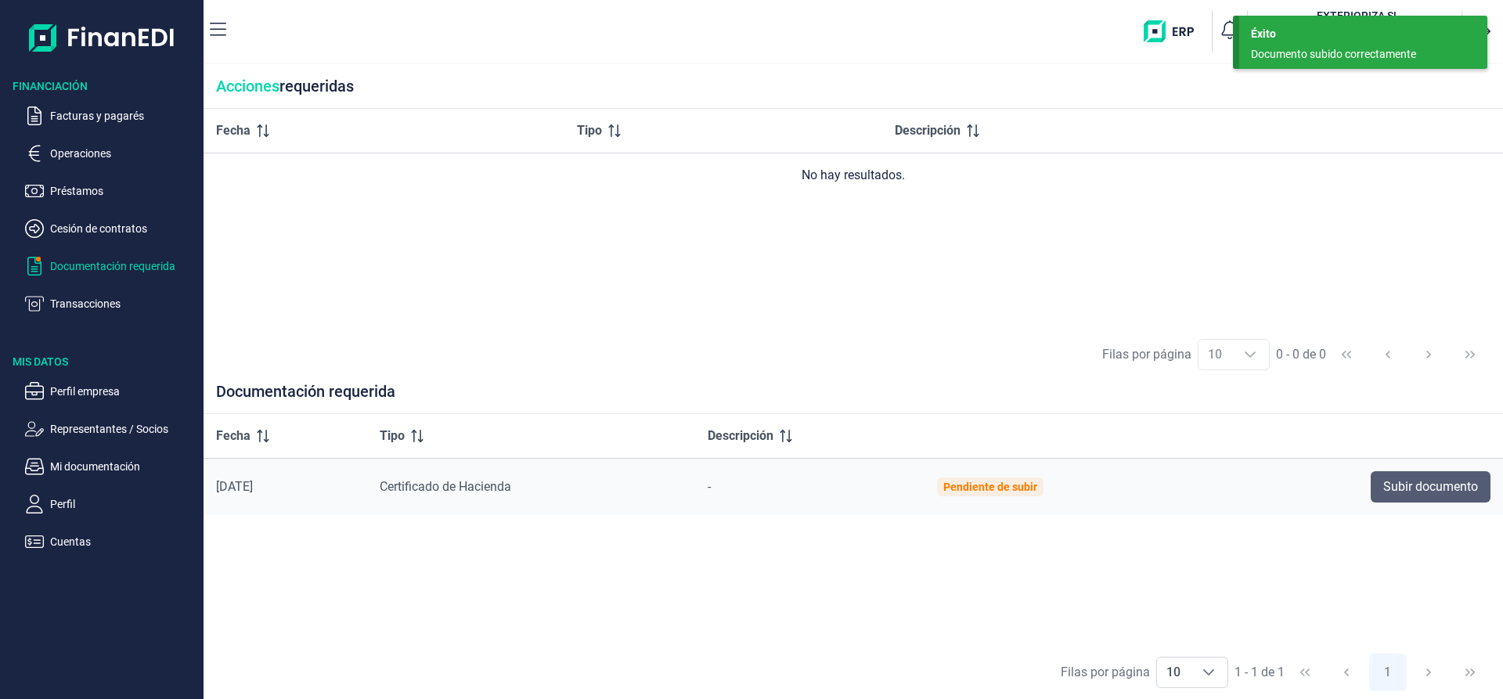
click at [1402, 485] on span "Subir documento" at bounding box center [1430, 487] width 95 height 19
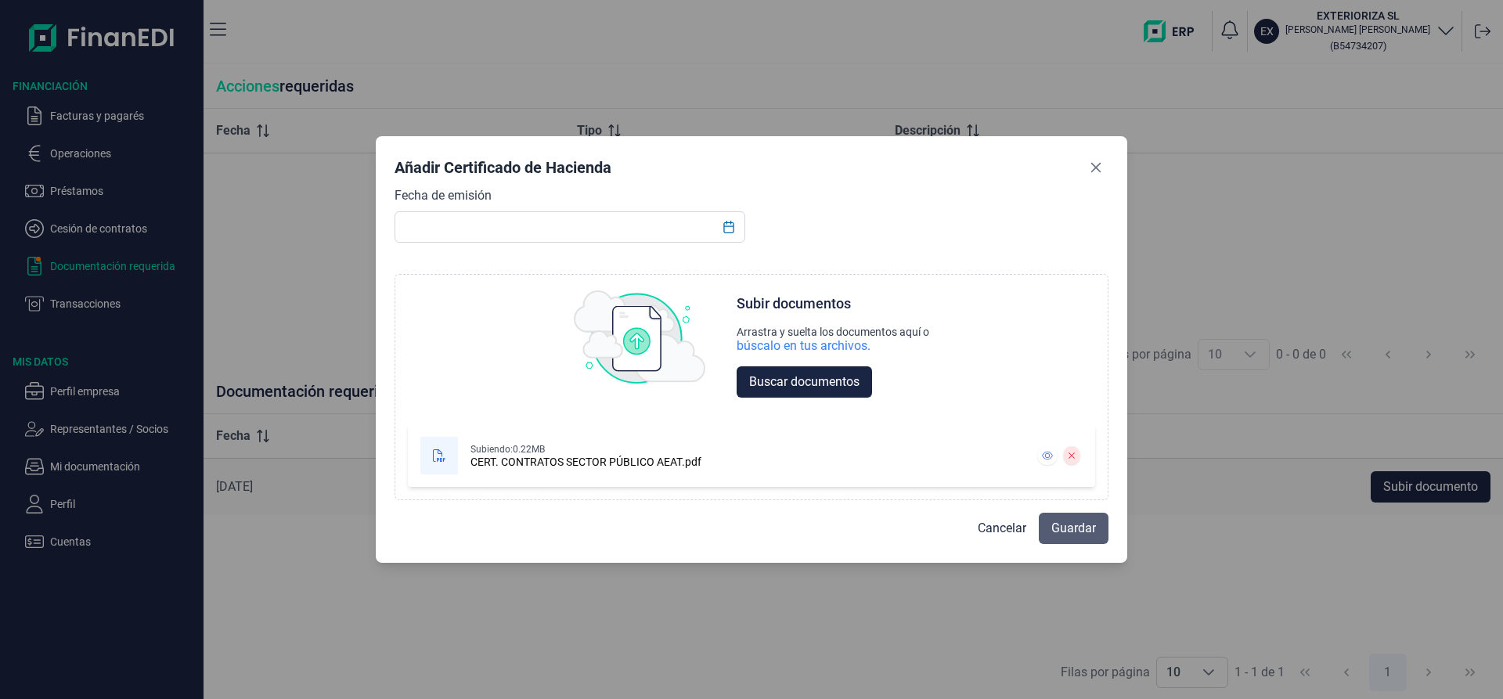
click at [1069, 528] on span "Guardar" at bounding box center [1074, 528] width 45 height 19
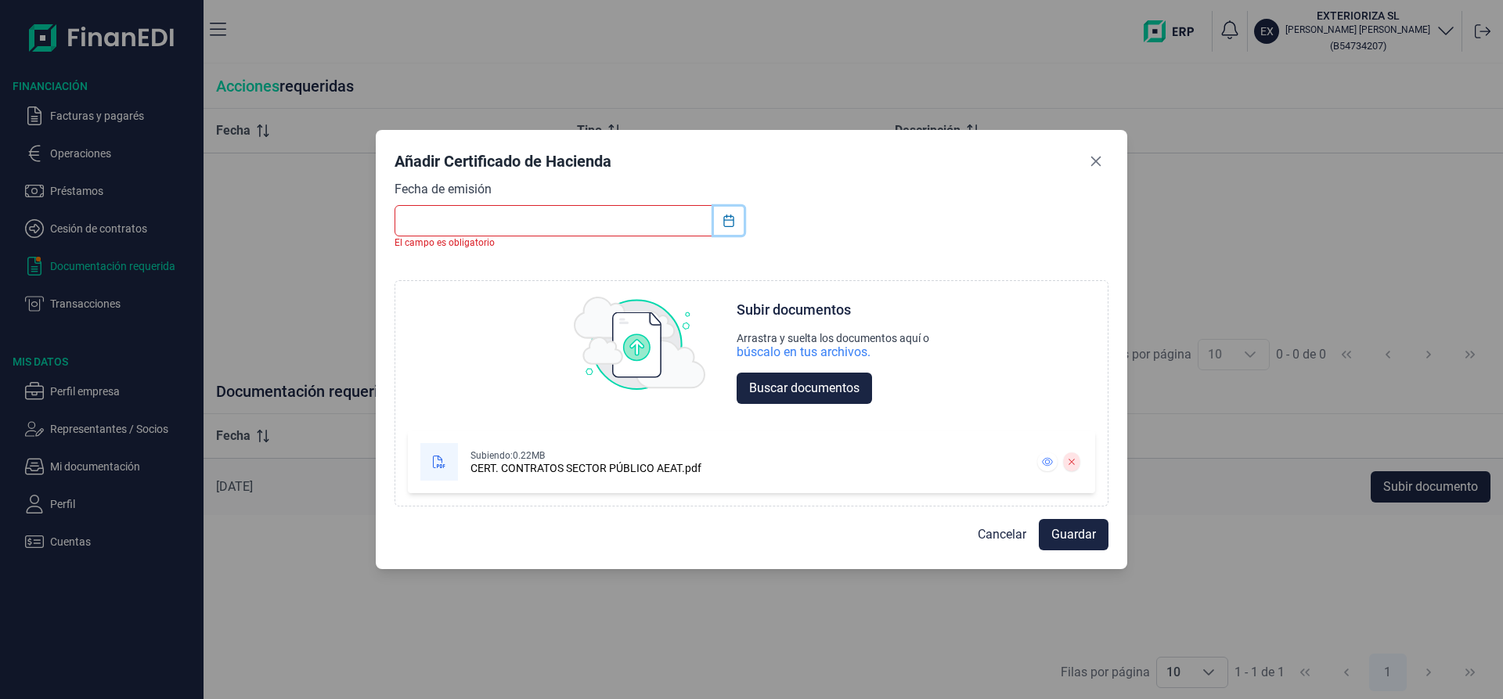
click at [729, 218] on icon "Choose Date" at bounding box center [729, 221] width 13 height 13
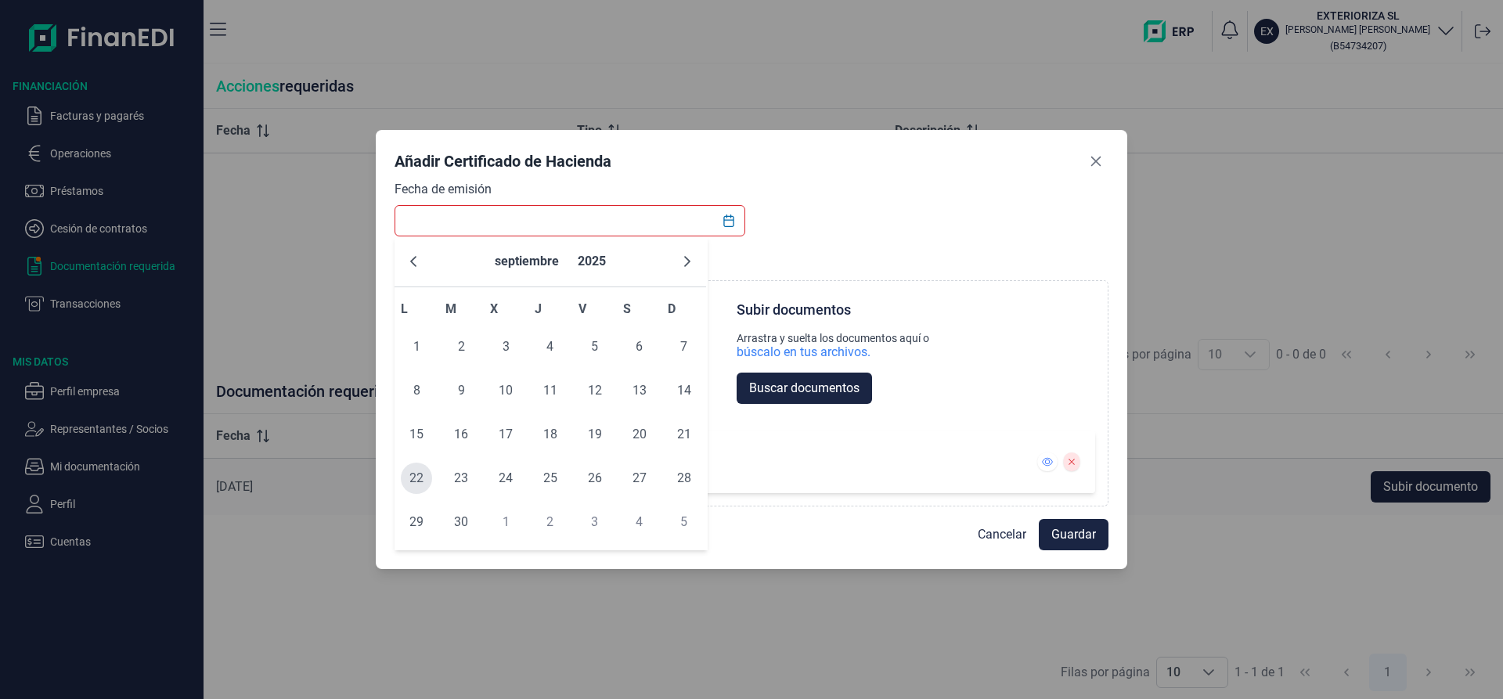
click at [416, 478] on span "22" at bounding box center [416, 478] width 31 height 31
type input "[DATE]"
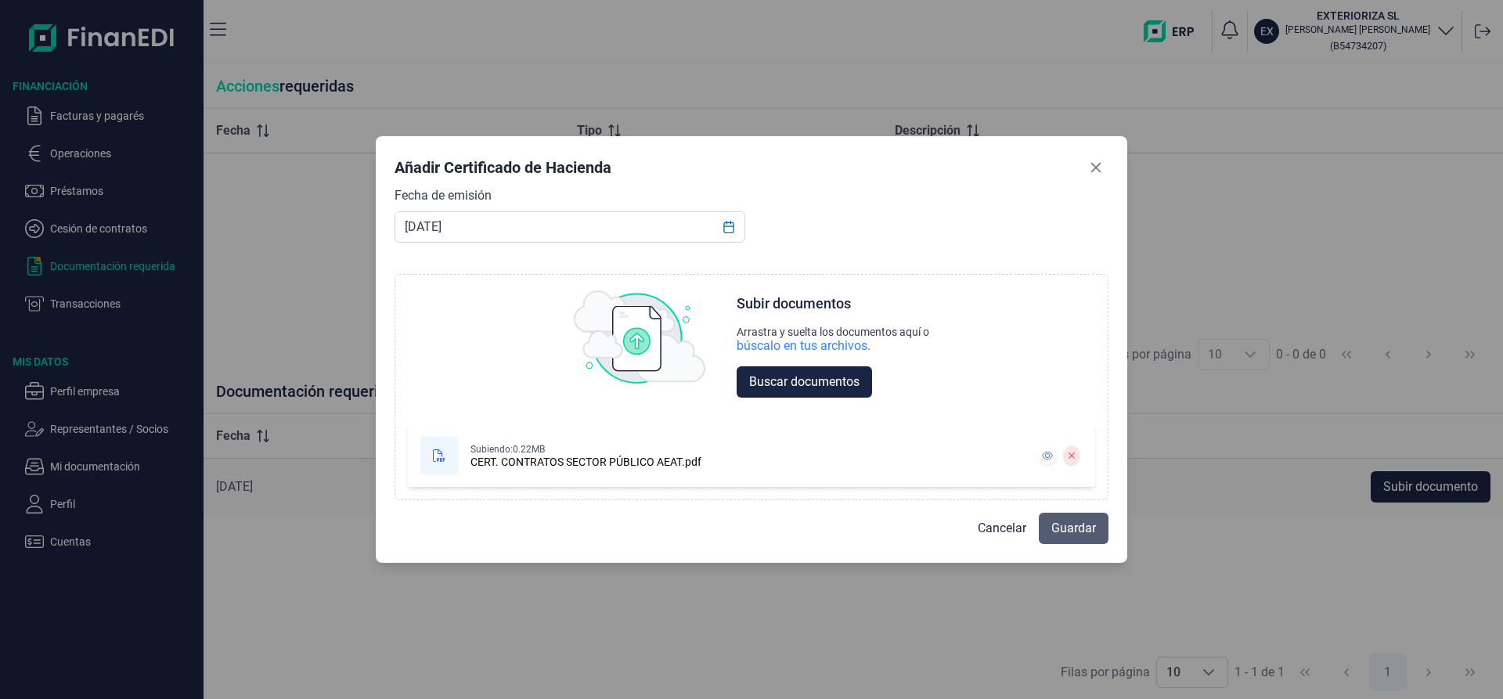
click at [1070, 525] on span "Guardar" at bounding box center [1074, 528] width 45 height 19
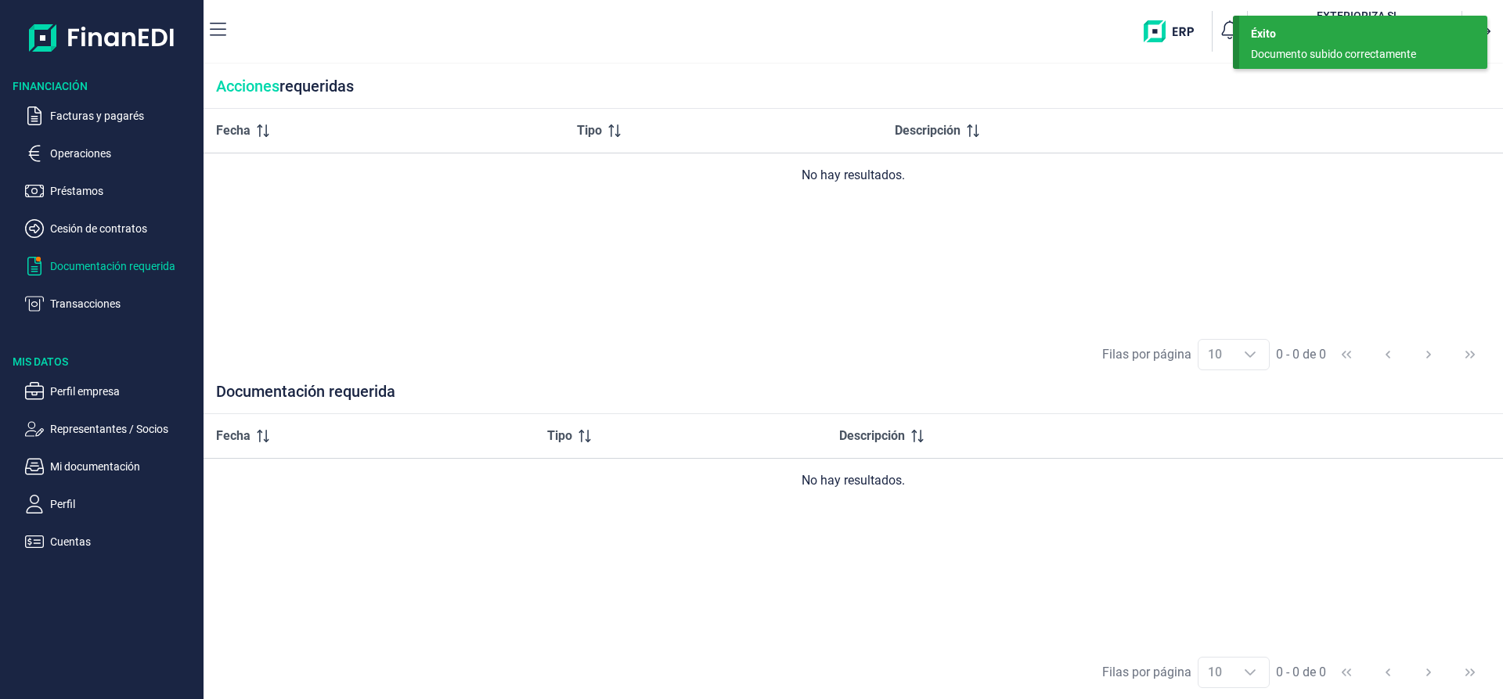
click at [474, 280] on div "Fecha Tipo Descripción No hay resultados." at bounding box center [854, 218] width 1300 height 219
click at [101, 115] on p "Facturas y pagarés" at bounding box center [123, 115] width 147 height 19
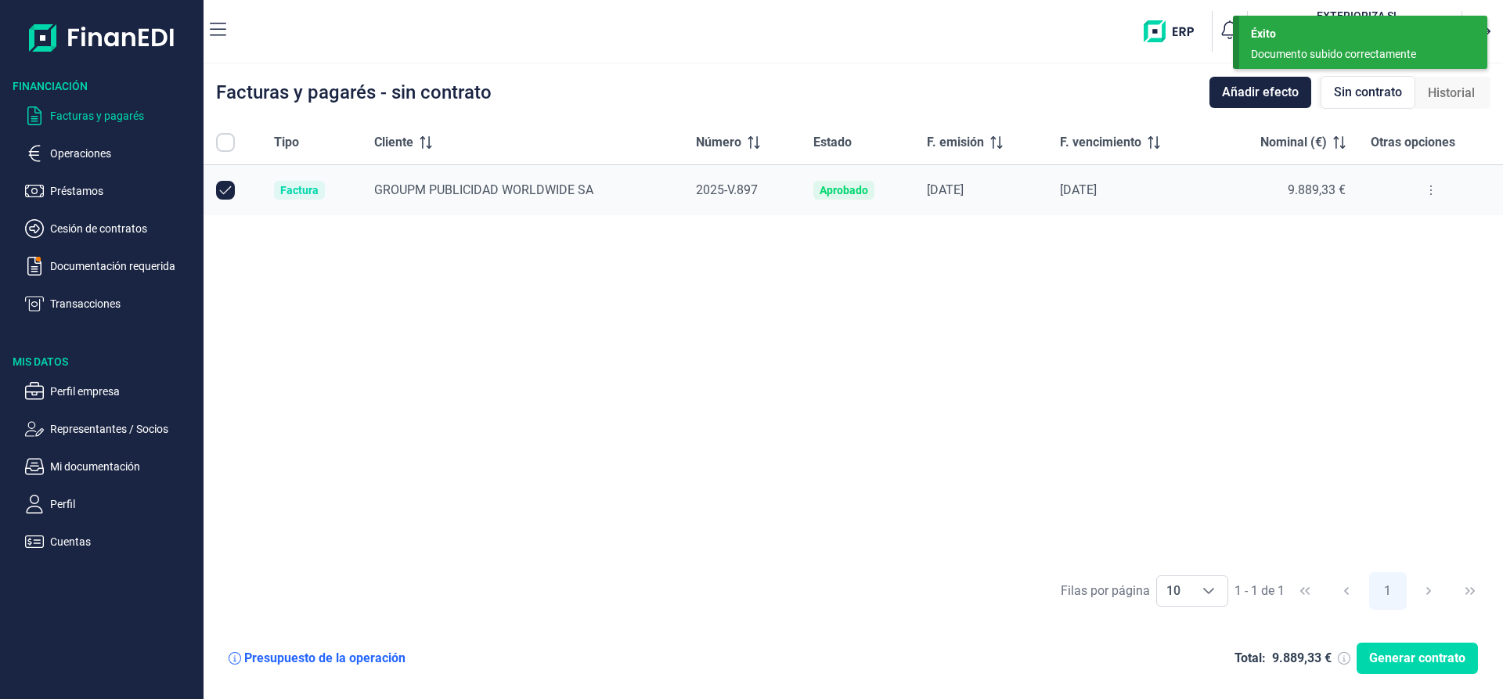
checkbox input "true"
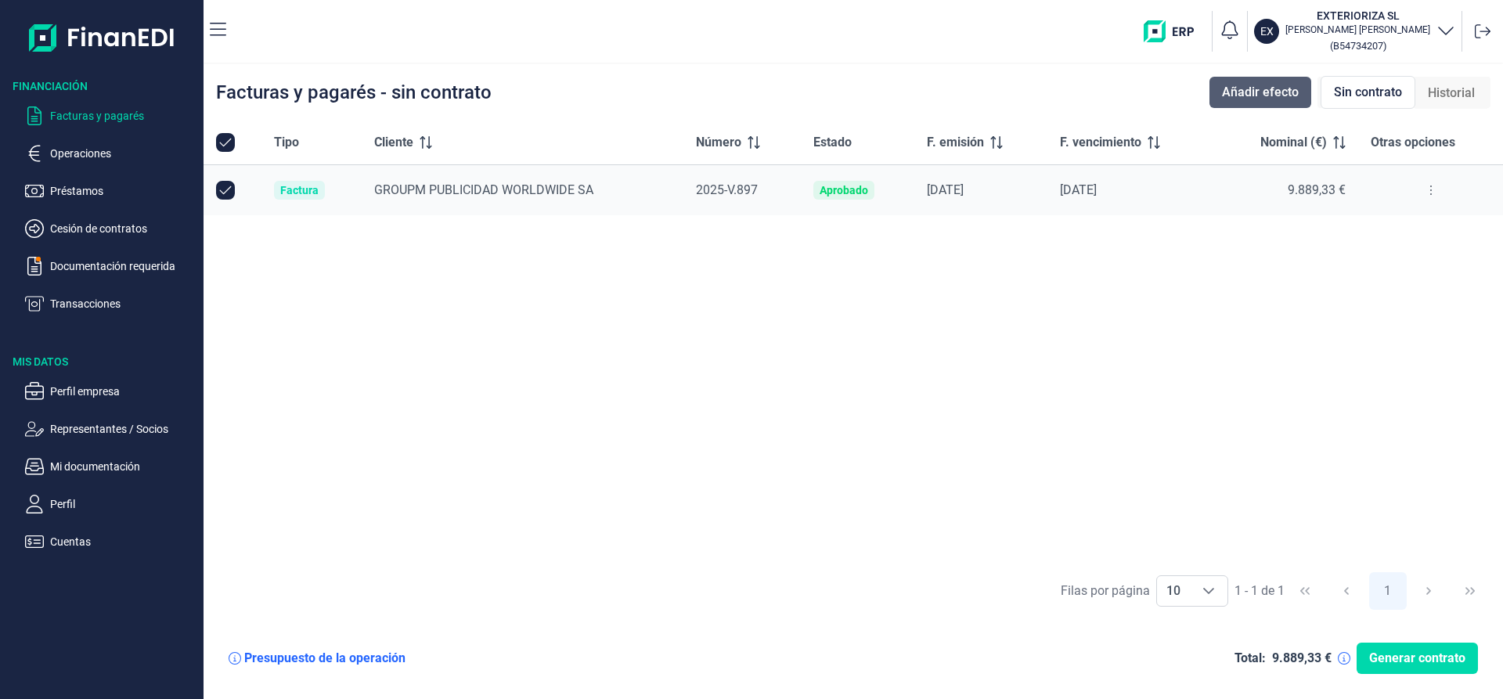
click at [1245, 92] on span "Añadir efecto" at bounding box center [1260, 92] width 77 height 19
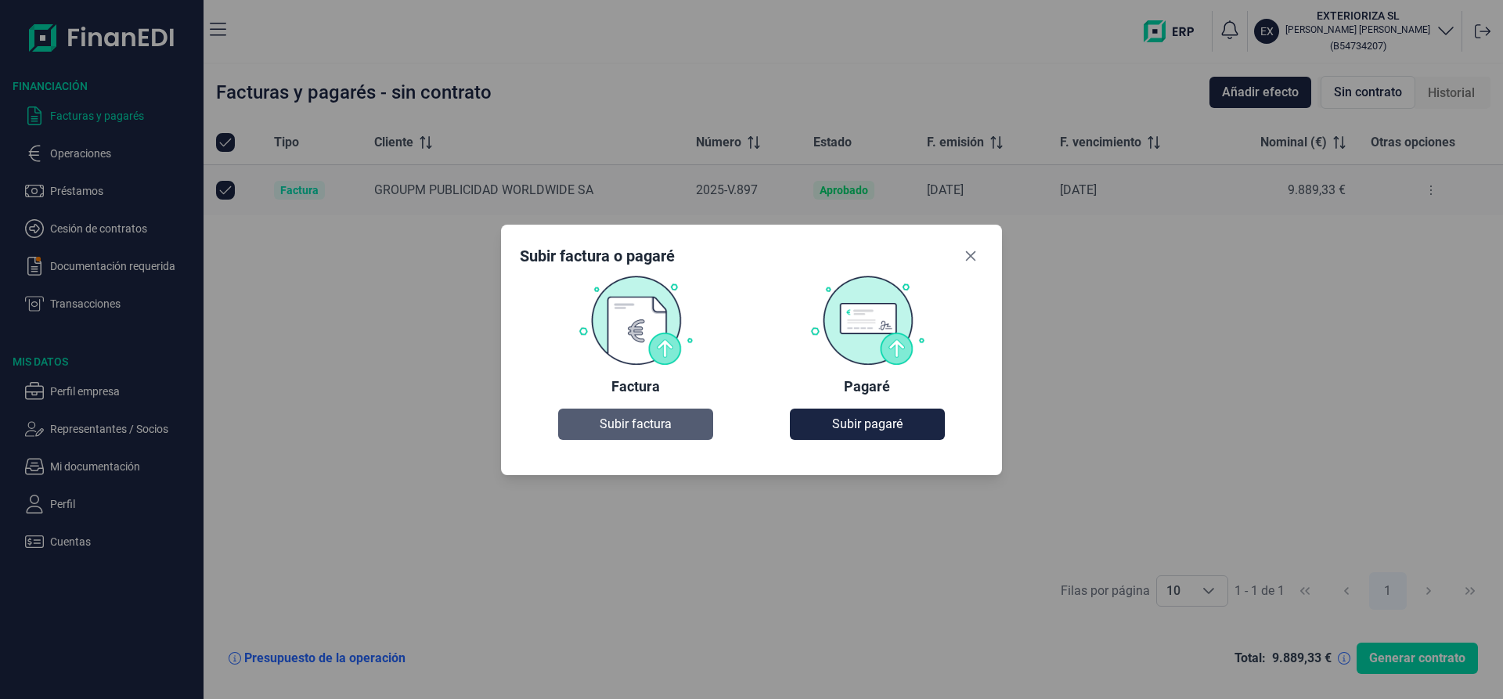
click at [624, 425] on span "Subir factura" at bounding box center [636, 424] width 72 height 19
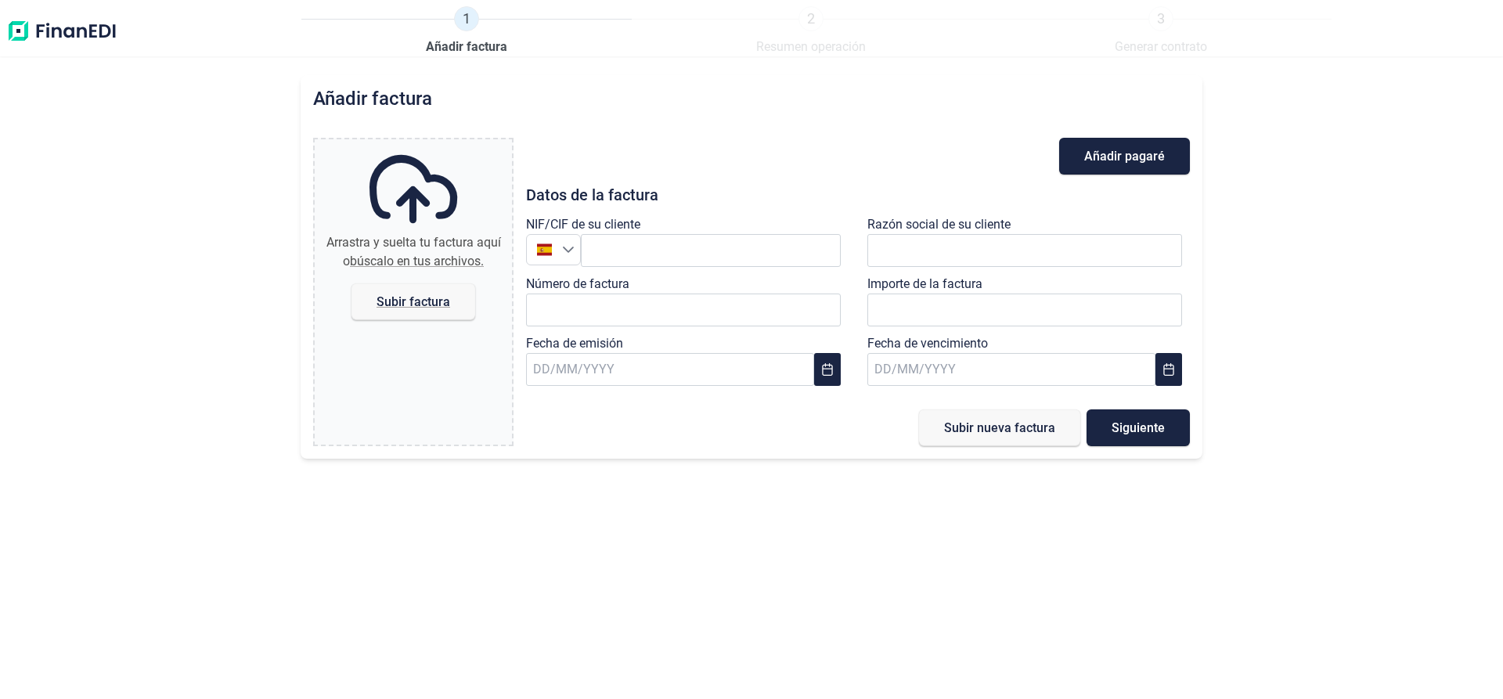
type input "0,00 €"
click at [428, 298] on span "Subir factura" at bounding box center [414, 302] width 74 height 12
click at [428, 144] on input "Arrastra y suelta tu factura aquí o búscalo en tus archivos. Subir factura" at bounding box center [413, 141] width 197 height 5
type input "C:\fakepath\Factura_2025-V-1067.pdf"
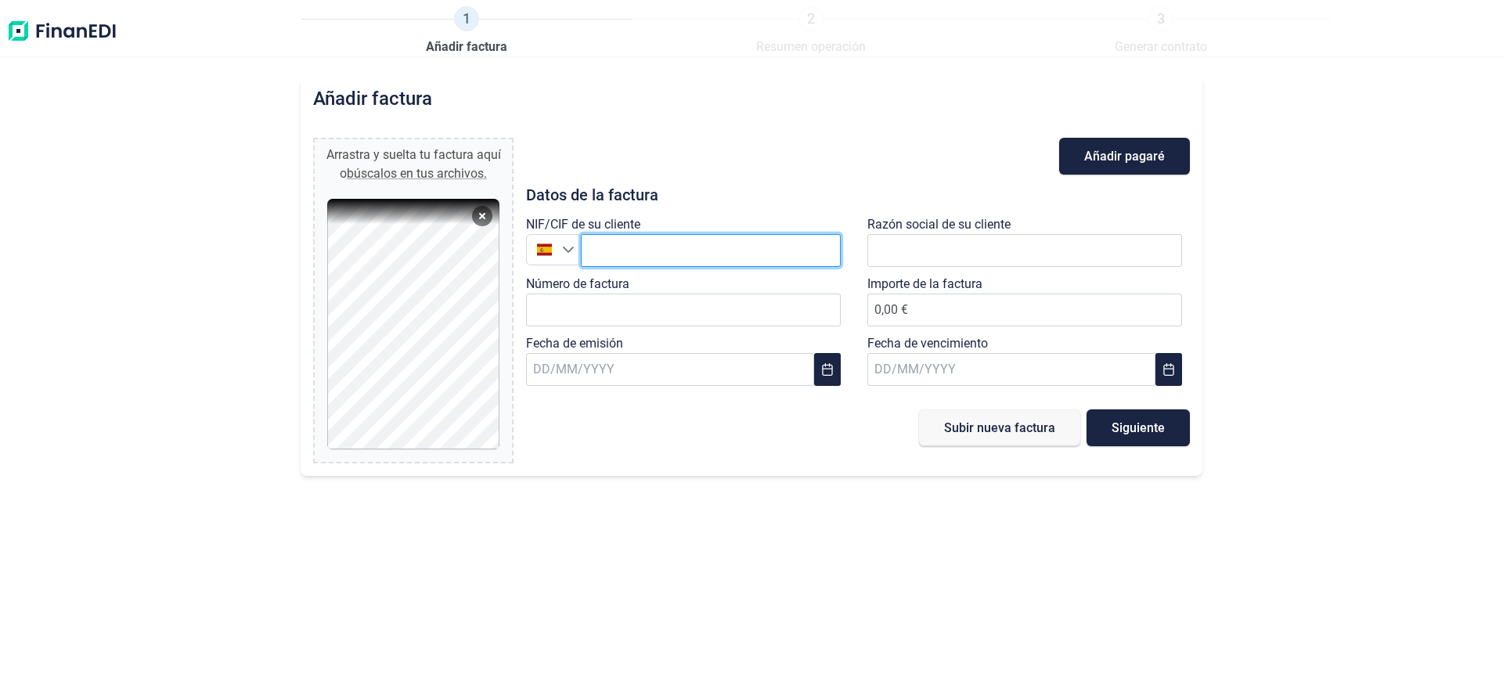
click at [645, 251] on input "text" at bounding box center [711, 250] width 260 height 33
type input "A"
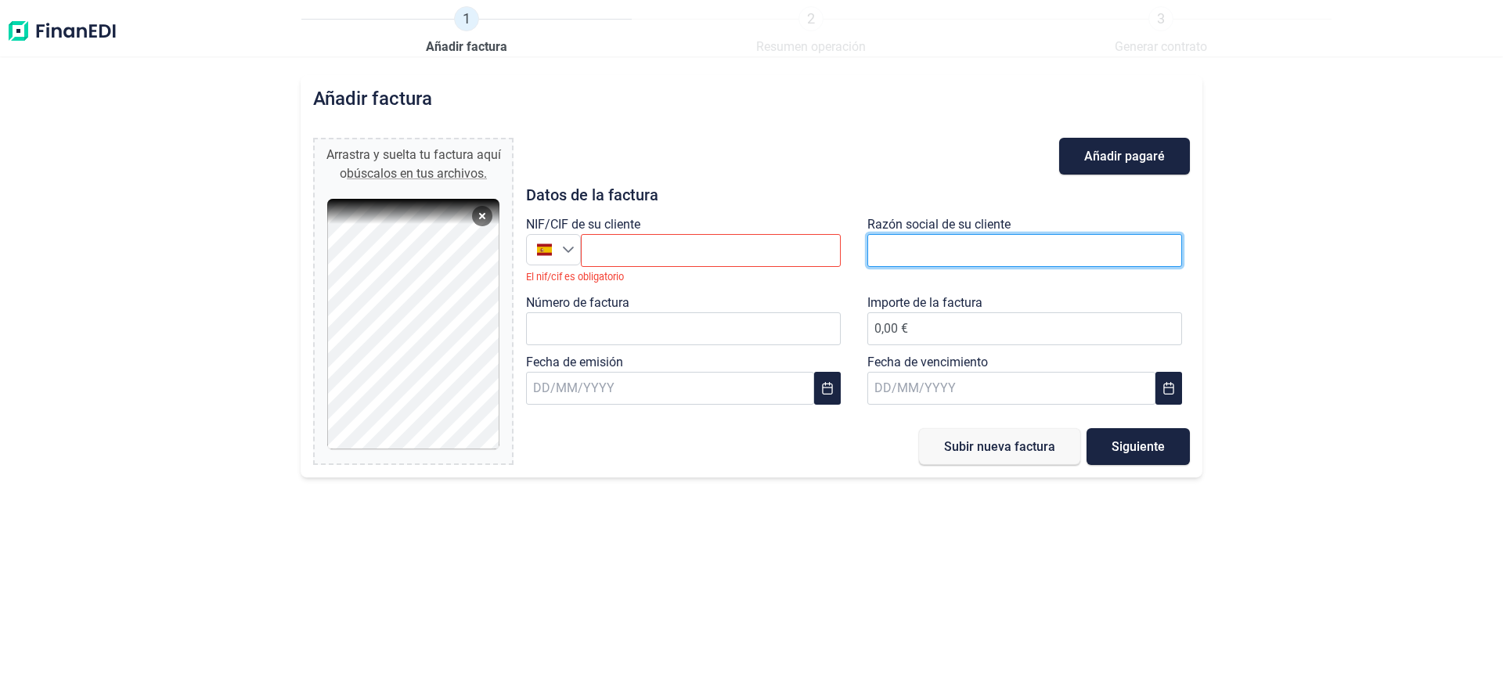
click at [925, 251] on input "text" at bounding box center [1025, 250] width 315 height 33
click at [908, 256] on input "text" at bounding box center [1025, 250] width 315 height 33
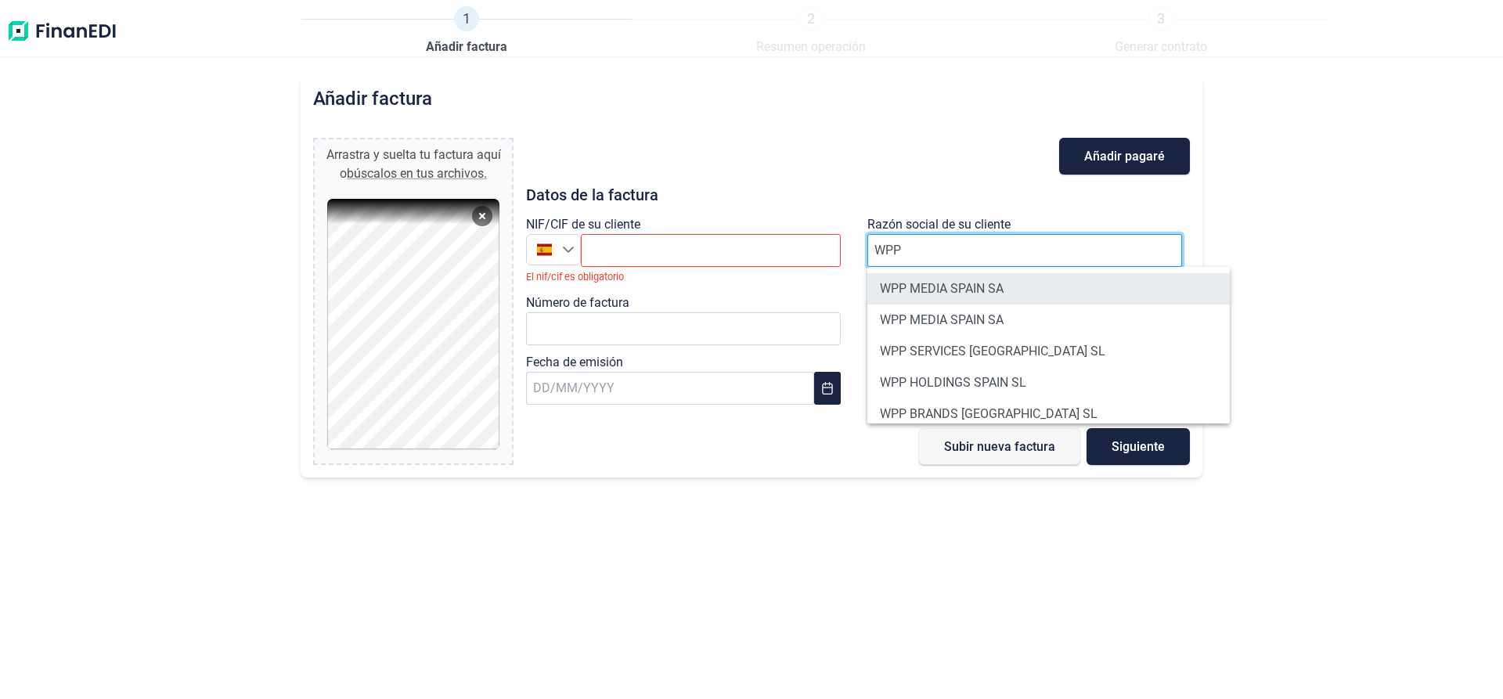
type input "WPP"
click at [968, 292] on li "WPP MEDIA SPAIN SA" at bounding box center [1049, 288] width 363 height 31
type input "A81922791"
type input "WPP MEDIA SPAIN SA"
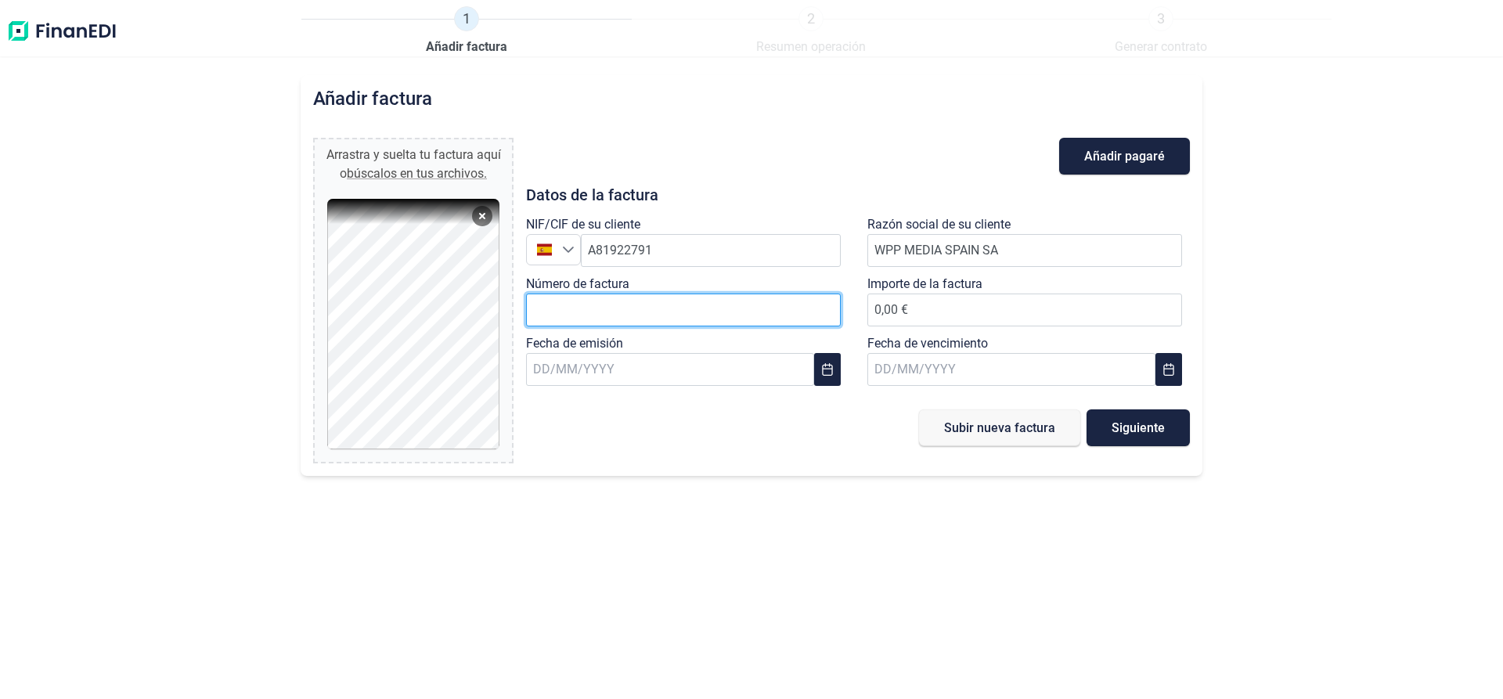
click at [570, 312] on input "Número de factura" at bounding box center [683, 310] width 315 height 33
type input "2025-V-1067"
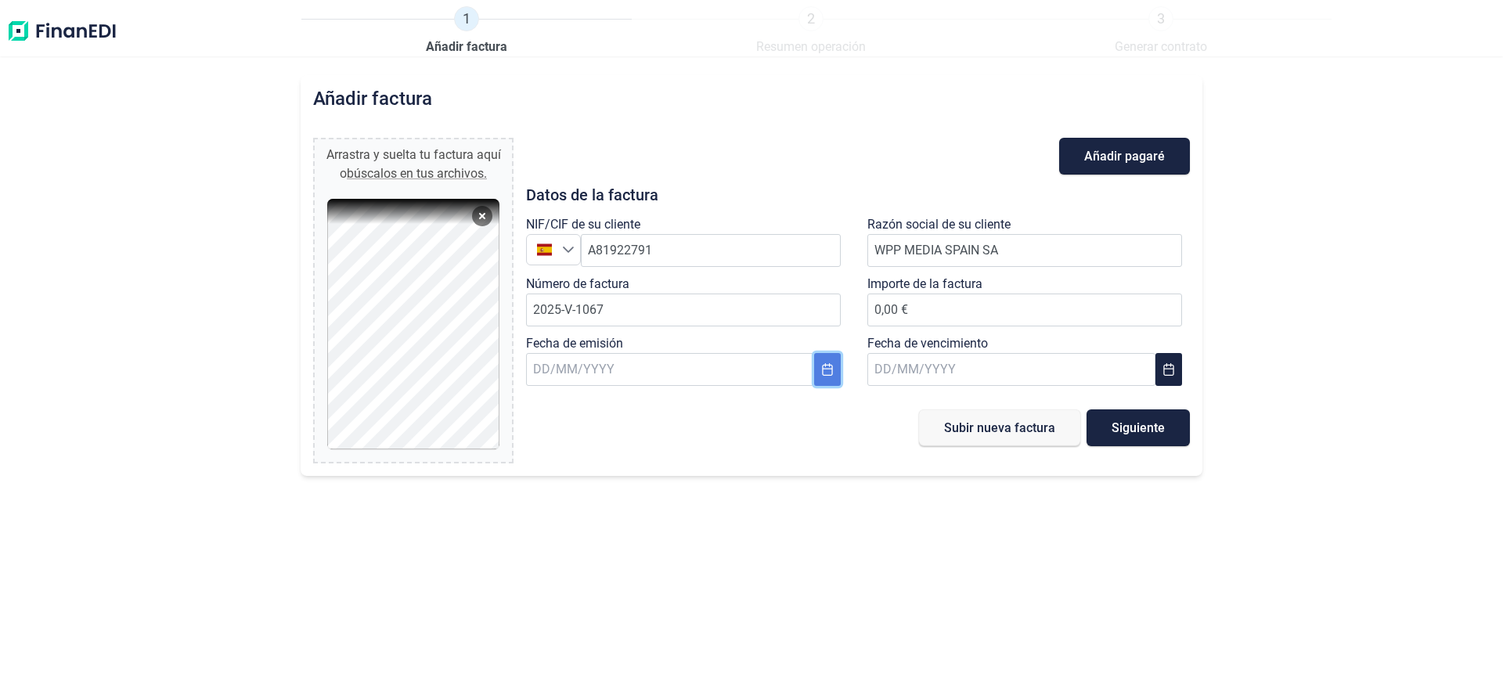
click at [826, 371] on icon "Choose Date" at bounding box center [827, 369] width 13 height 13
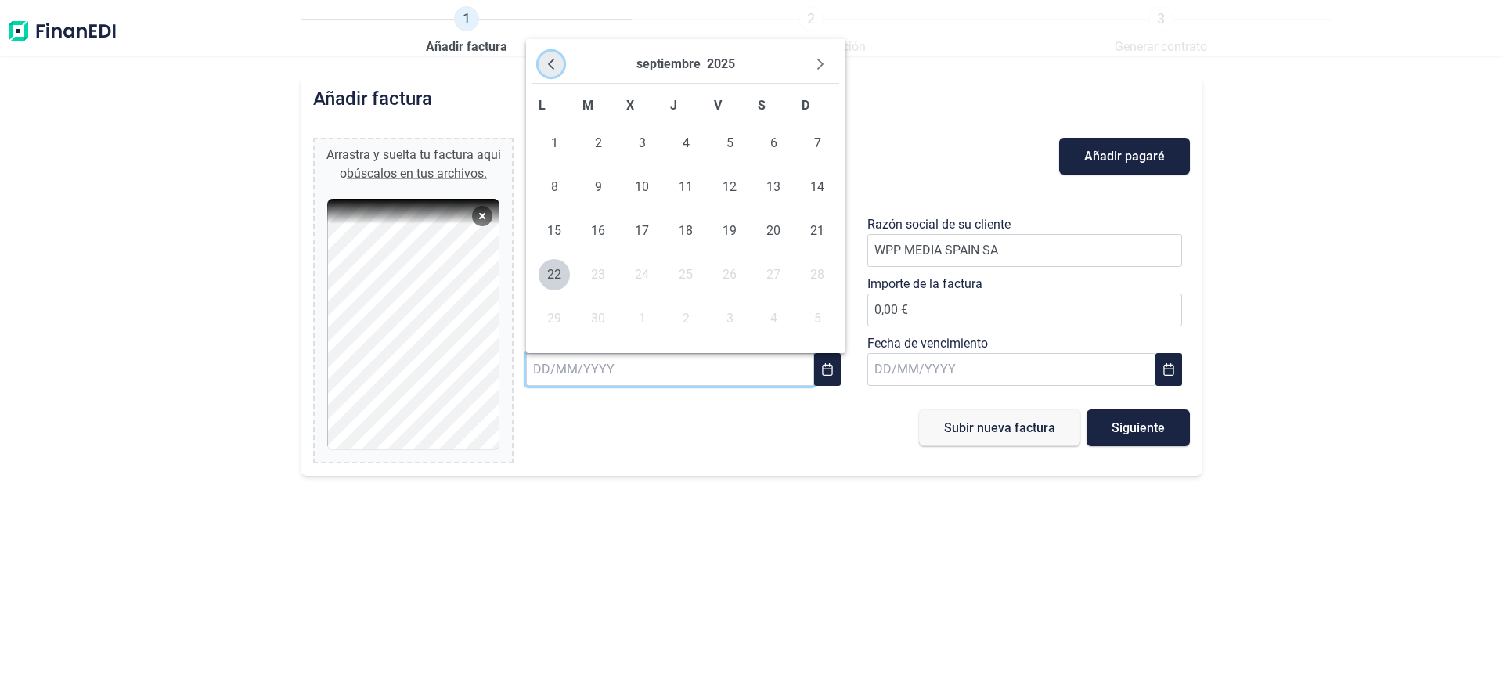
click at [548, 63] on icon "Previous Month" at bounding box center [551, 64] width 13 height 13
click at [731, 141] on span "1" at bounding box center [729, 143] width 31 height 31
type input "[DATE]"
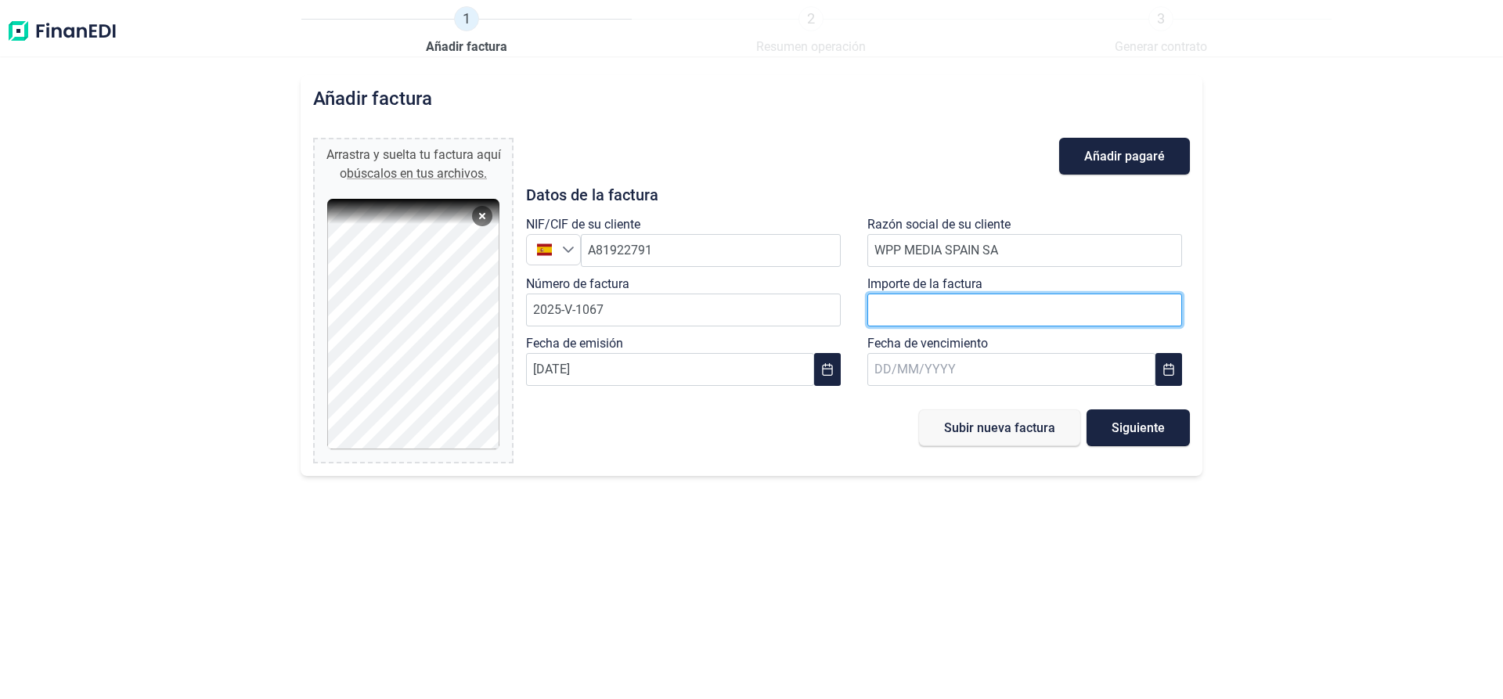
drag, startPoint x: 931, startPoint y: 316, endPoint x: 898, endPoint y: 314, distance: 33.0
click at [898, 314] on span "0,00 €" at bounding box center [1025, 309] width 315 height 15
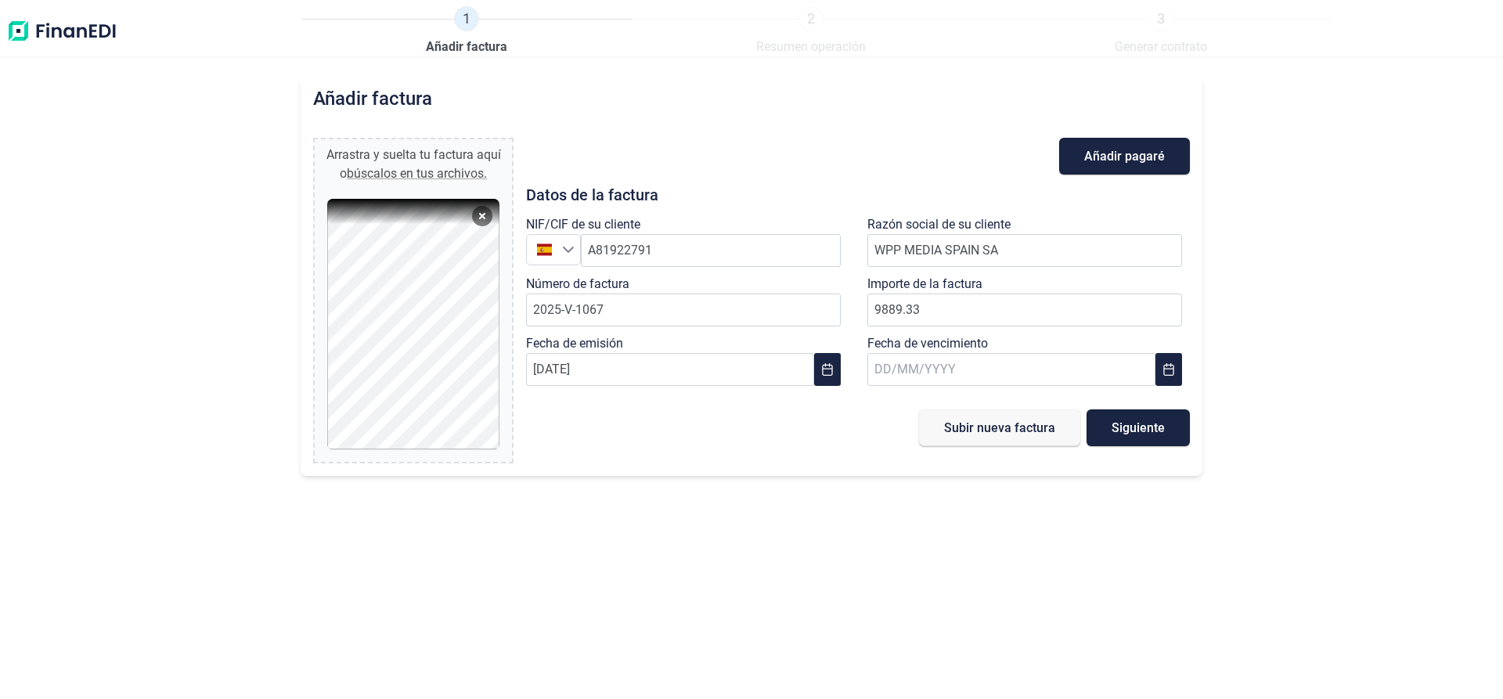
type input "9.889,33 €"
click at [1170, 370] on icon "Choose Date" at bounding box center [1169, 369] width 13 height 13
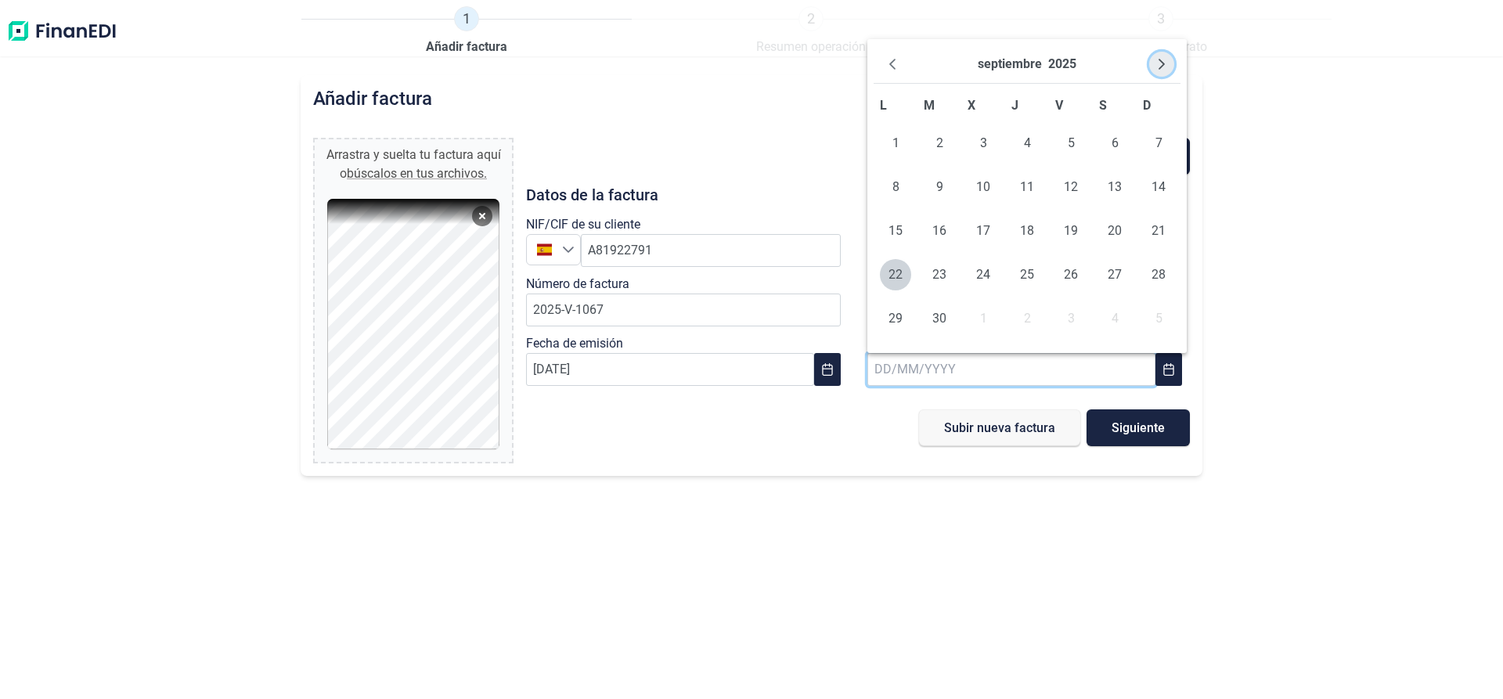
click at [1159, 62] on icon "Next Month" at bounding box center [1162, 64] width 13 height 13
click at [1030, 229] on span "13" at bounding box center [1027, 230] width 31 height 31
type input "[DATE]"
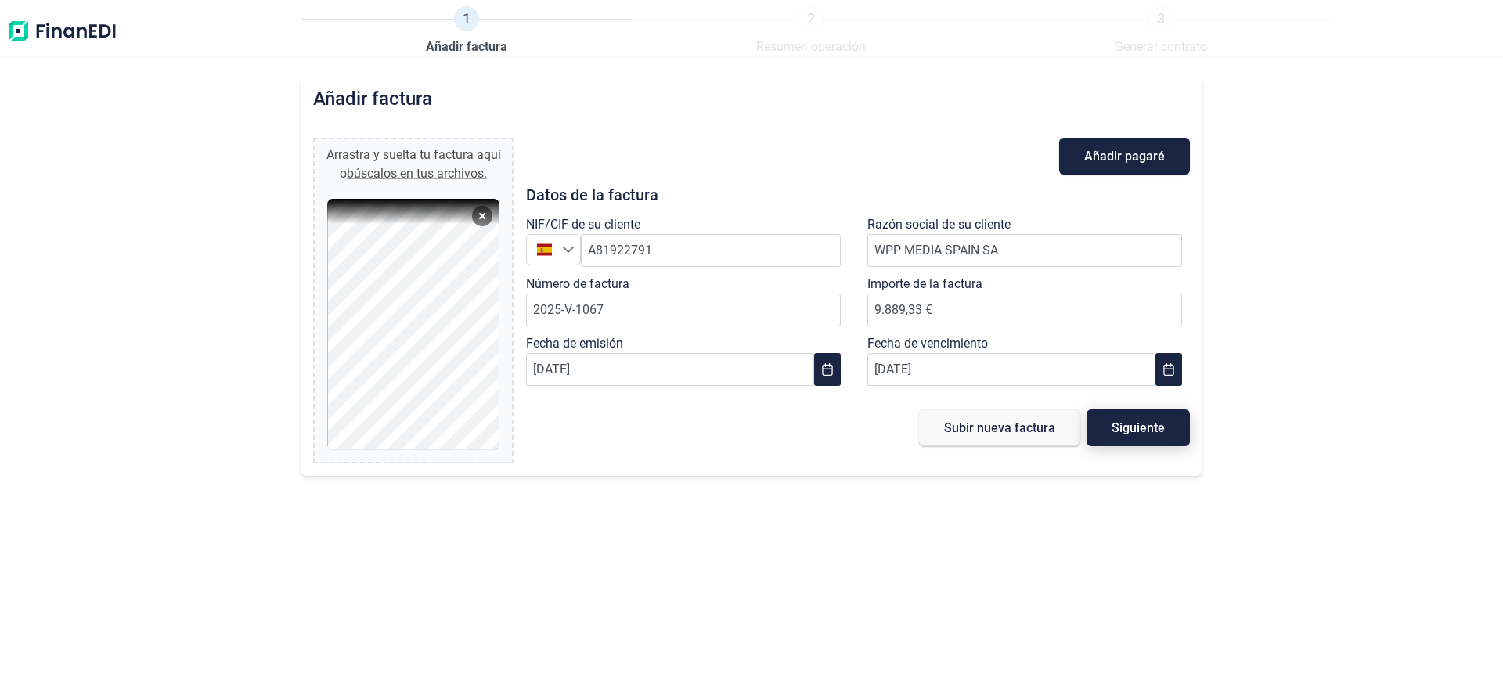
click at [1145, 428] on span "Siguiente" at bounding box center [1138, 428] width 53 height 12
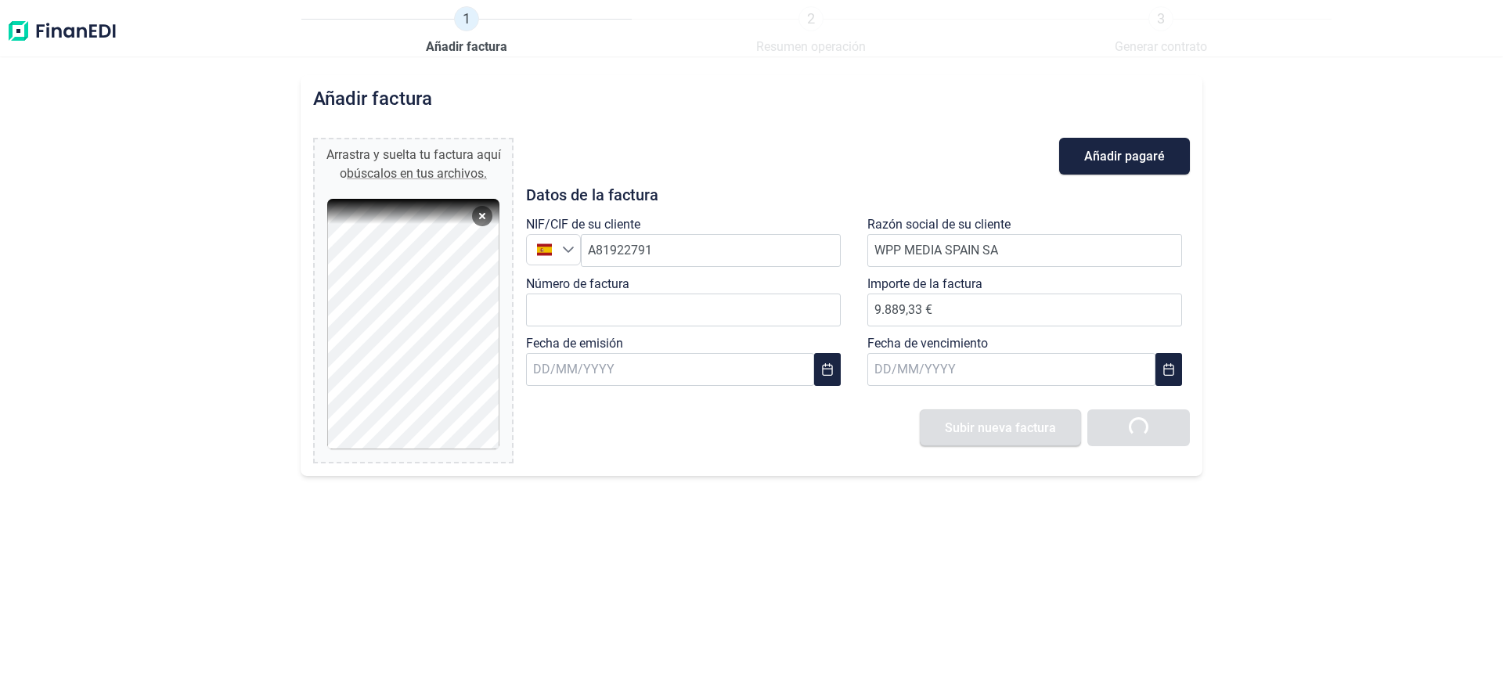
type input "0,00 €"
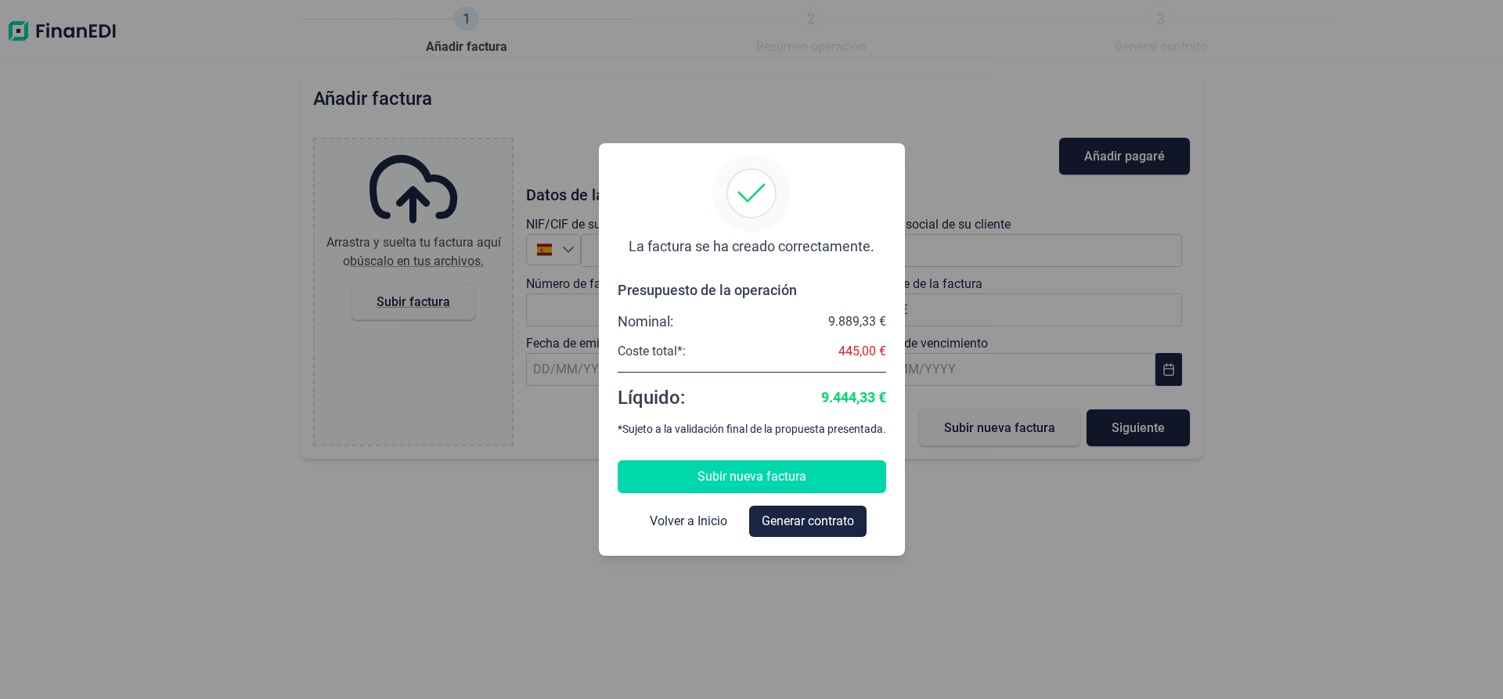
click at [757, 470] on span "Subir nueva factura" at bounding box center [752, 476] width 109 height 19
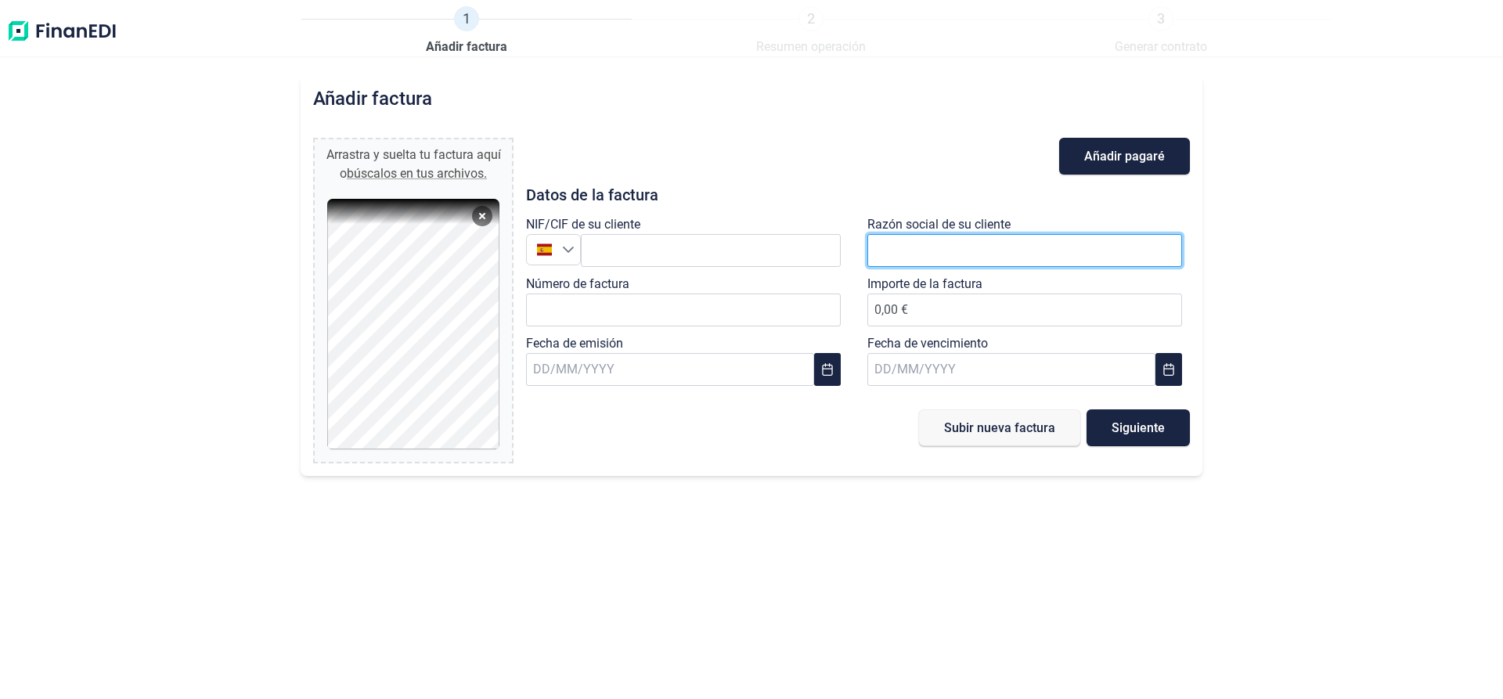
click at [904, 251] on input "text" at bounding box center [1025, 250] width 315 height 33
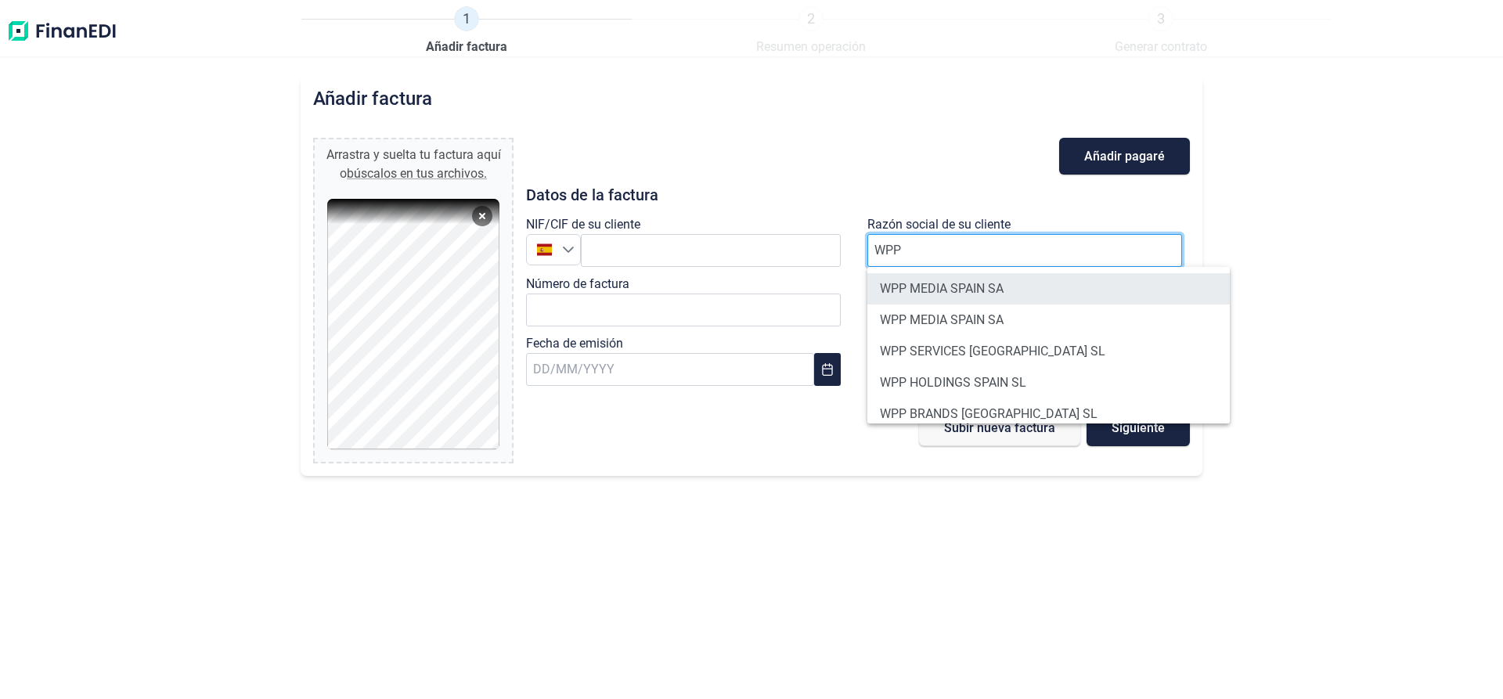
type input "WPP"
click at [897, 291] on li "WPP MEDIA SPAIN SA" at bounding box center [1049, 288] width 363 height 31
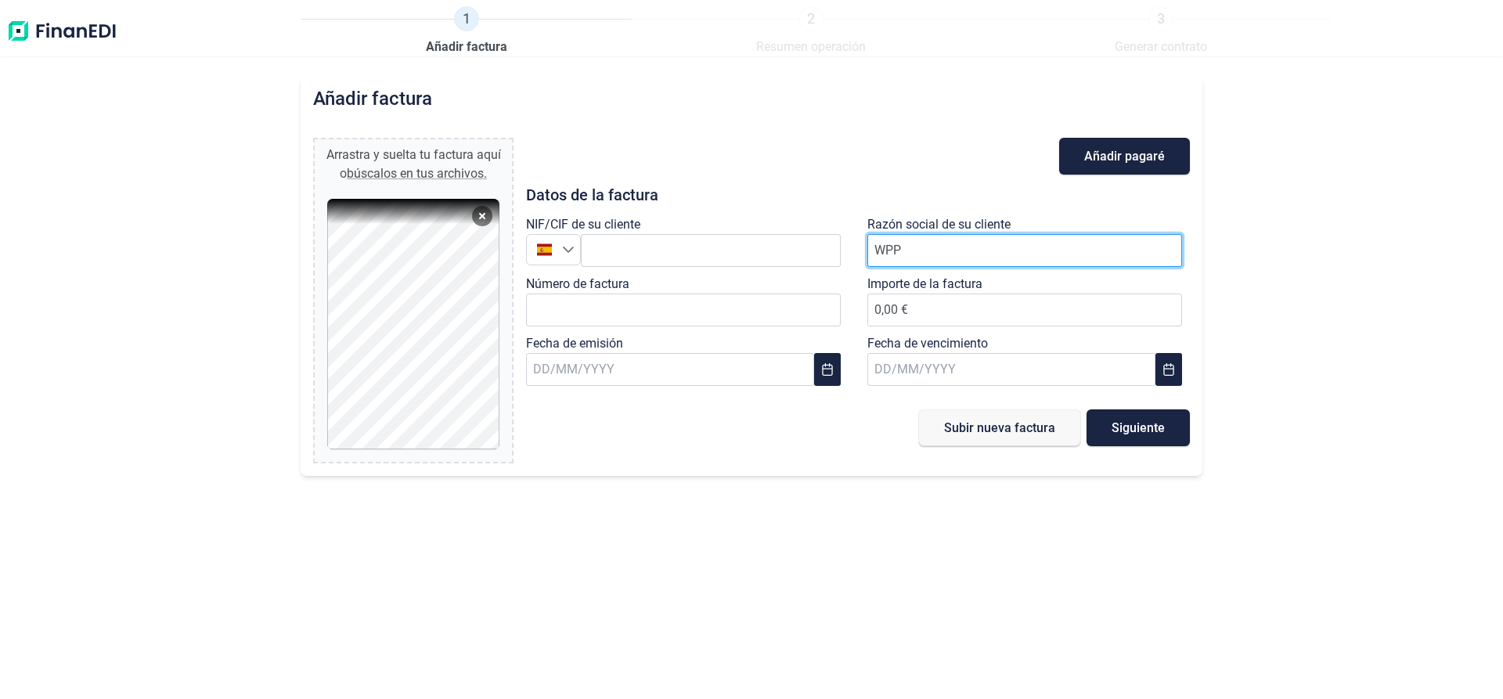
type input "A81922791"
type input "WPP MEDIA SPAIN SA"
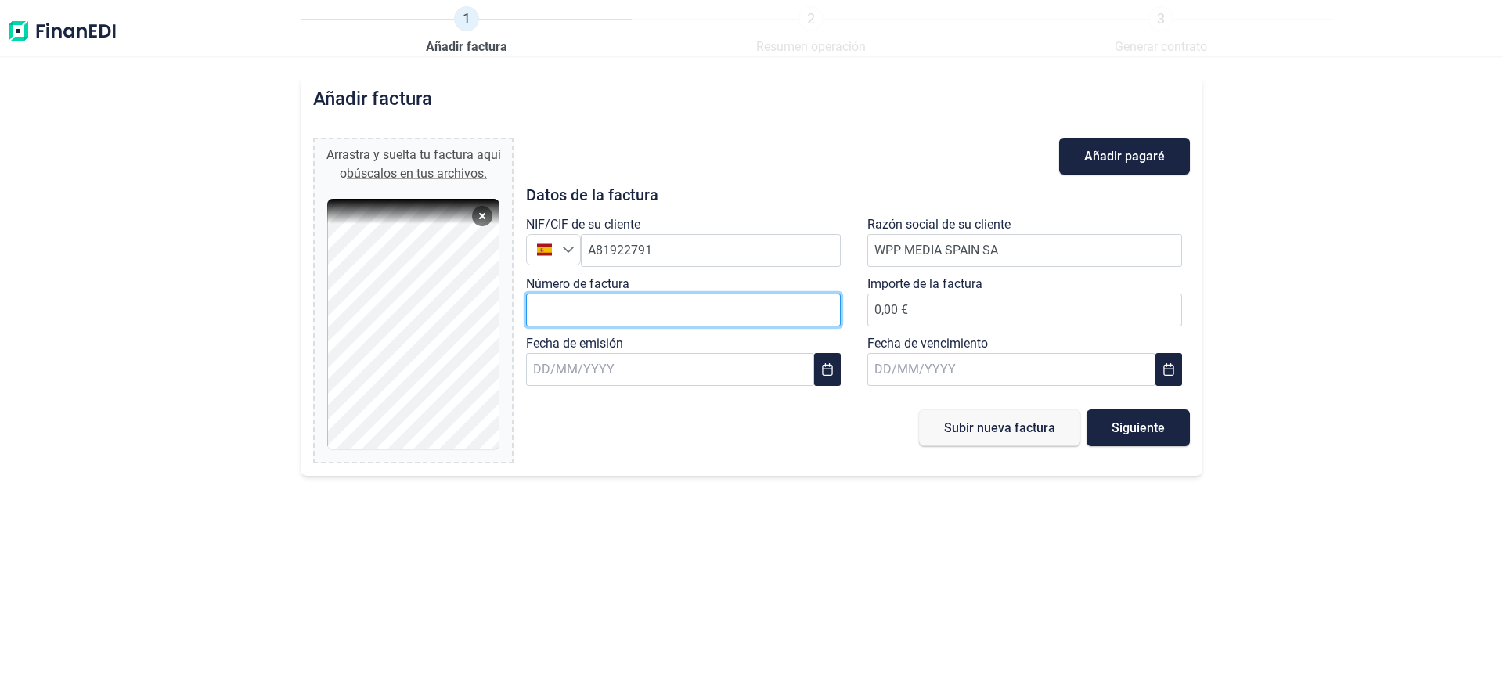
click at [606, 311] on input "Número de factura" at bounding box center [683, 310] width 315 height 33
click at [606, 315] on input "2025- V" at bounding box center [683, 310] width 315 height 33
type input "2025- V-1237"
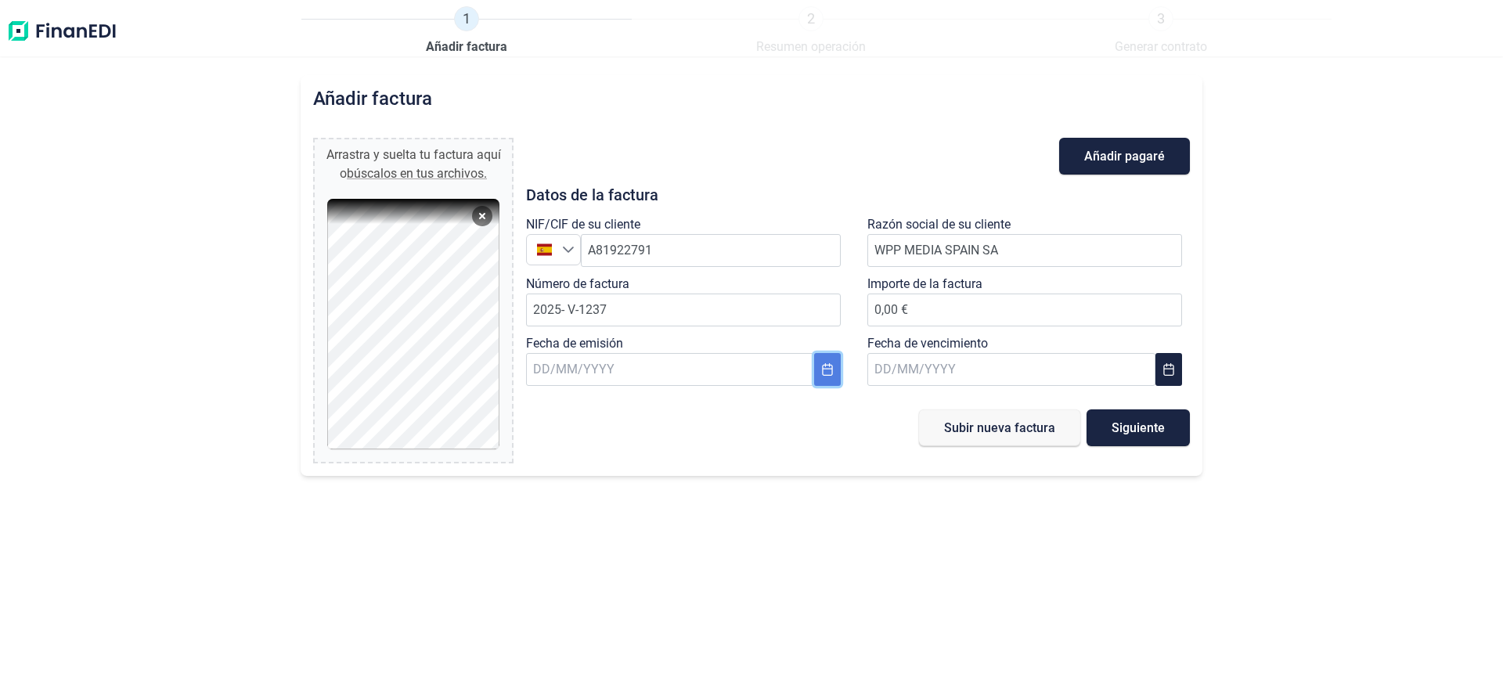
click at [828, 372] on icon "Choose Date" at bounding box center [827, 369] width 13 height 13
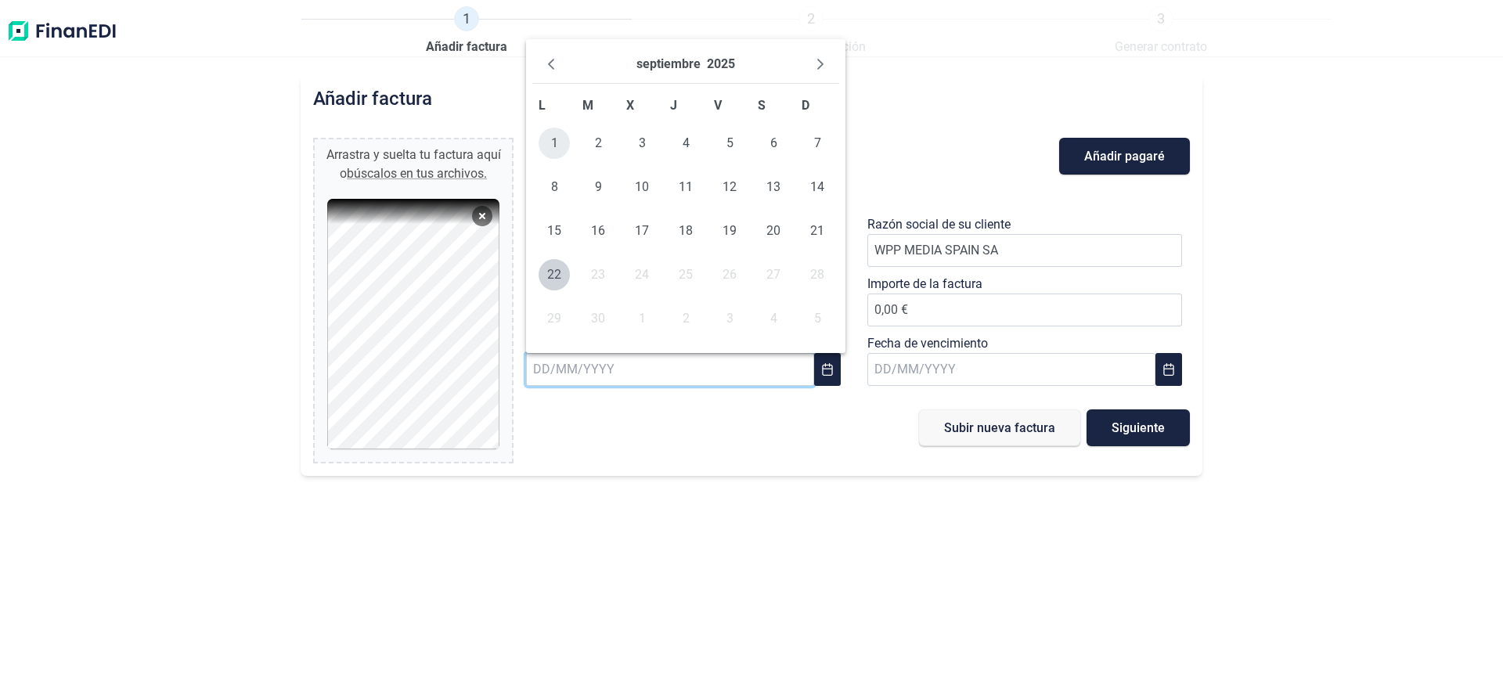
click at [558, 141] on span "1" at bounding box center [554, 143] width 31 height 31
type input "[DATE]"
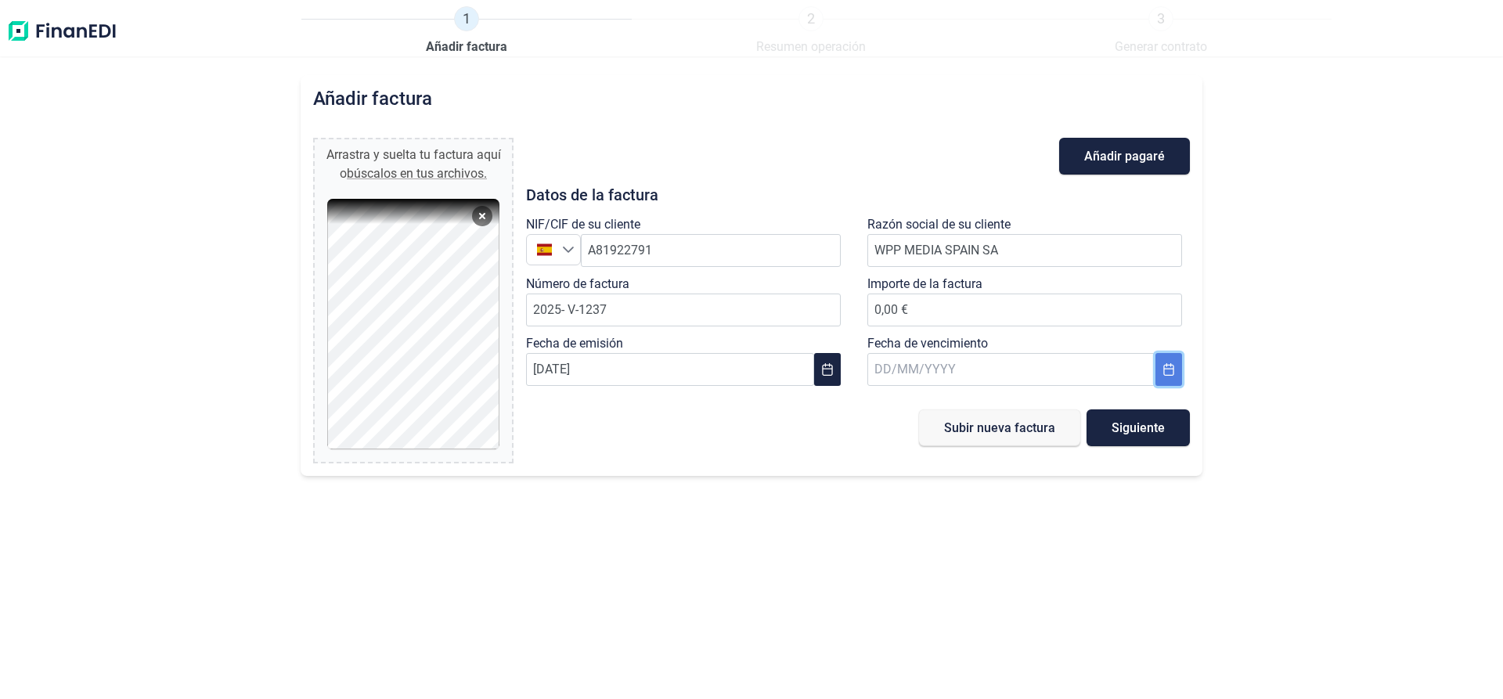
click at [1173, 372] on icon "Choose Date" at bounding box center [1169, 369] width 13 height 13
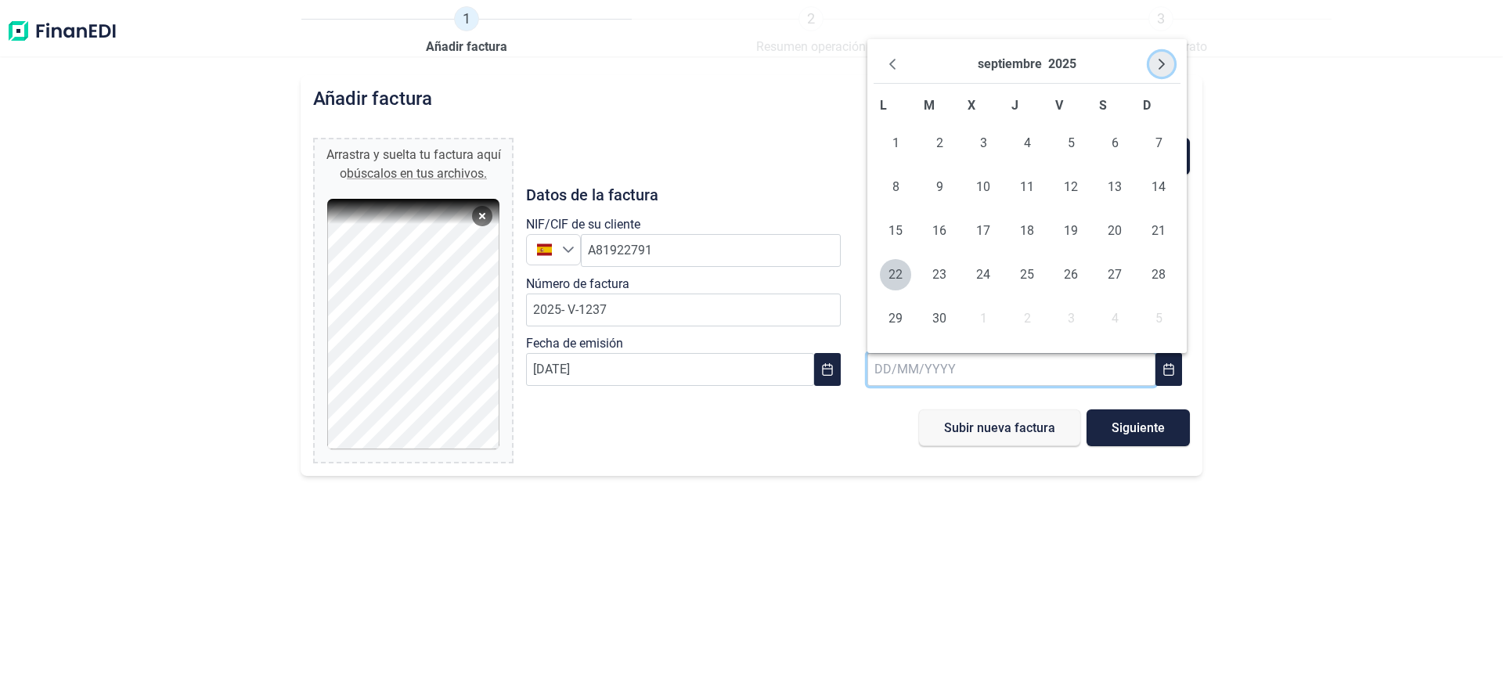
click at [1160, 64] on icon "Next Month" at bounding box center [1162, 64] width 13 height 13
click at [896, 232] on span "15" at bounding box center [895, 230] width 31 height 31
type input "[DATE]"
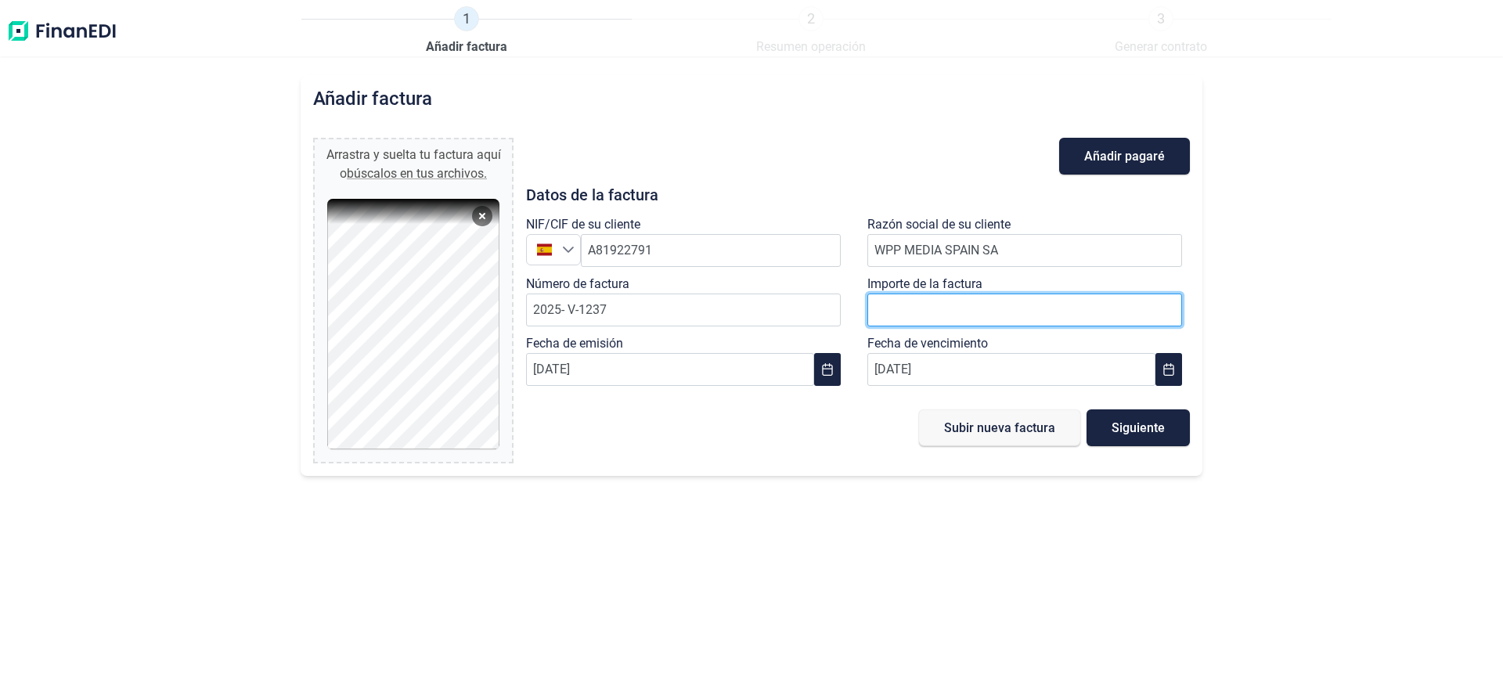
drag, startPoint x: 929, startPoint y: 312, endPoint x: 870, endPoint y: 312, distance: 58.7
click at [870, 312] on input "0,00 €" at bounding box center [1025, 310] width 315 height 33
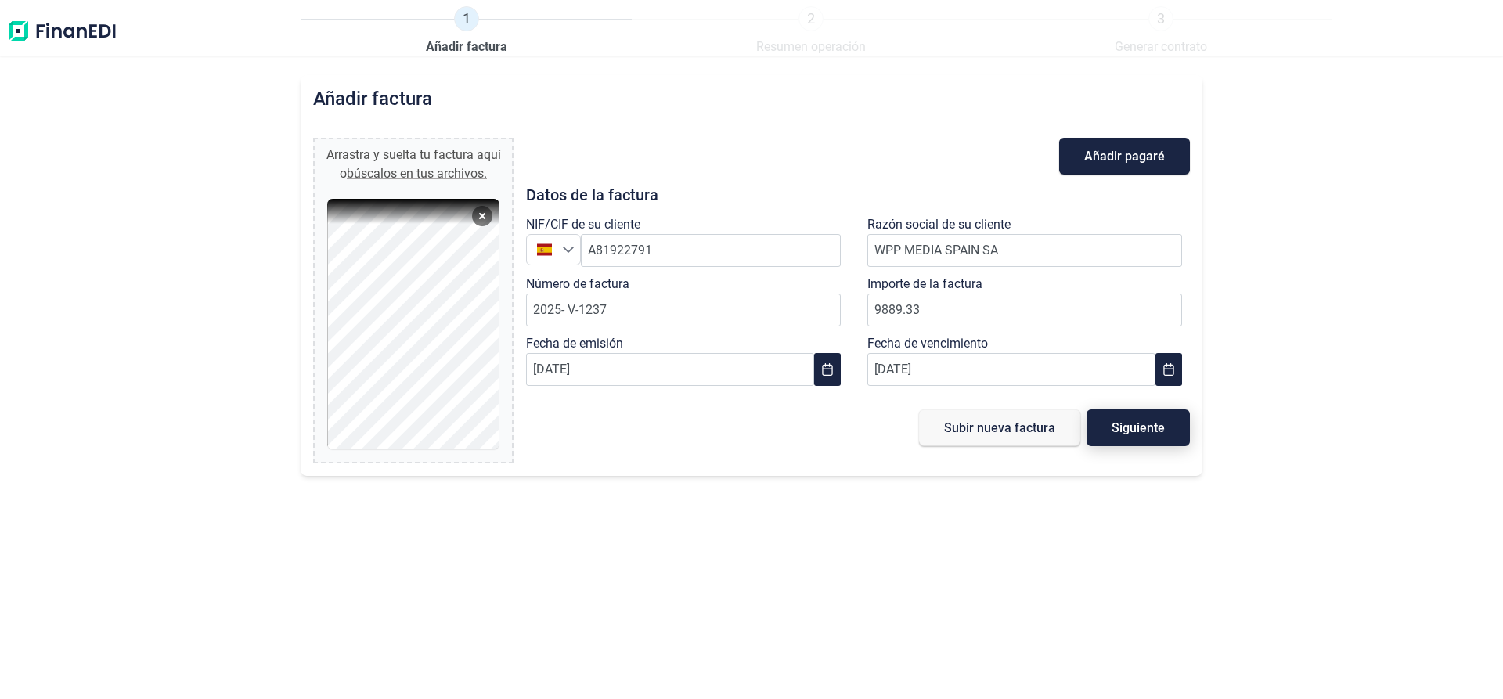
type input "9.889,33 €"
click at [1120, 429] on span "Siguiente" at bounding box center [1138, 428] width 53 height 12
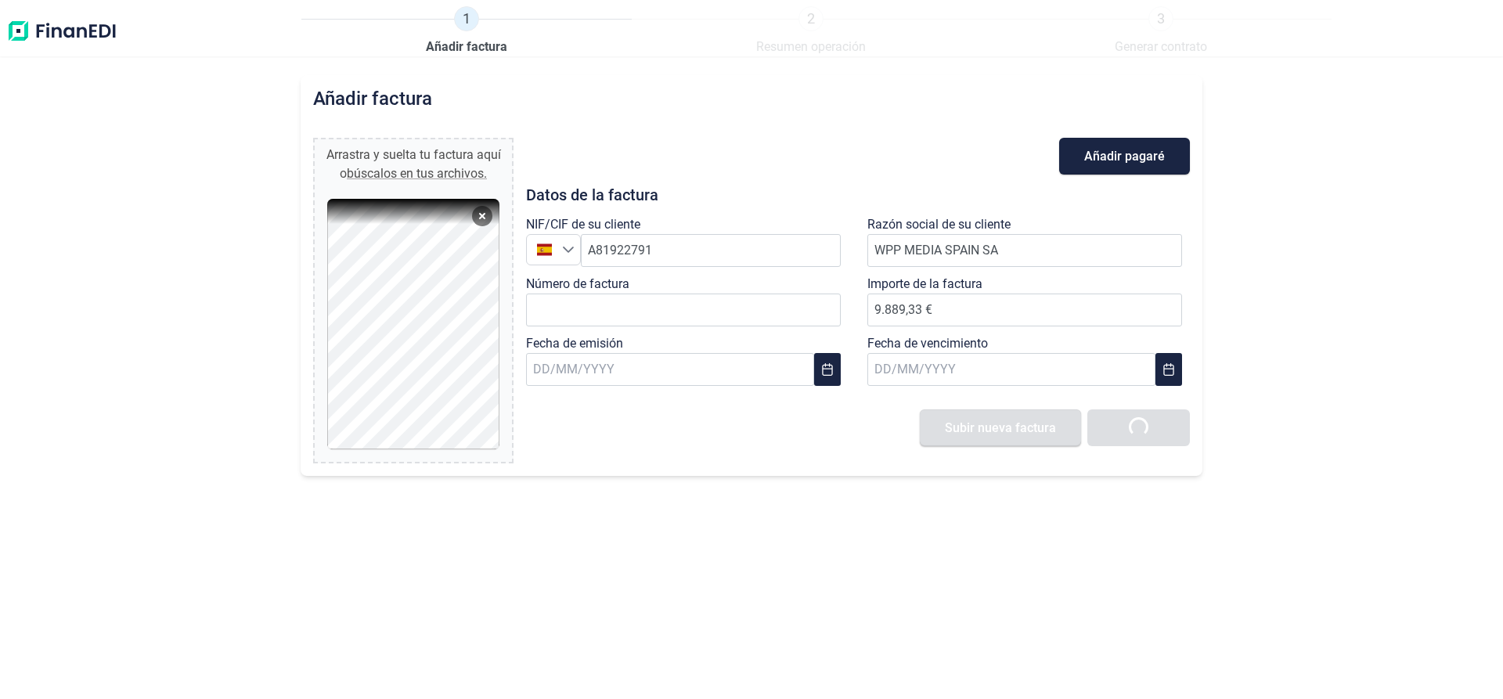
type input "0,00 €"
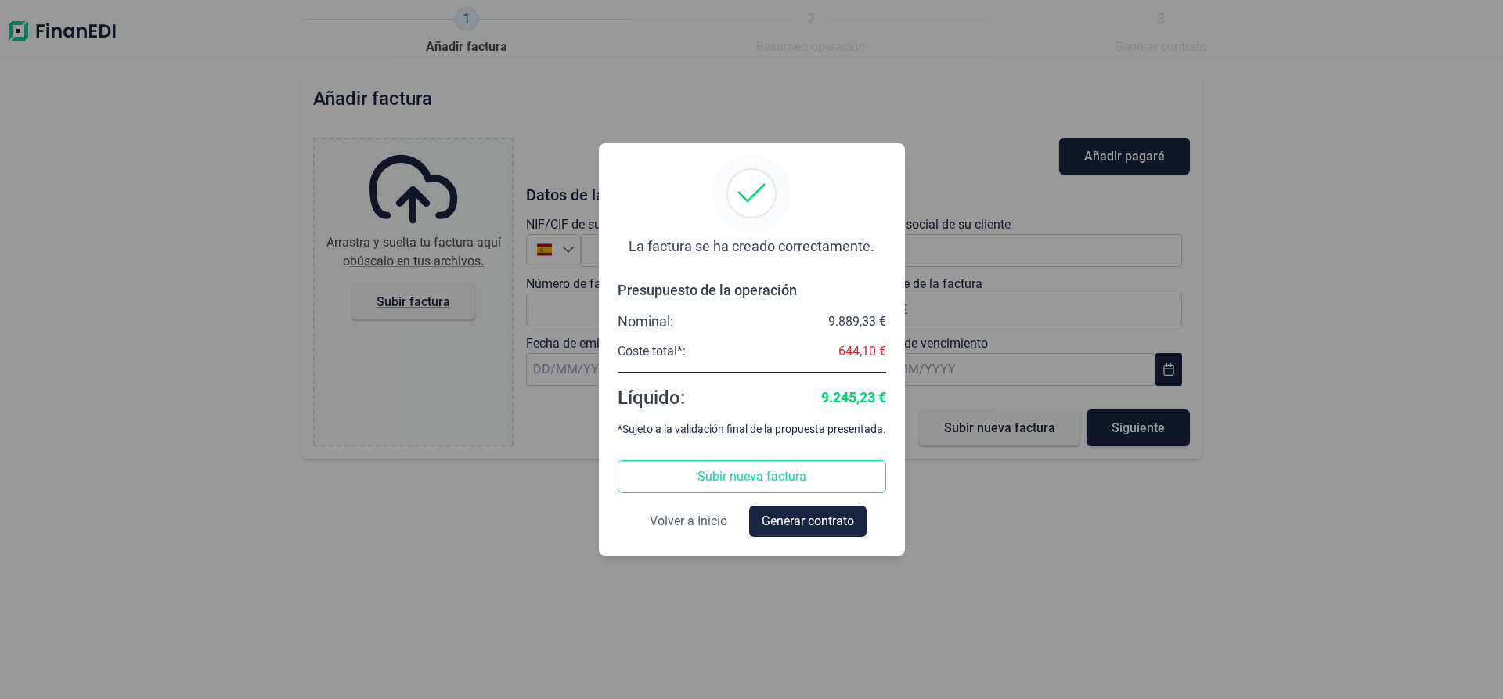
click at [696, 521] on span "Volver a Inicio" at bounding box center [689, 521] width 78 height 19
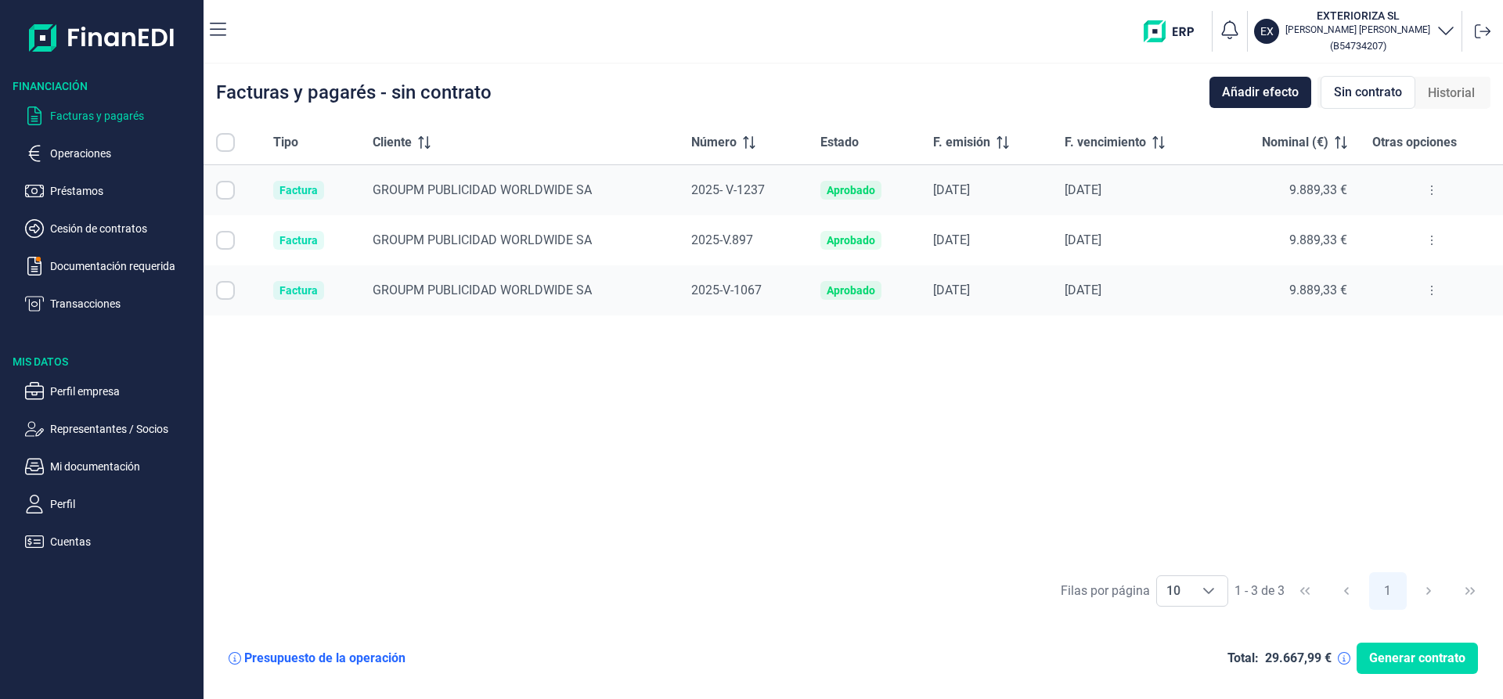
checkbox input "true"
click at [223, 239] on input "Row Unselected null" at bounding box center [225, 240] width 19 height 19
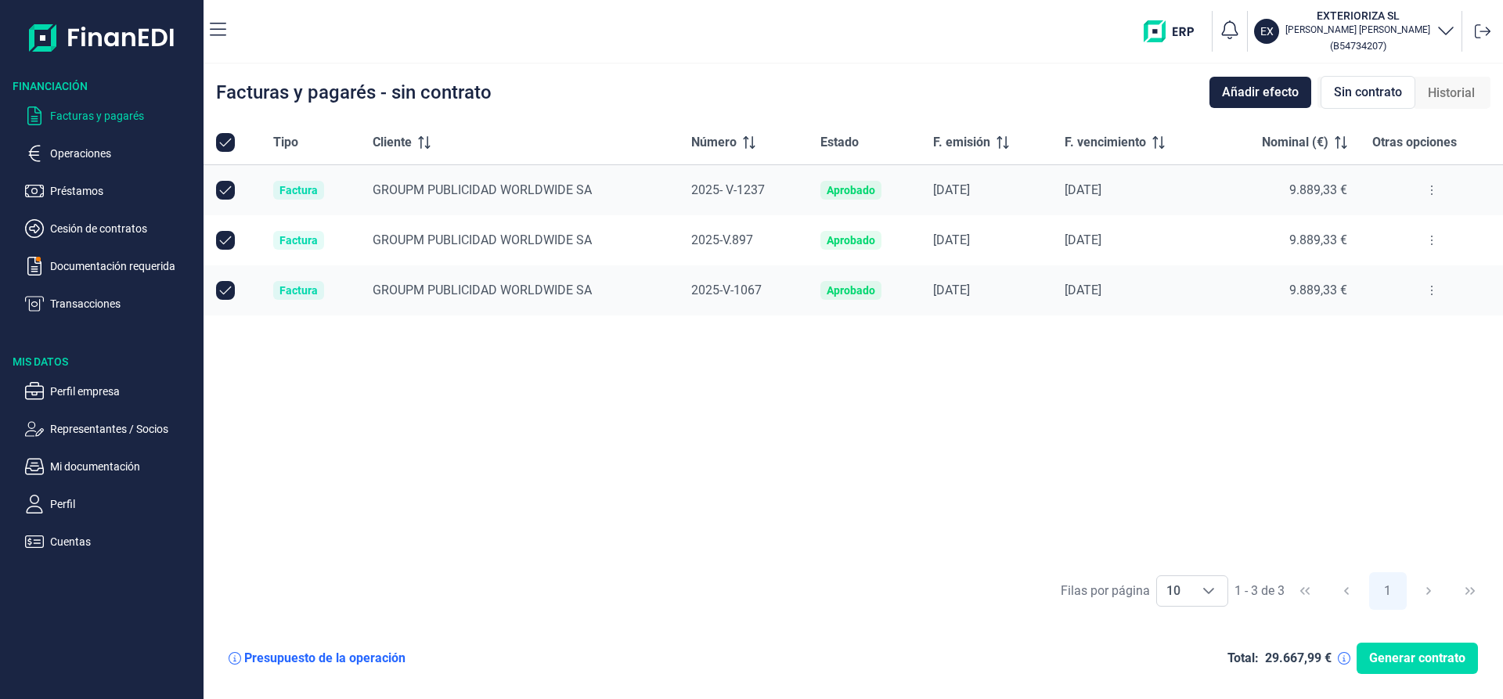
checkbox input "false"
click at [229, 239] on input "Row Selected null" at bounding box center [225, 240] width 19 height 19
checkbox input "true"
